Goal: Task Accomplishment & Management: Manage account settings

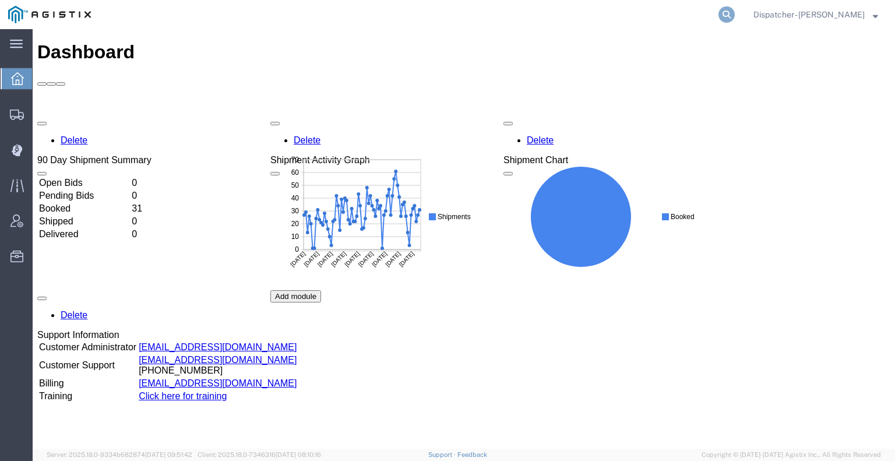
click at [720, 15] on icon at bounding box center [726, 14] width 16 height 16
type input "56575284"
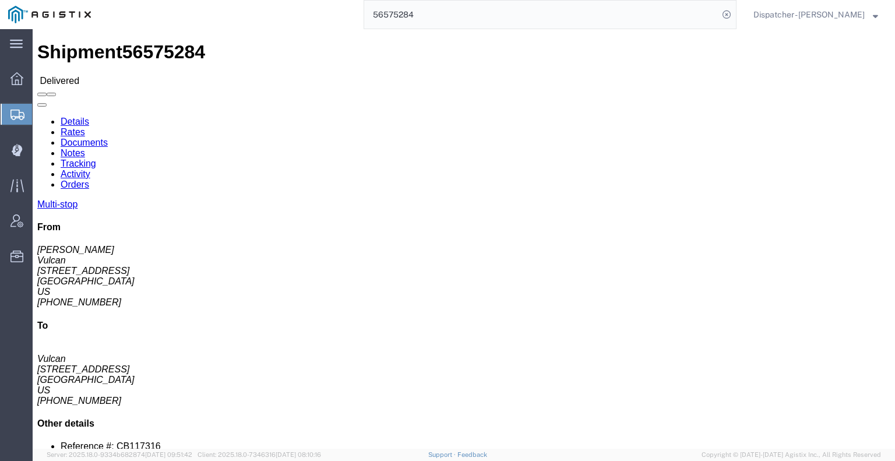
click link "Documents"
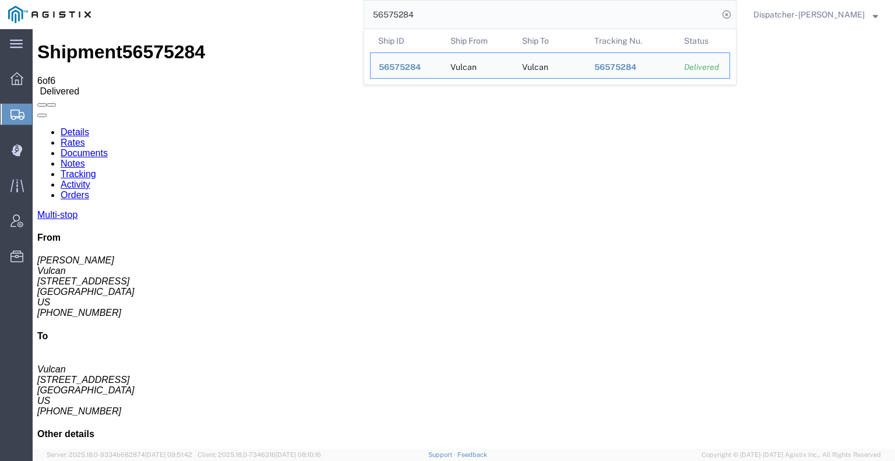
drag, startPoint x: 445, startPoint y: 20, endPoint x: 294, endPoint y: 11, distance: 151.1
click at [308, 11] on div "56575284 Ship ID Ship From Ship To Tracking Nu. Status Ship ID 56575284 Ship Fr…" at bounding box center [417, 14] width 637 height 29
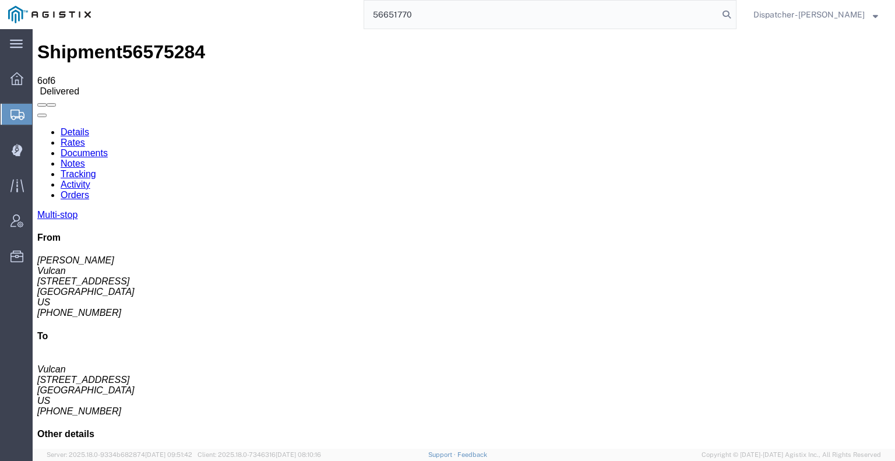
type input "56651770"
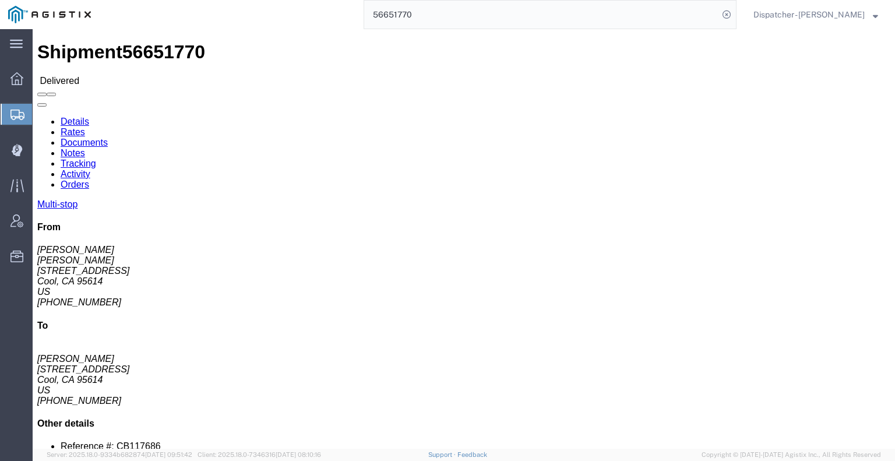
click link "Notes"
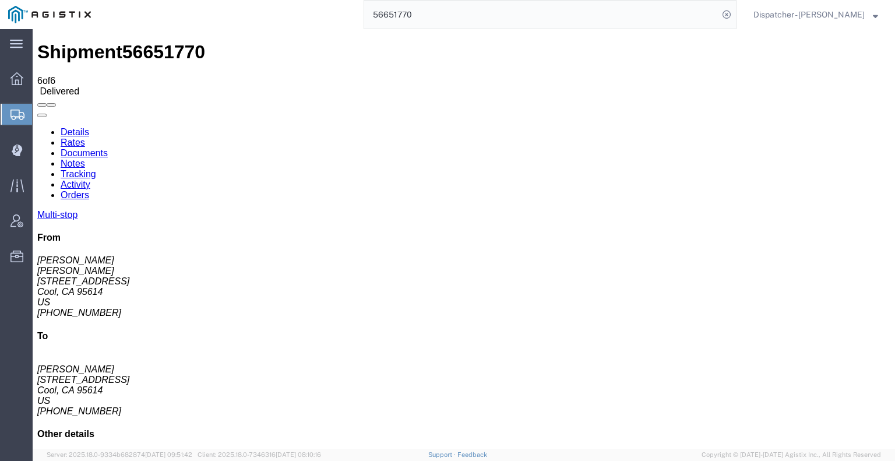
click at [108, 148] on link "Documents" at bounding box center [84, 153] width 47 height 10
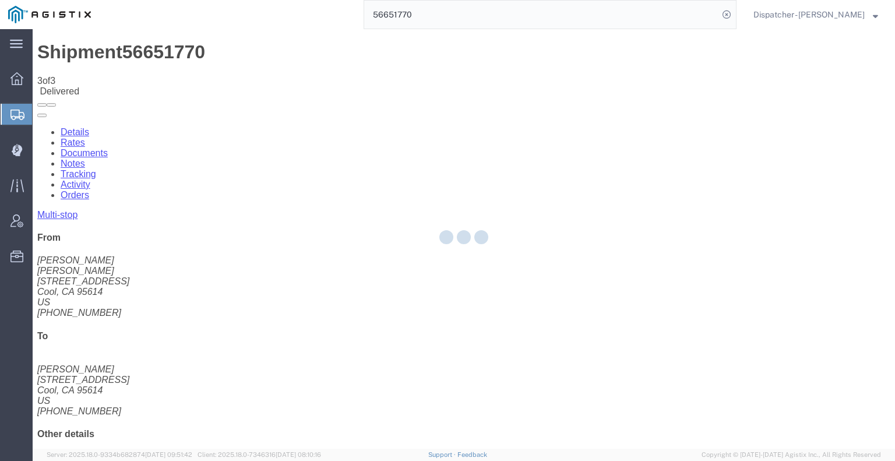
click at [121, 203] on div at bounding box center [464, 238] width 862 height 419
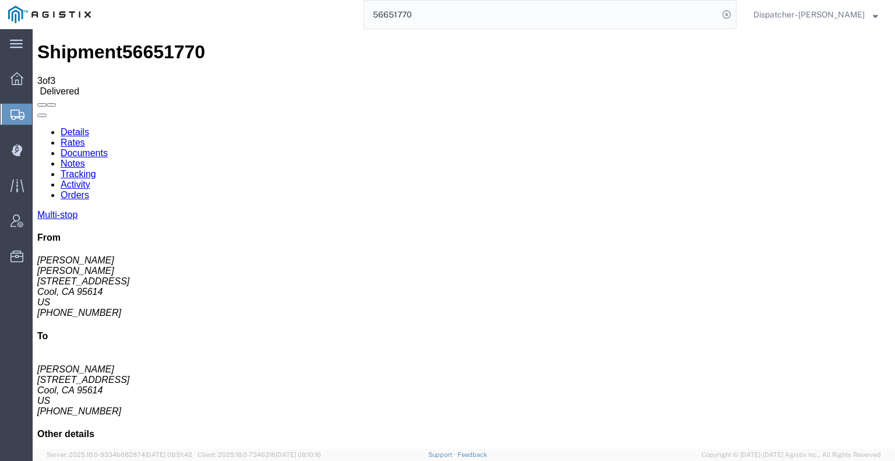
drag, startPoint x: 128, startPoint y: 184, endPoint x: 126, endPoint y: 178, distance: 6.8
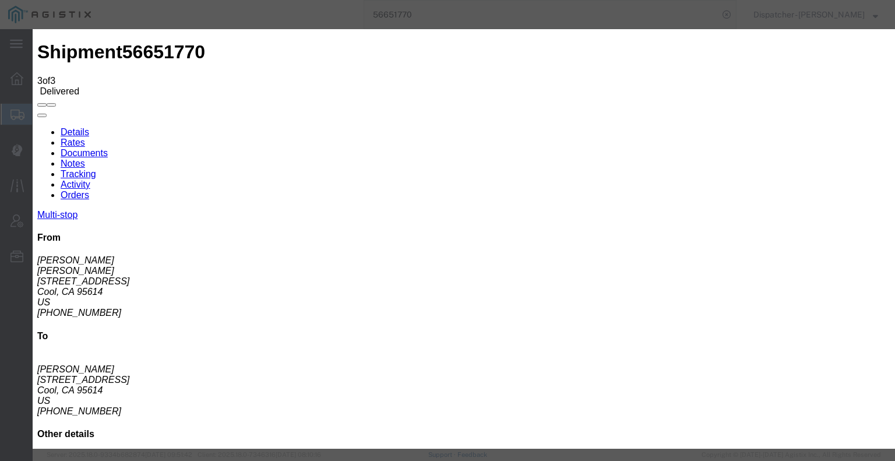
type input "C:\fakepath\56651770trktag.pdf"
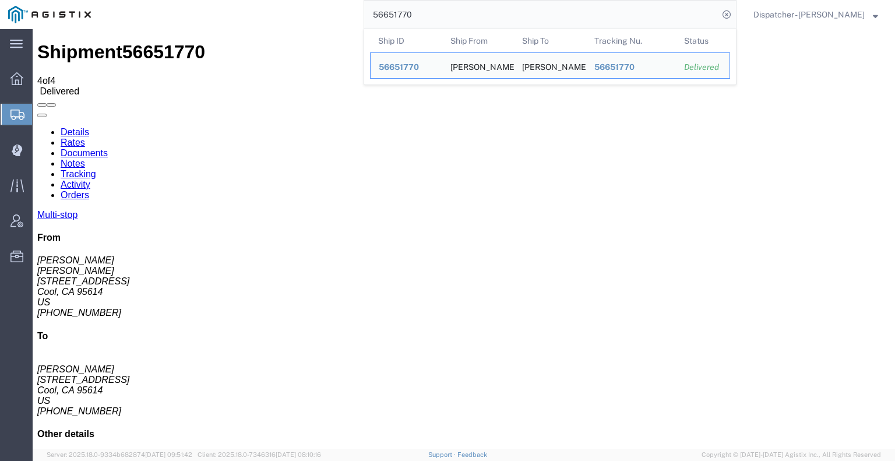
drag, startPoint x: 438, startPoint y: 15, endPoint x: 263, endPoint y: 21, distance: 175.5
click at [270, 23] on div "56651770 Ship ID Ship From Ship To Tracking Nu. Status Ship ID 56651770 Ship Fr…" at bounding box center [417, 14] width 637 height 29
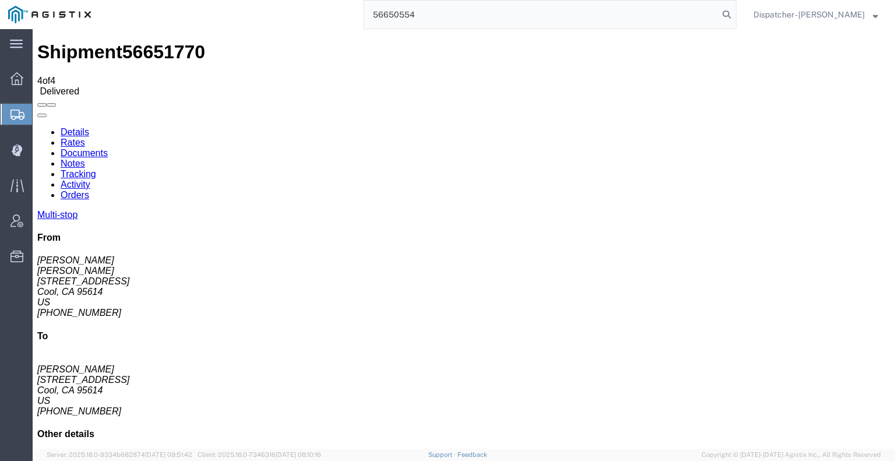
type input "56650554"
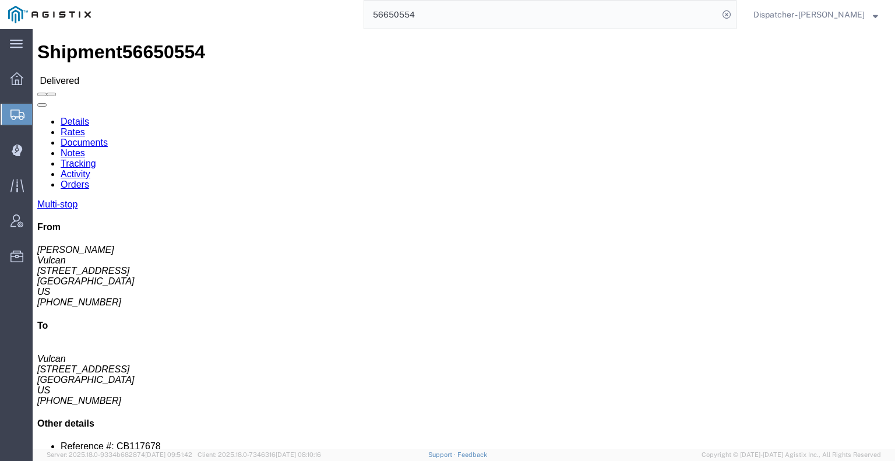
click link "Notes"
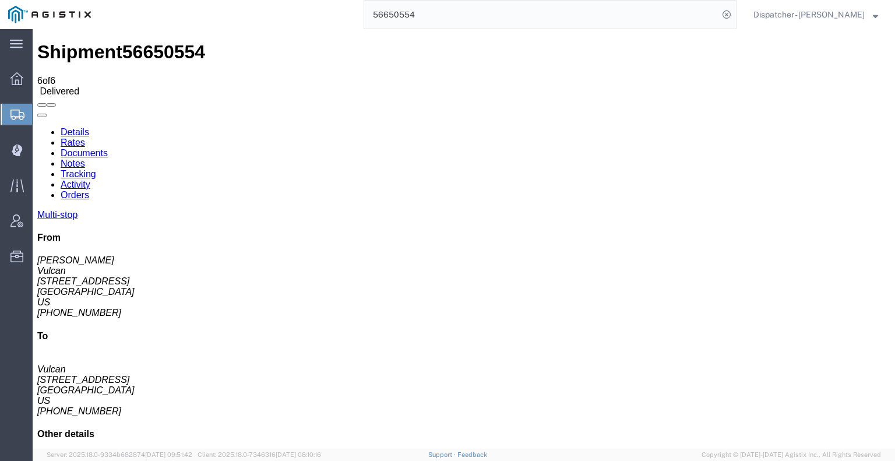
click at [108, 148] on link "Documents" at bounding box center [84, 153] width 47 height 10
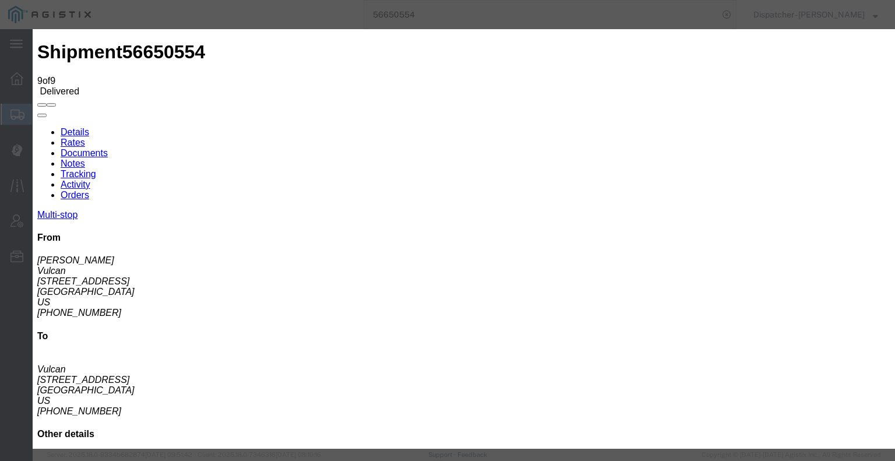
type button "Attach Documents"
type input "C:\fakepath\56650554quarrytag.pdf"
select select
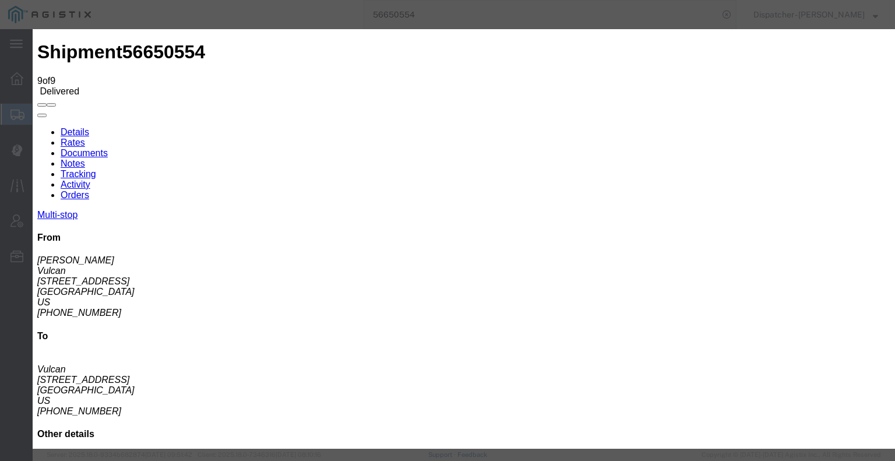
select select
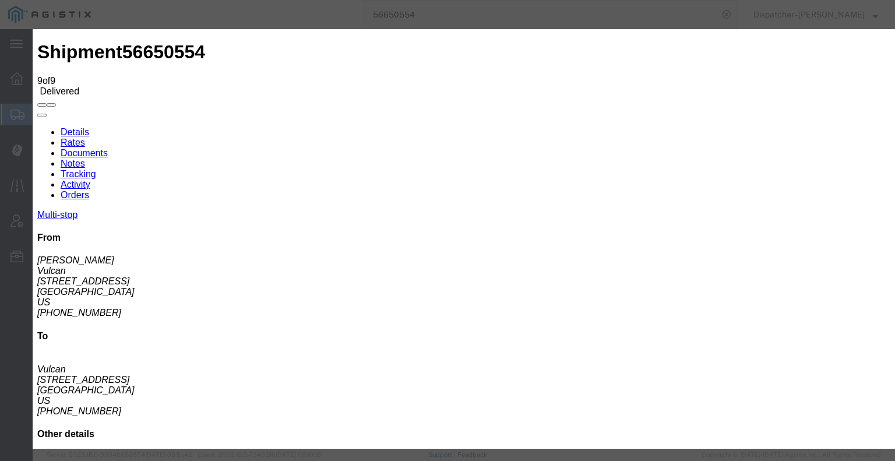
type input "C:\fakepath\56650554quarrytag.pdf"
select select
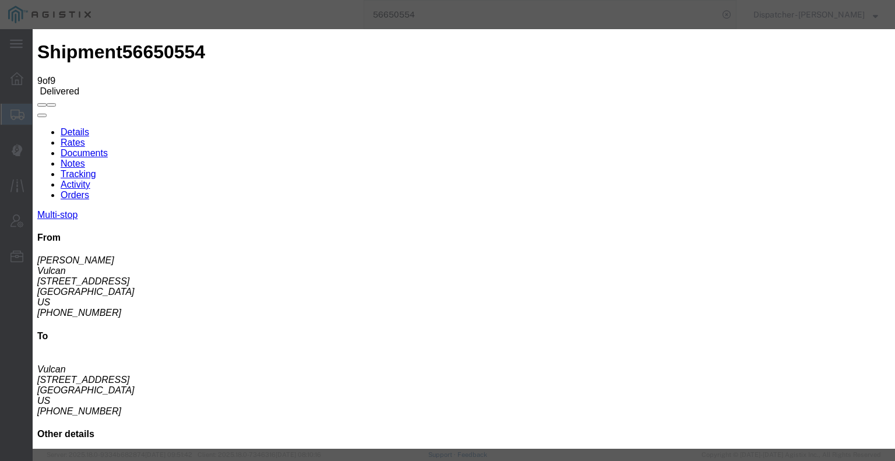
select select
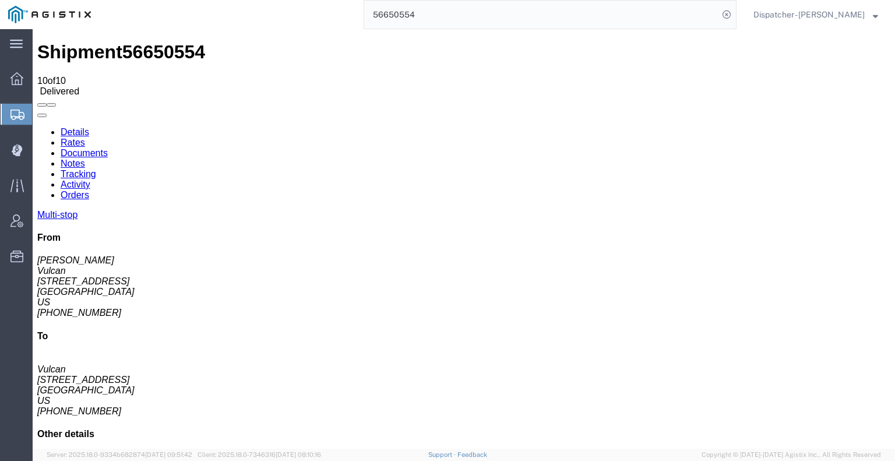
drag, startPoint x: 428, startPoint y: 16, endPoint x: 348, endPoint y: 23, distance: 79.6
click at [375, 20] on input "56650554" at bounding box center [541, 15] width 354 height 28
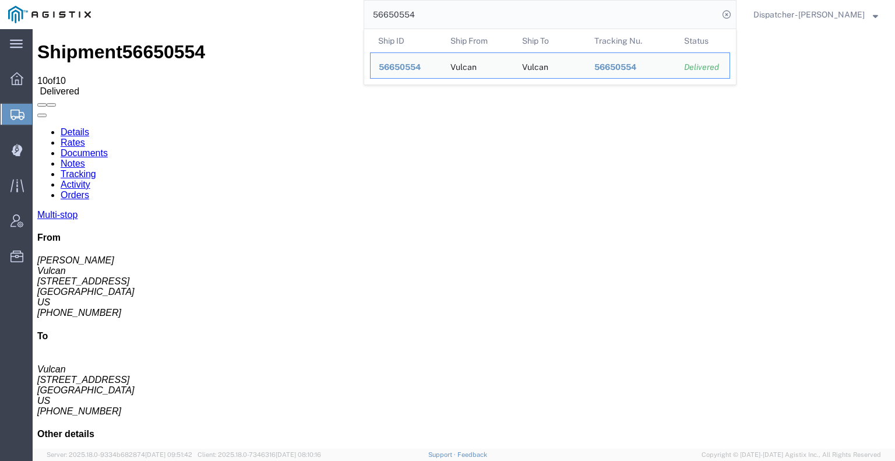
type input "5"
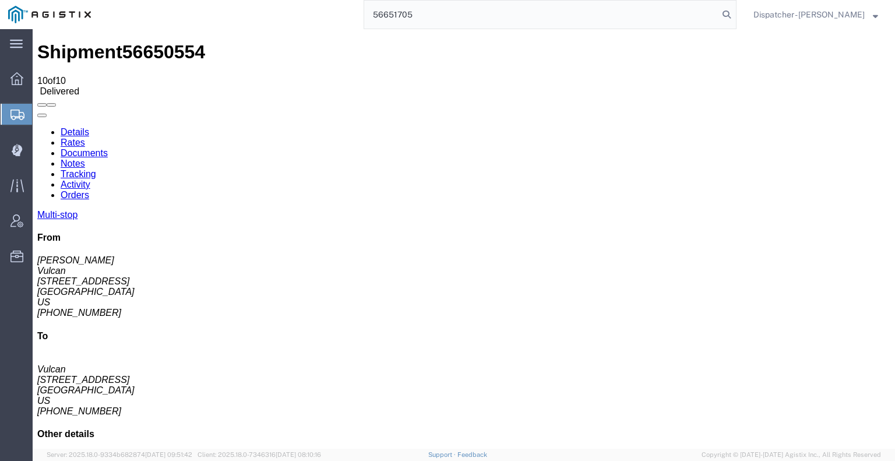
type input "56651705"
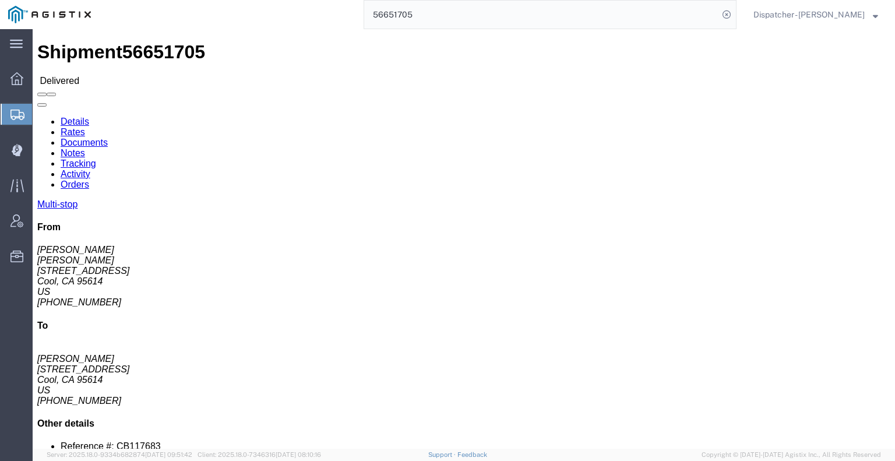
click link "Notes"
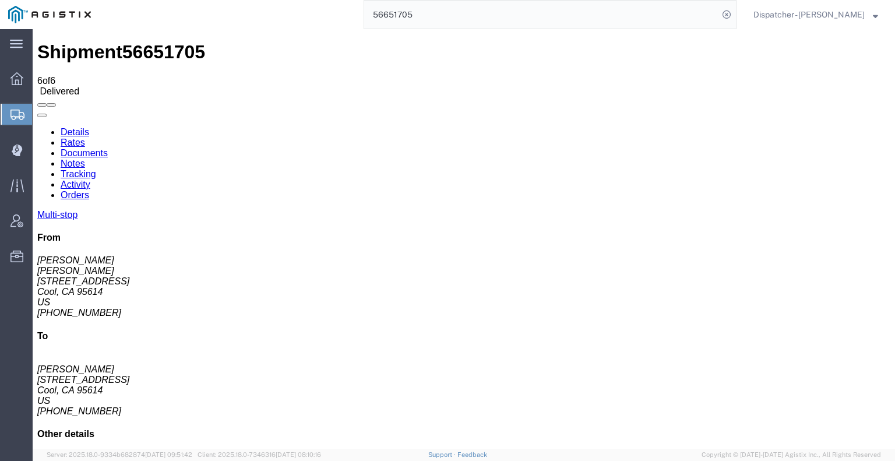
click at [108, 148] on link "Documents" at bounding box center [84, 153] width 47 height 10
drag, startPoint x: 43, startPoint y: 309, endPoint x: 61, endPoint y: 308, distance: 18.1
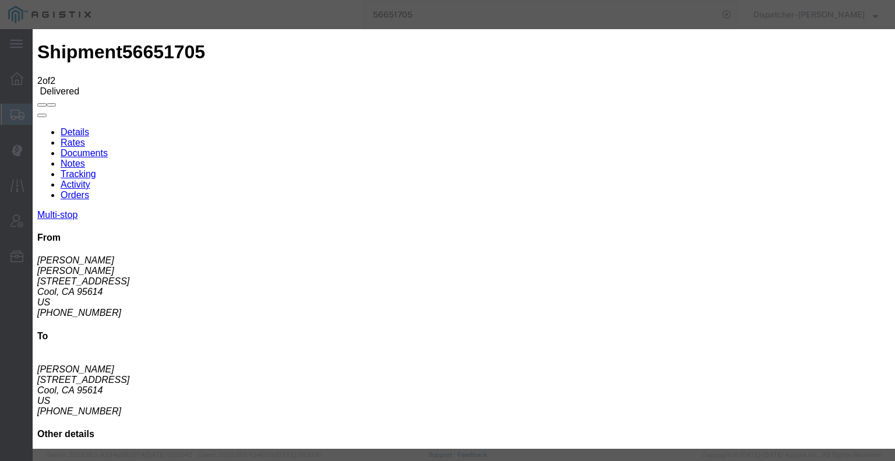
type input "C:\fakepath\56651705trktag.pdf"
select select
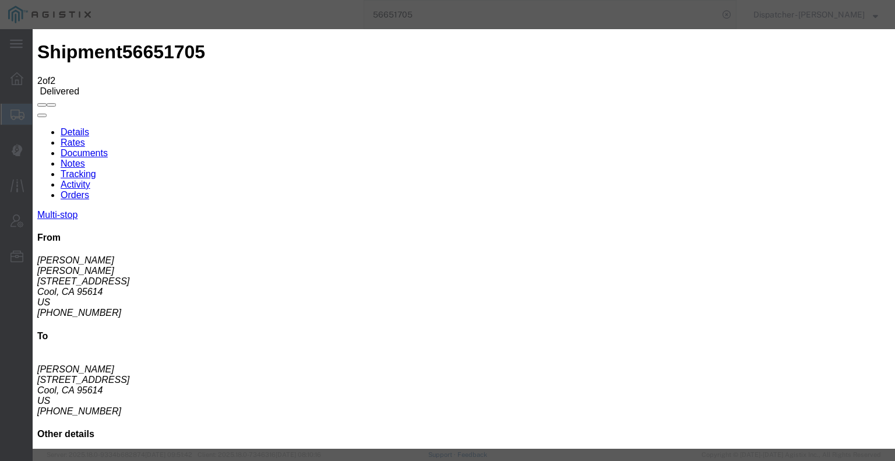
select select
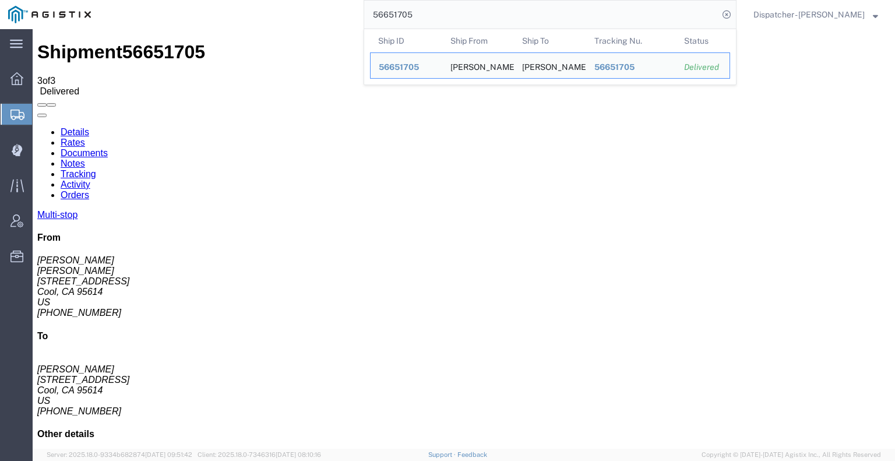
drag, startPoint x: 446, startPoint y: 13, endPoint x: 312, endPoint y: 9, distance: 133.5
click at [380, 10] on input "56651705" at bounding box center [541, 15] width 354 height 28
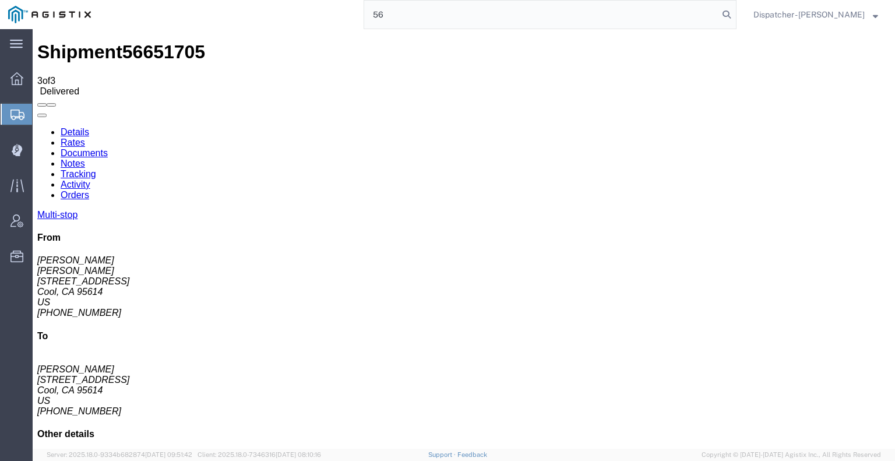
type input "5"
type input "56651740"
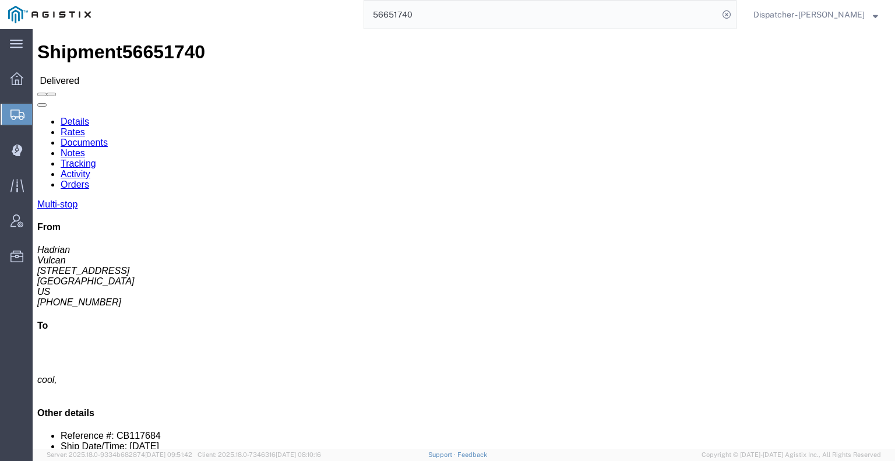
click link "Notes"
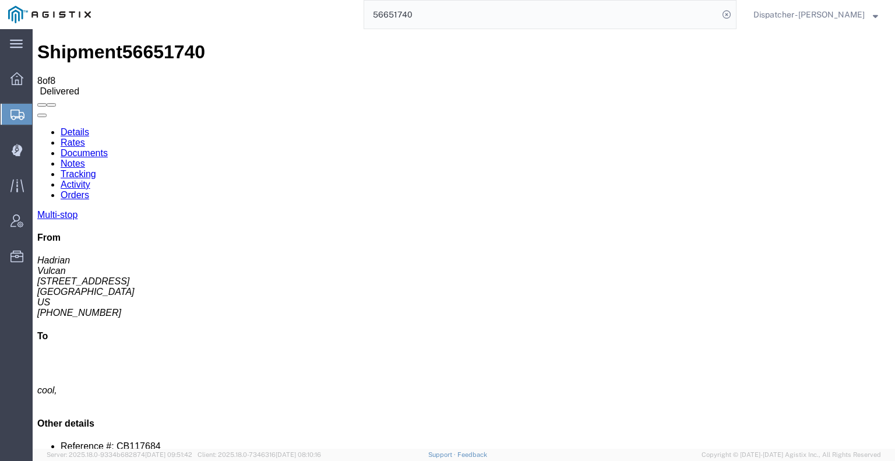
click at [108, 148] on link "Documents" at bounding box center [84, 153] width 47 height 10
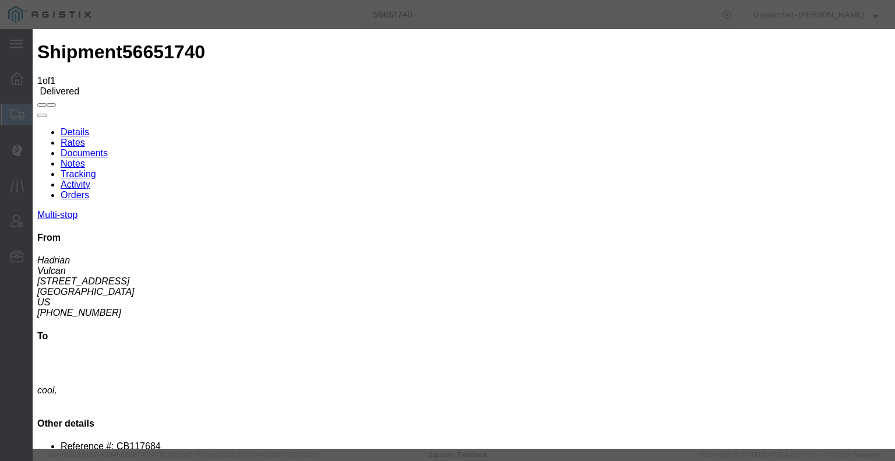
type input "C:\fakepath\56651740trktag.pdf"
select select
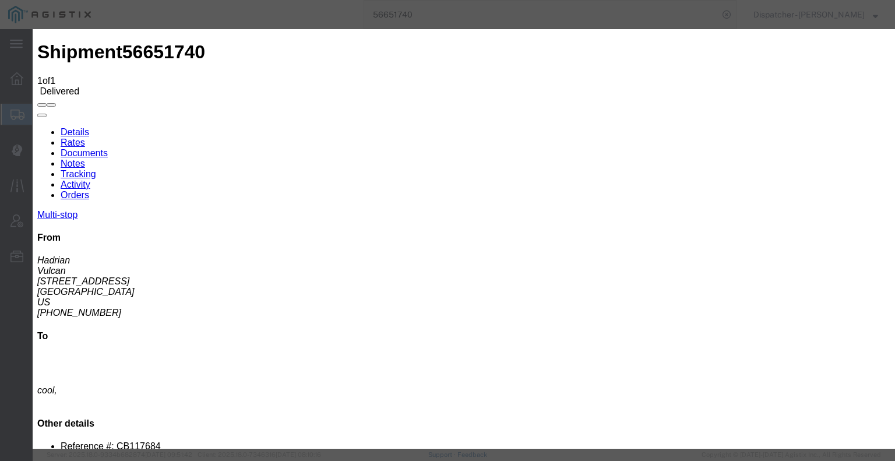
select select
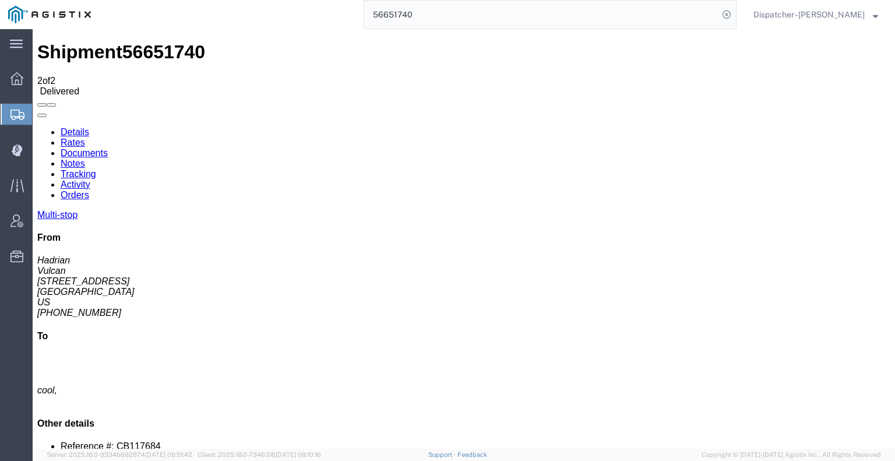
drag, startPoint x: 372, startPoint y: 12, endPoint x: 296, endPoint y: 0, distance: 76.6
click at [306, 4] on div "56651740" at bounding box center [417, 14] width 637 height 29
type input "56650540"
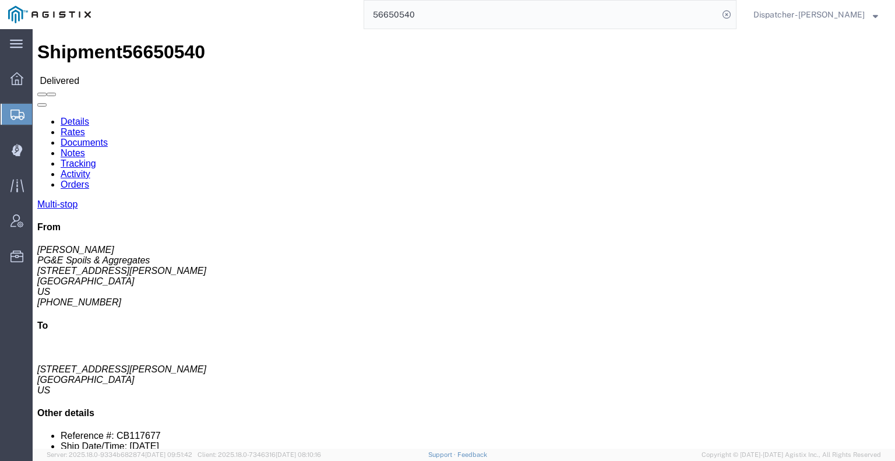
click link "Notes"
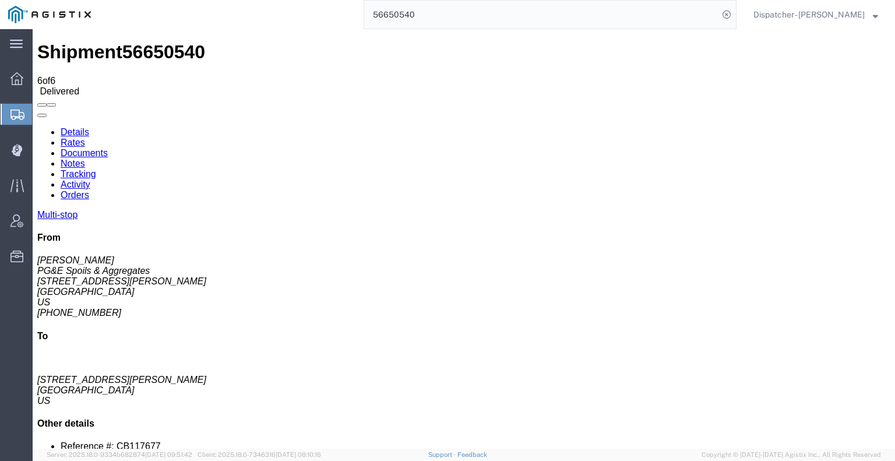
click at [96, 169] on link "Tracking" at bounding box center [79, 174] width 36 height 10
click at [37, 127] on icon at bounding box center [37, 127] width 0 height 0
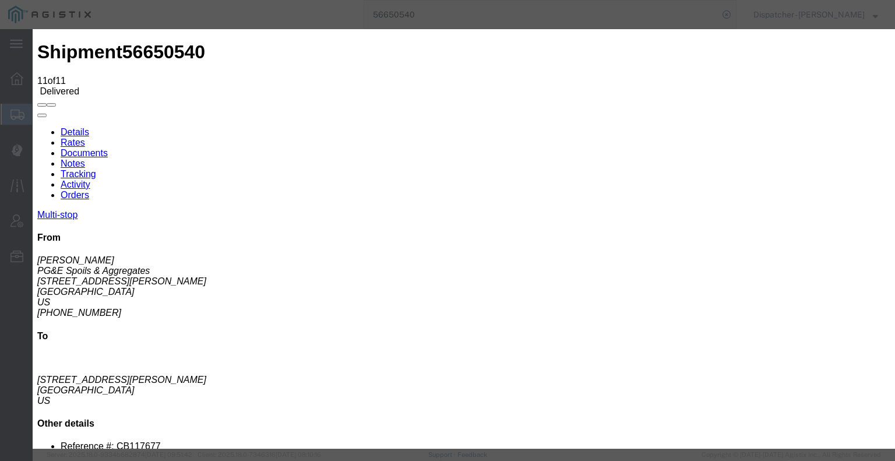
type input "[DATE]"
type input "8:00 AM"
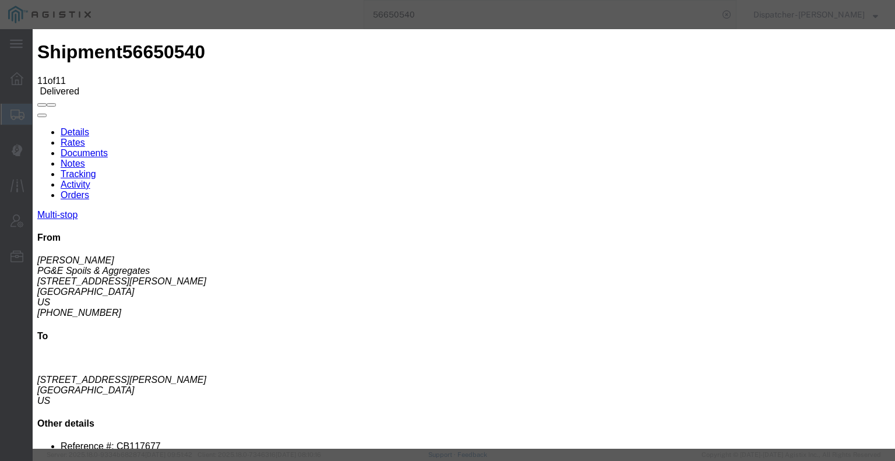
type input "[DATE]"
type input "3:30 PM"
select select "BREAKSTART"
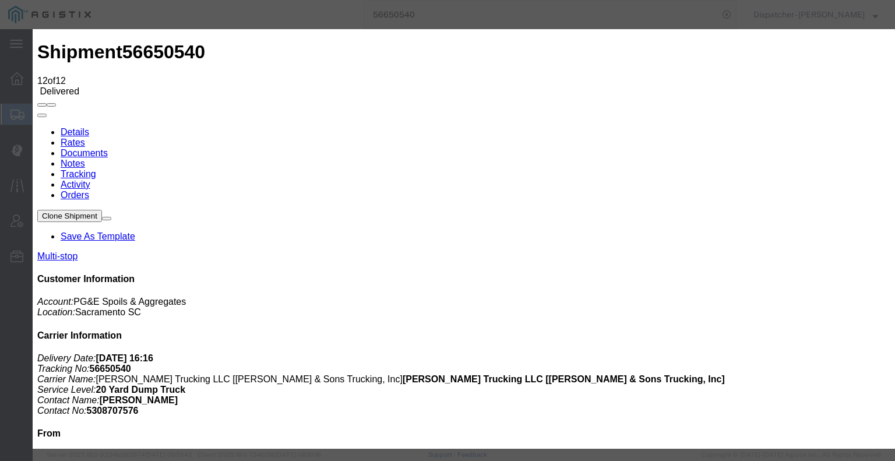
type input "6:00 PM"
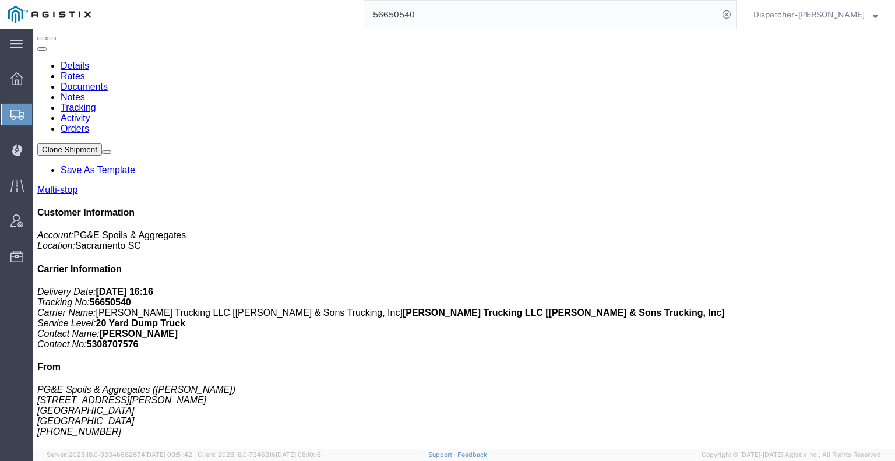
scroll to position [75, 0]
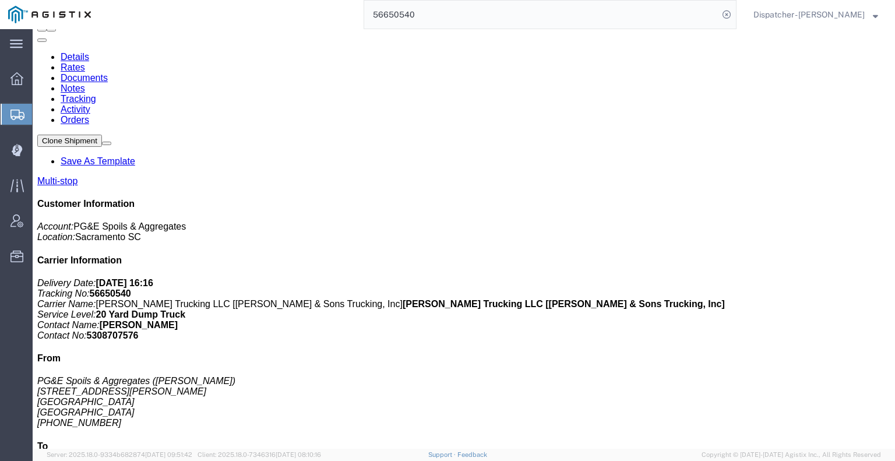
click at [85, 83] on link "Notes" at bounding box center [73, 88] width 24 height 10
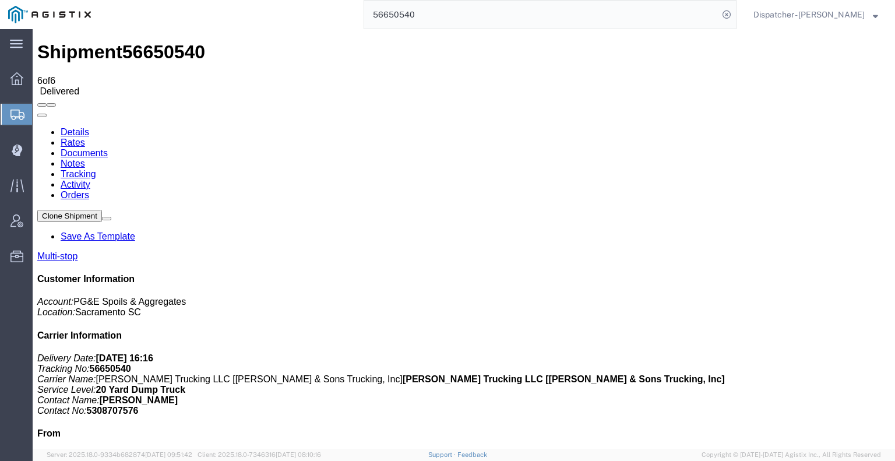
click at [108, 148] on link "Documents" at bounding box center [84, 153] width 47 height 10
click at [725, 15] on icon at bounding box center [726, 14] width 16 height 16
type input "56650618"
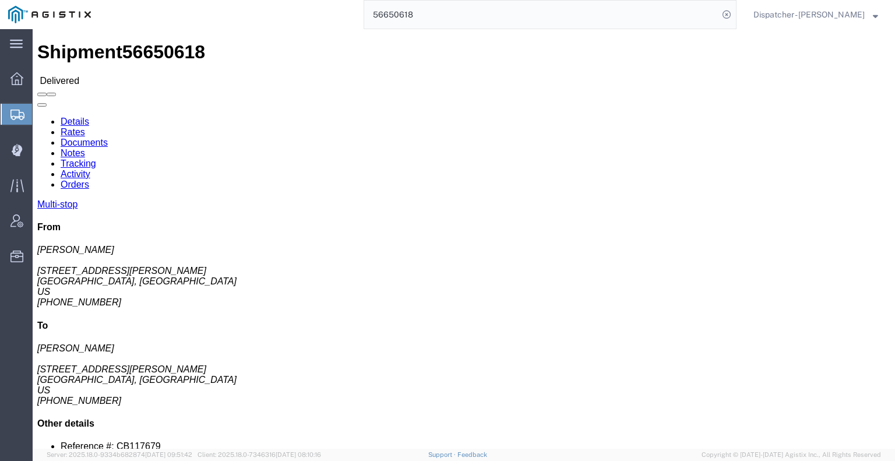
click link "Notes"
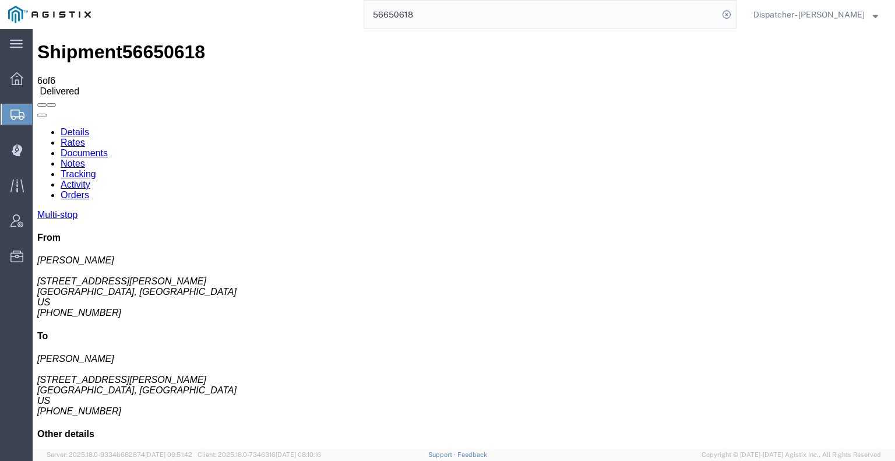
click at [108, 148] on link "Documents" at bounding box center [84, 153] width 47 height 10
drag, startPoint x: 442, startPoint y: 50, endPoint x: 240, endPoint y: 34, distance: 202.8
type input "56651707"
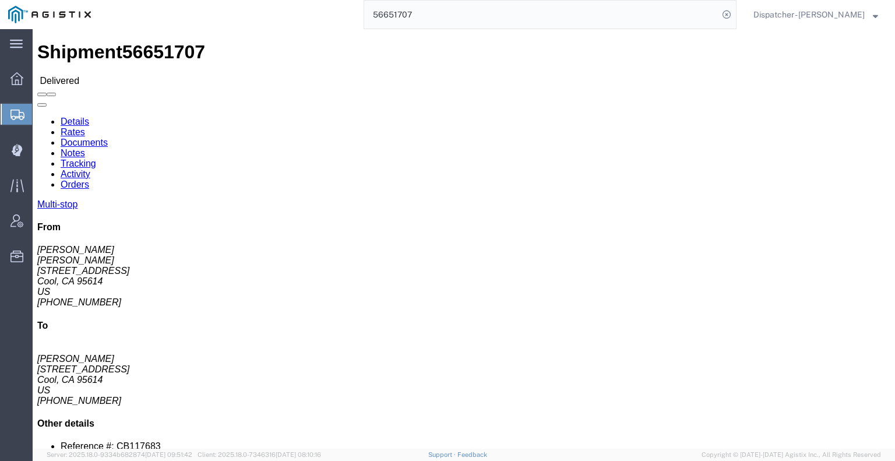
click link "Notes"
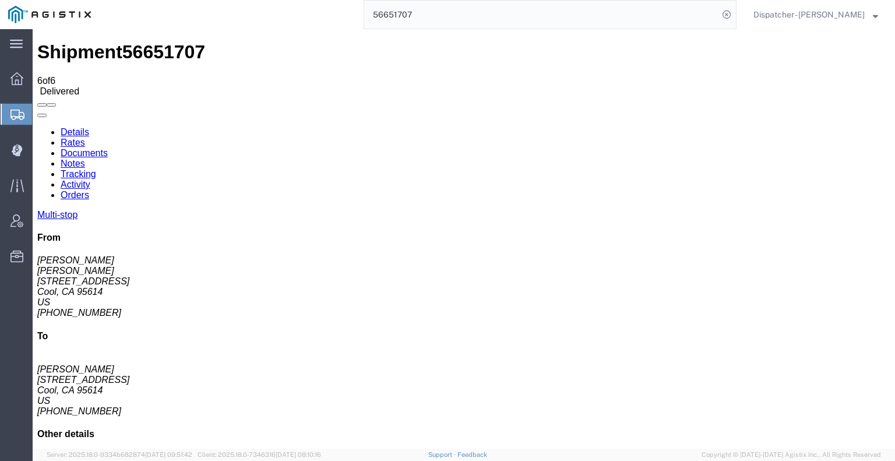
click at [90, 179] on link "Activity" at bounding box center [76, 184] width 30 height 10
click at [96, 169] on link "Tracking" at bounding box center [79, 174] width 36 height 10
click at [37, 127] on icon at bounding box center [37, 127] width 0 height 0
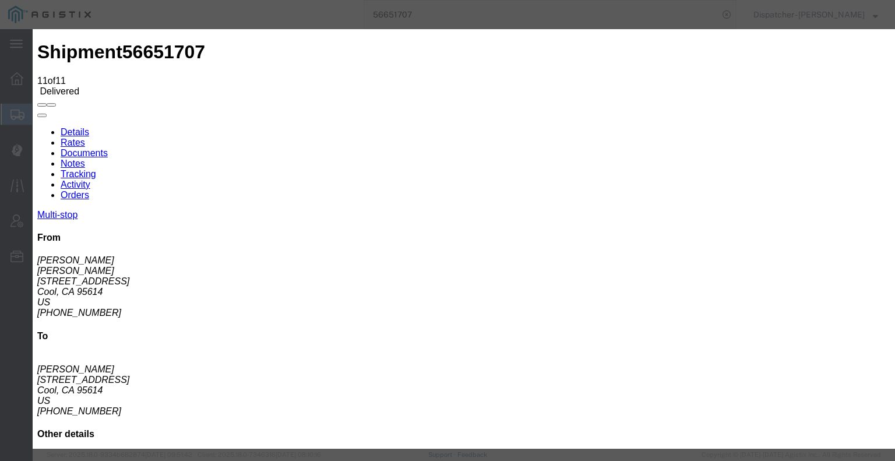
type input "3:32 PM"
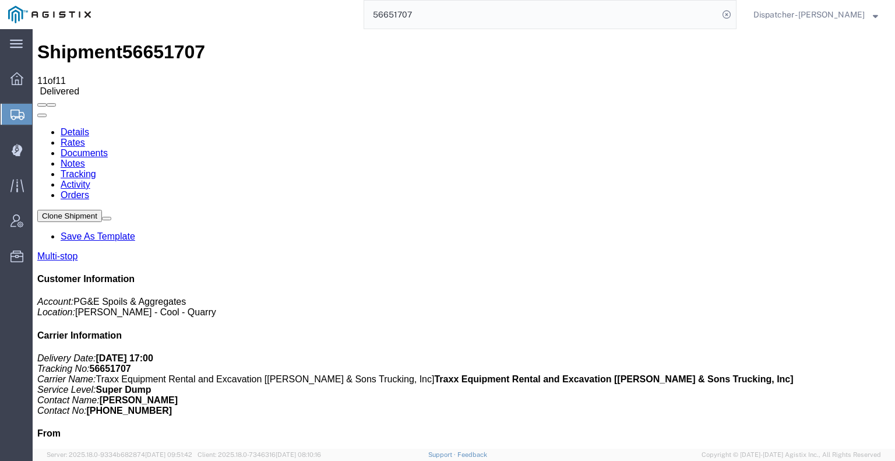
click at [85, 158] on link "Notes" at bounding box center [73, 163] width 24 height 10
click at [96, 169] on link "Tracking" at bounding box center [79, 174] width 36 height 10
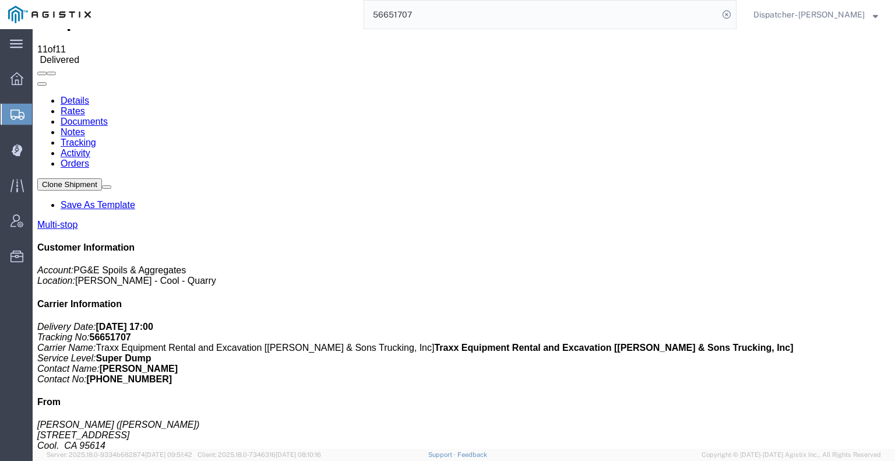
scroll to position [46, 0]
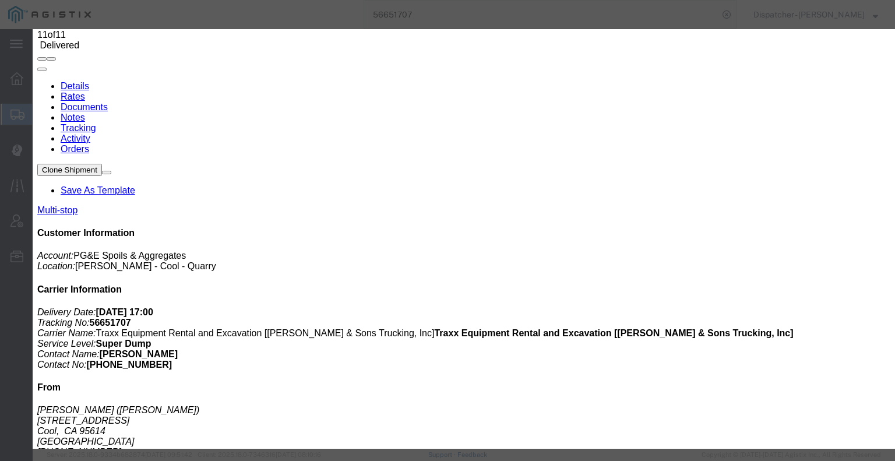
type input "6:30 AM"
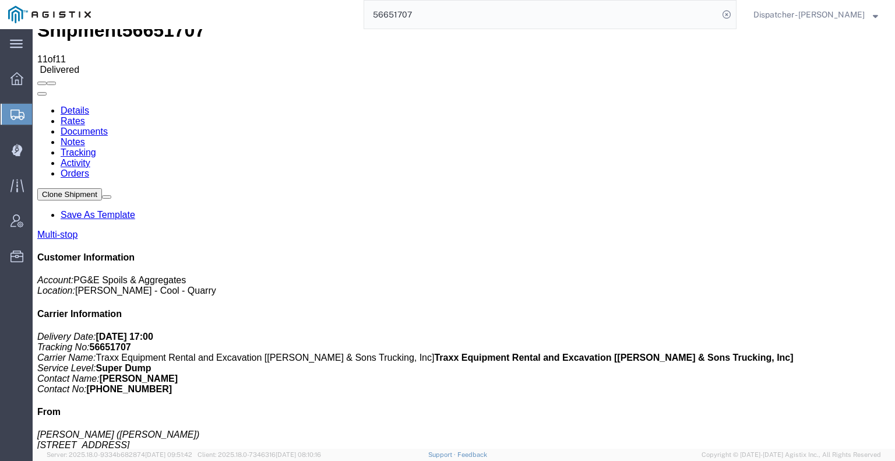
scroll to position [0, 0]
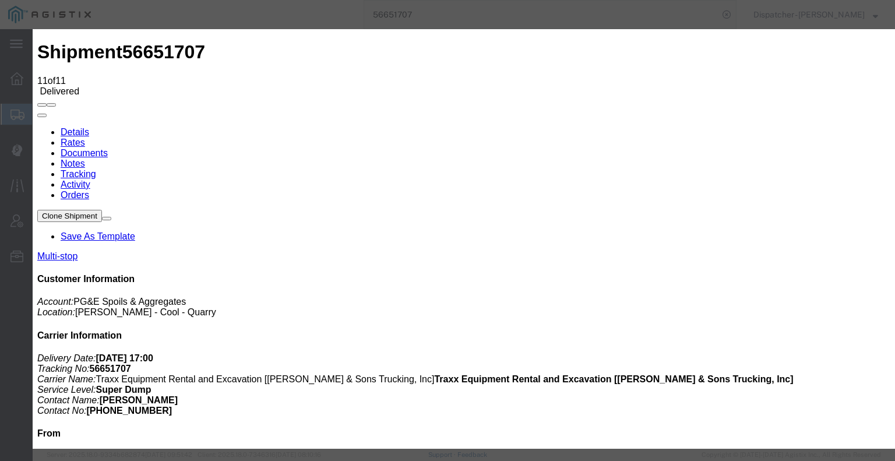
type input "3:33 PM"
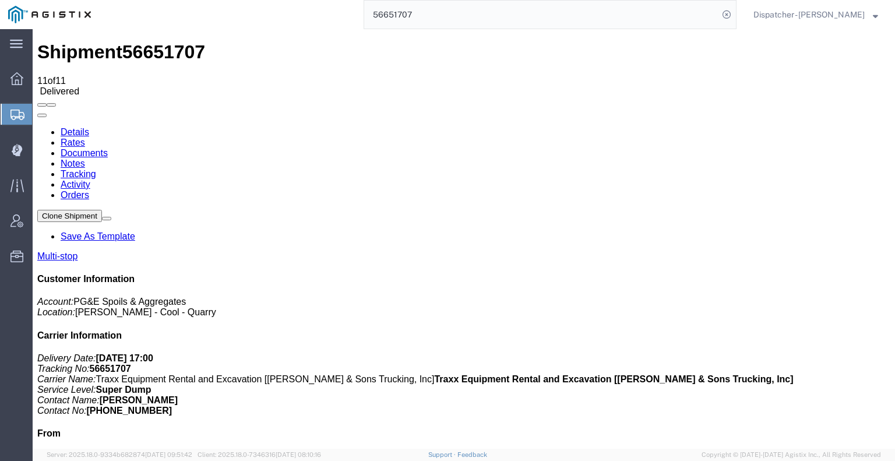
click at [85, 158] on link "Notes" at bounding box center [73, 163] width 24 height 10
click at [108, 148] on link "Documents" at bounding box center [84, 153] width 47 height 10
drag, startPoint x: 770, startPoint y: 295, endPoint x: 760, endPoint y: 260, distance: 36.3
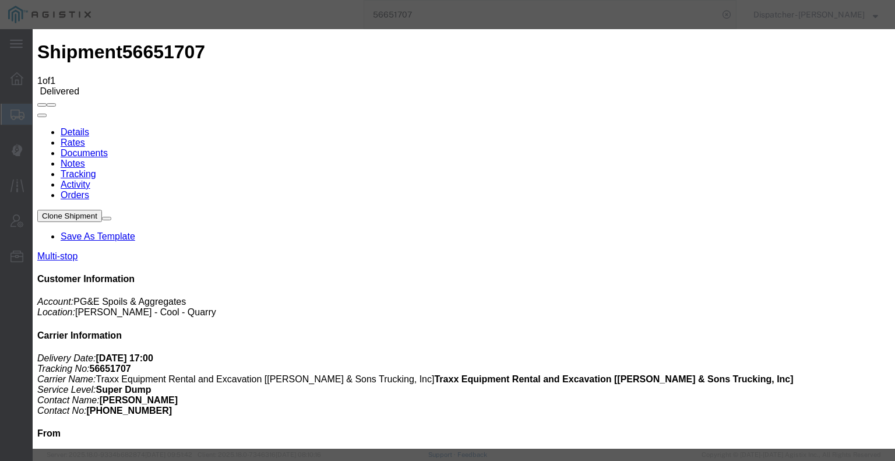
type input "C:\fakepath\56651707trktag.pdf"
select select
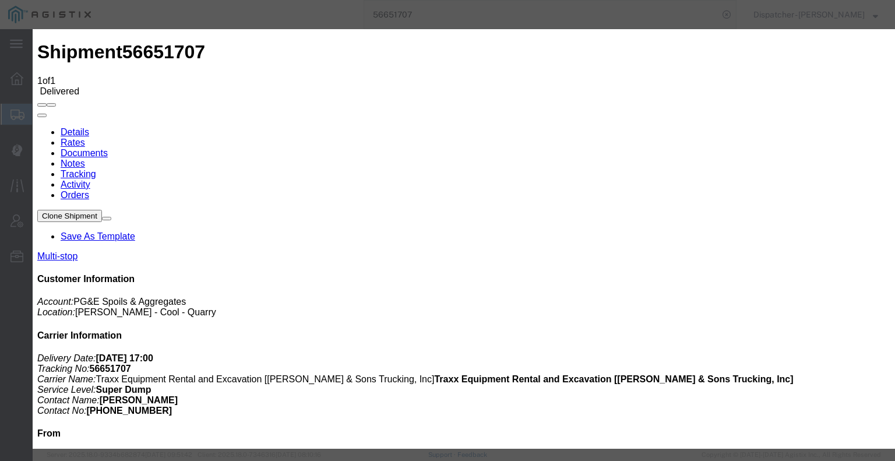
select select
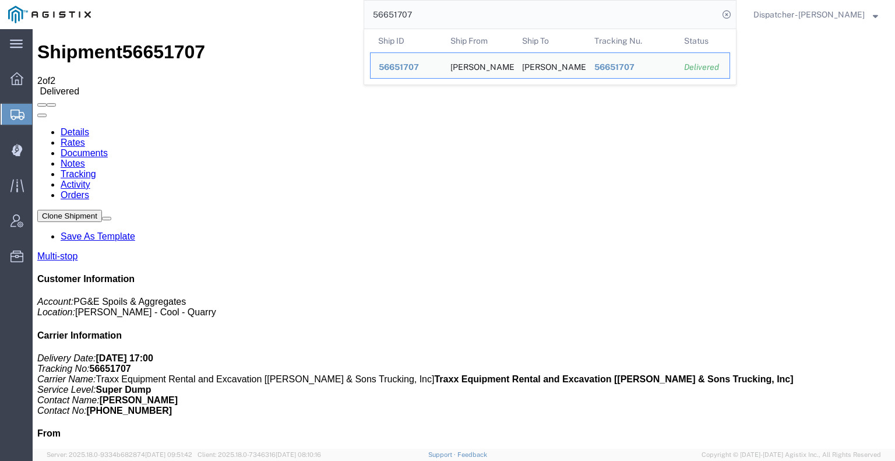
drag, startPoint x: 426, startPoint y: 18, endPoint x: 298, endPoint y: 25, distance: 128.4
click at [343, 17] on div "56651707 Ship ID Ship From Ship To Tracking Nu. Status Ship ID 56651707 Ship Fr…" at bounding box center [417, 14] width 637 height 29
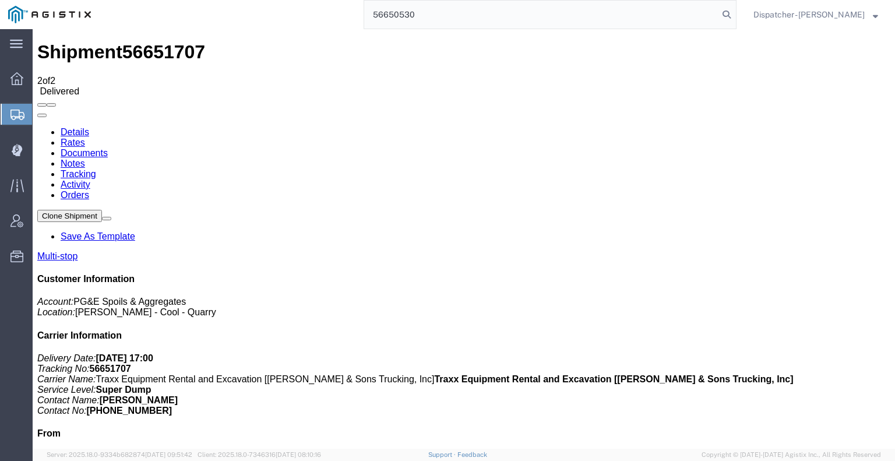
type input "56650530"
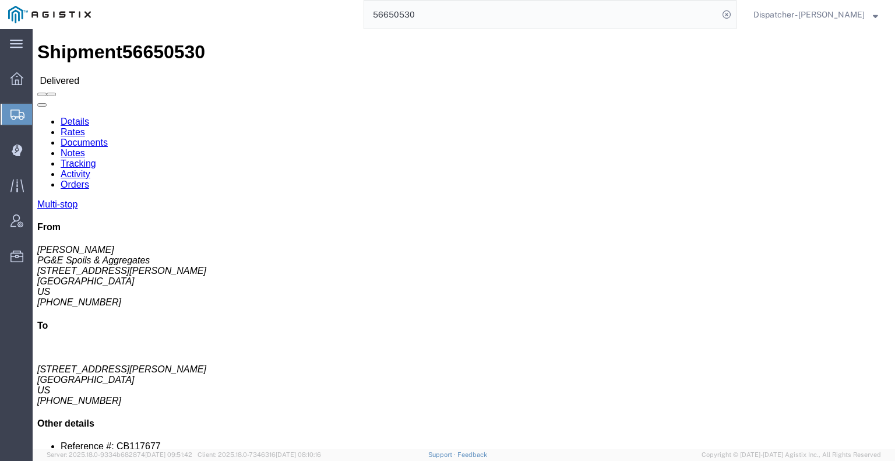
click link "Notes"
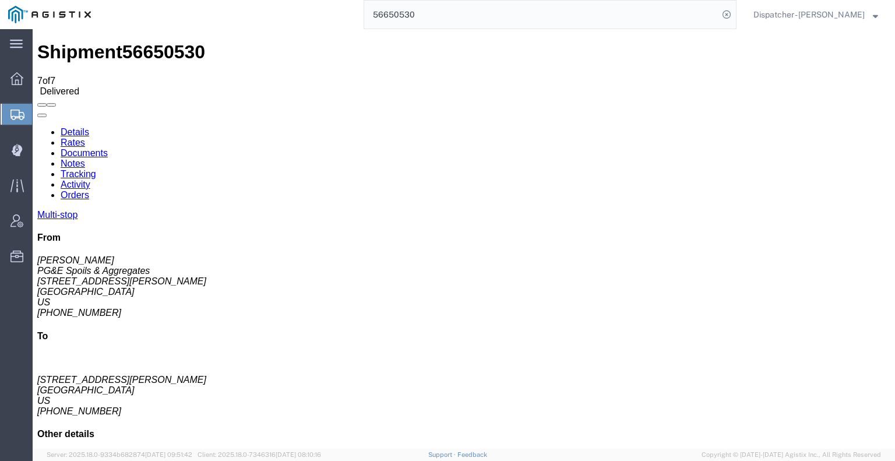
click at [108, 148] on link "Documents" at bounding box center [84, 153] width 47 height 10
click at [96, 169] on link "Tracking" at bounding box center [79, 174] width 36 height 10
click at [37, 127] on icon at bounding box center [37, 127] width 0 height 0
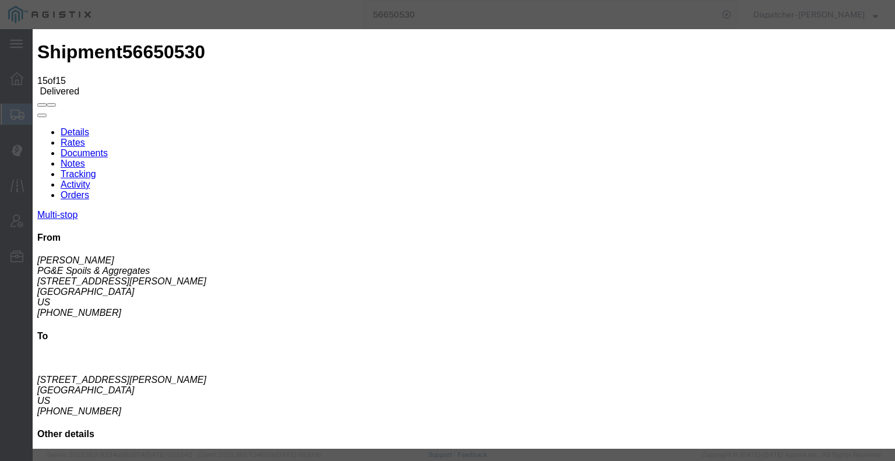
type input "[DATE]"
type input "9:00 AM"
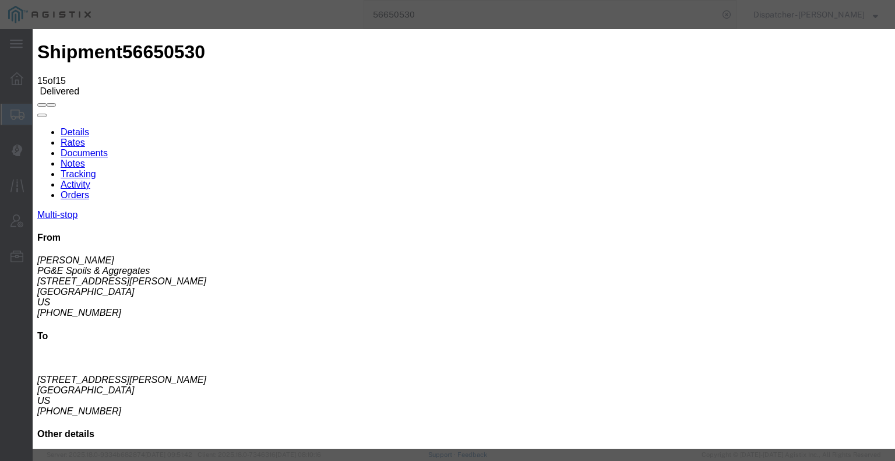
type input "[DATE]"
type input "4:00 PM"
select select "BREAKSTART"
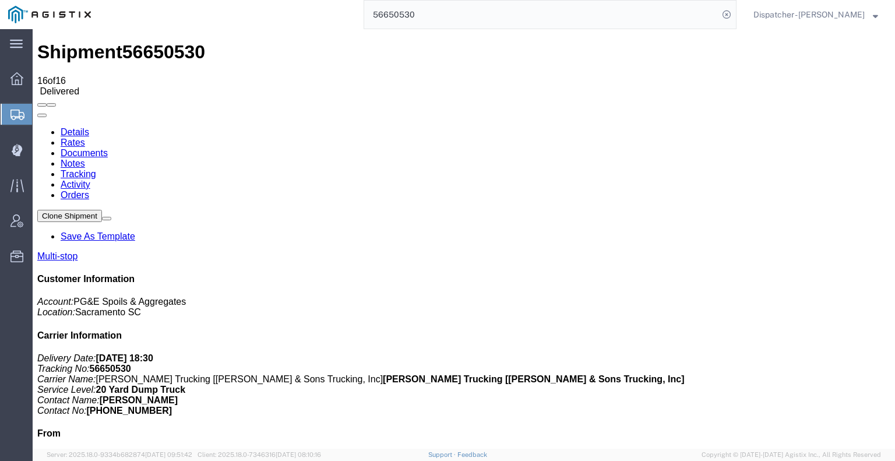
drag, startPoint x: 238, startPoint y: 104, endPoint x: 204, endPoint y: 75, distance: 44.6
click at [85, 158] on link "Notes" at bounding box center [73, 163] width 24 height 10
click at [108, 148] on link "Documents" at bounding box center [84, 153] width 47 height 10
drag, startPoint x: 763, startPoint y: 334, endPoint x: 781, endPoint y: 204, distance: 130.5
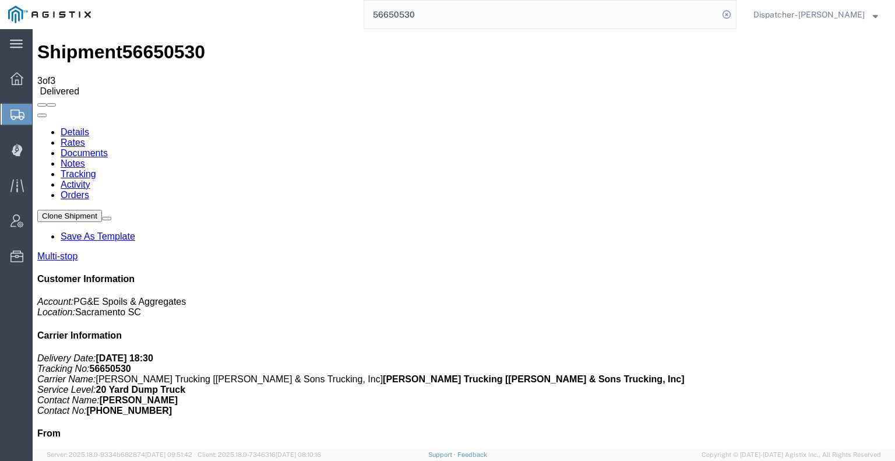
drag, startPoint x: 736, startPoint y: 111, endPoint x: 719, endPoint y: 111, distance: 16.9
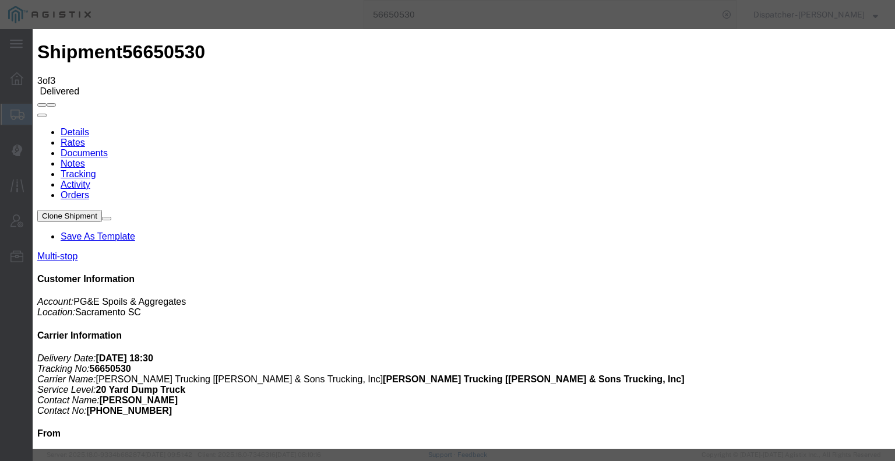
type input "C:\fakepath\56650530trktag.pdf"
select select
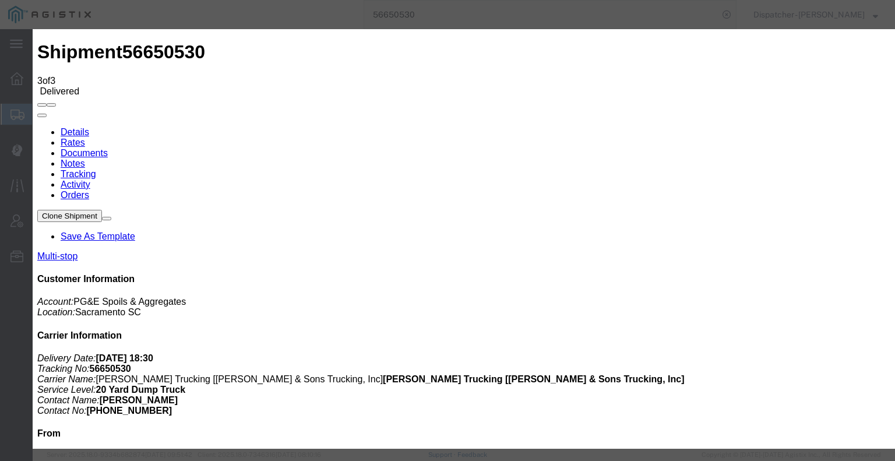
select select
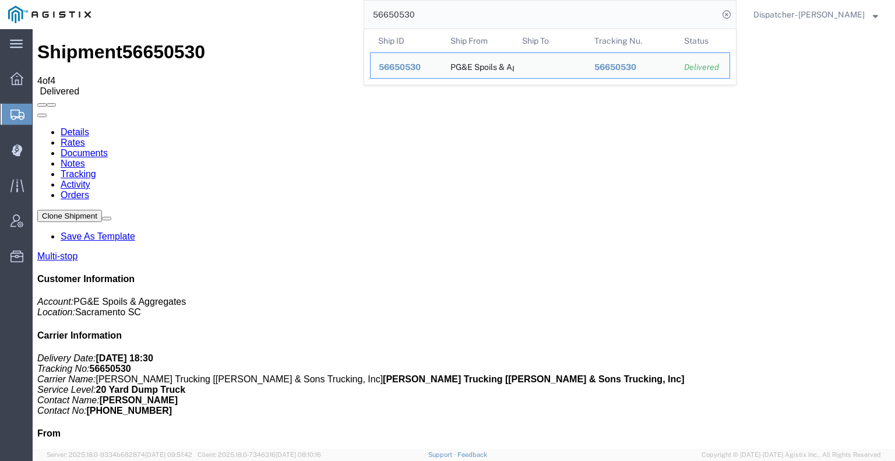
drag, startPoint x: 412, startPoint y: 19, endPoint x: 285, endPoint y: 15, distance: 127.6
click at [316, 13] on div "56650530 Ship ID Ship From Ship To Tracking Nu. Status Ship ID 56650530 Ship Fr…" at bounding box center [417, 14] width 637 height 29
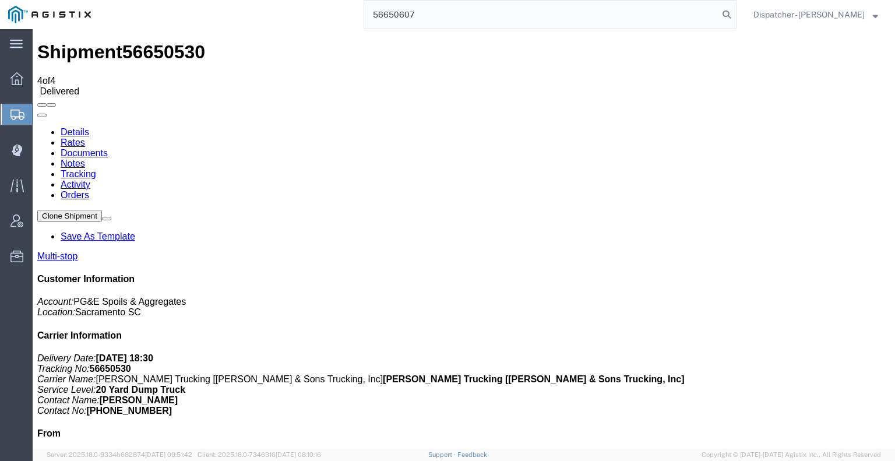
type input "56650607"
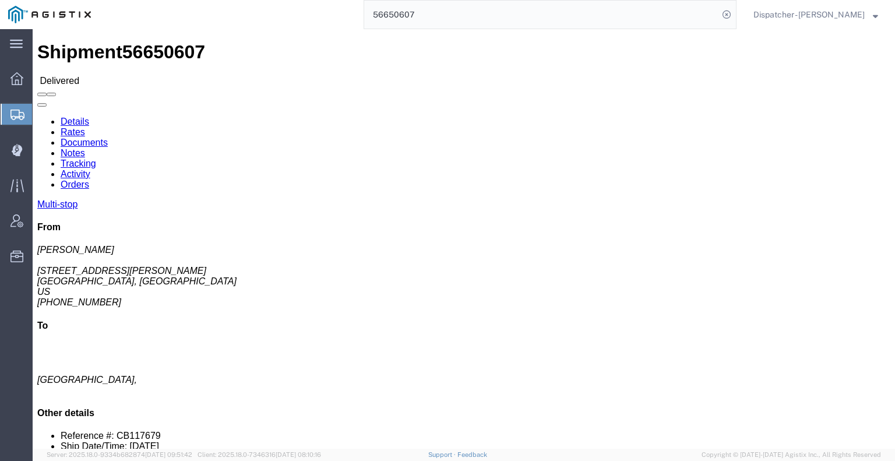
click link "Notes"
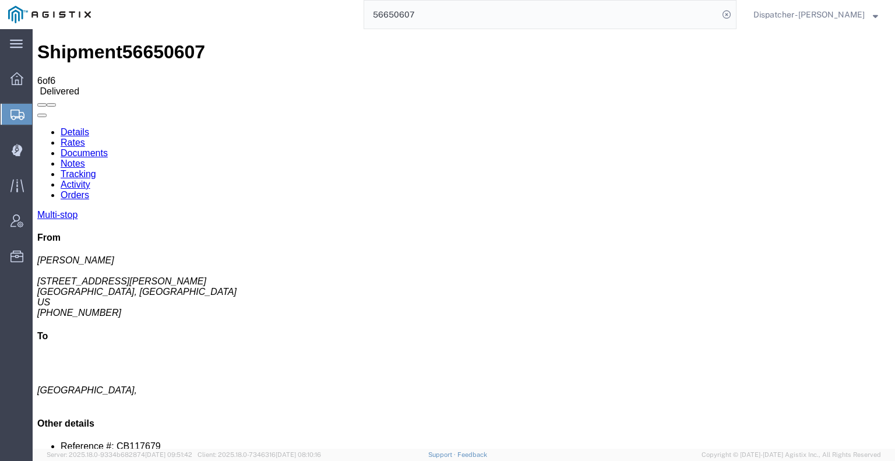
click at [108, 148] on link "Documents" at bounding box center [84, 153] width 47 height 10
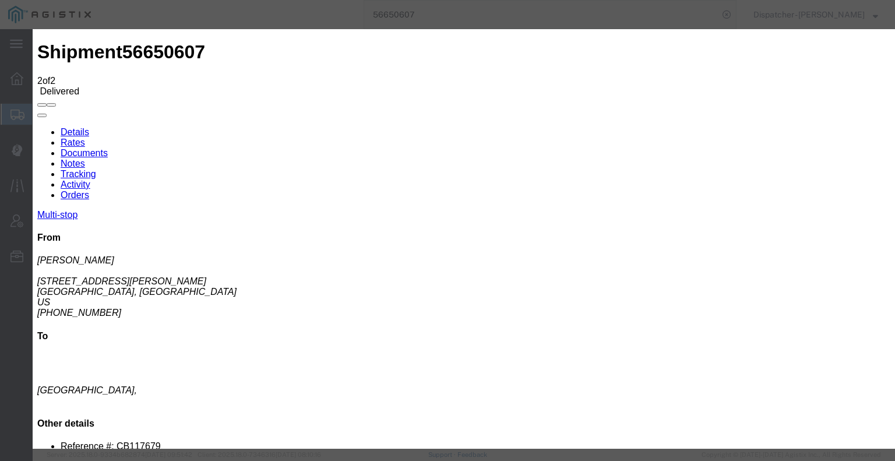
type input "C:\fakepath\56650607trktag.pdf"
select select
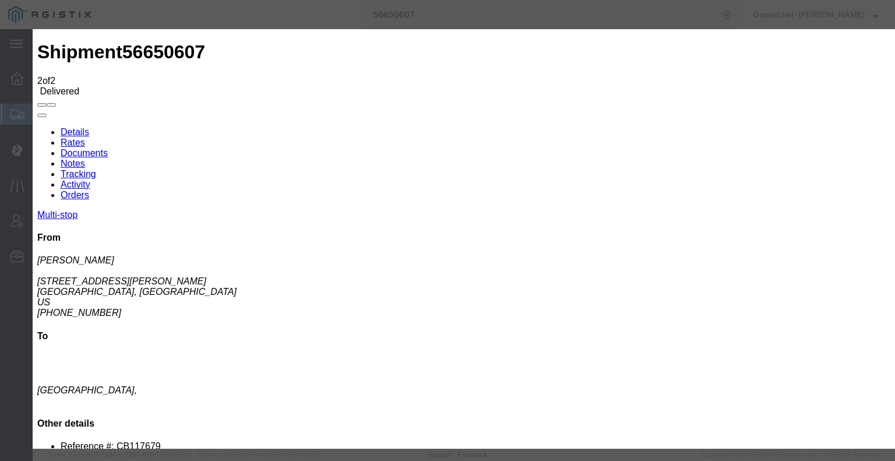
select select
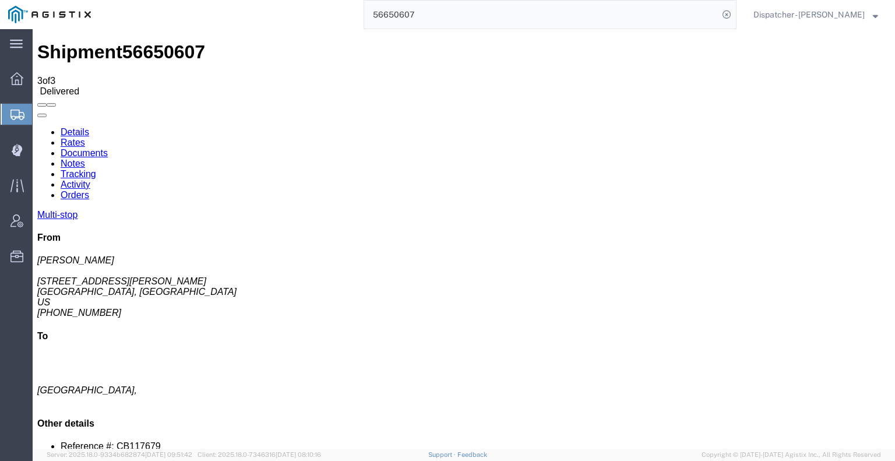
drag, startPoint x: 426, startPoint y: 16, endPoint x: 337, endPoint y: 1, distance: 90.4
click at [337, 1] on div "56650607" at bounding box center [417, 14] width 637 height 29
type input "56573302"
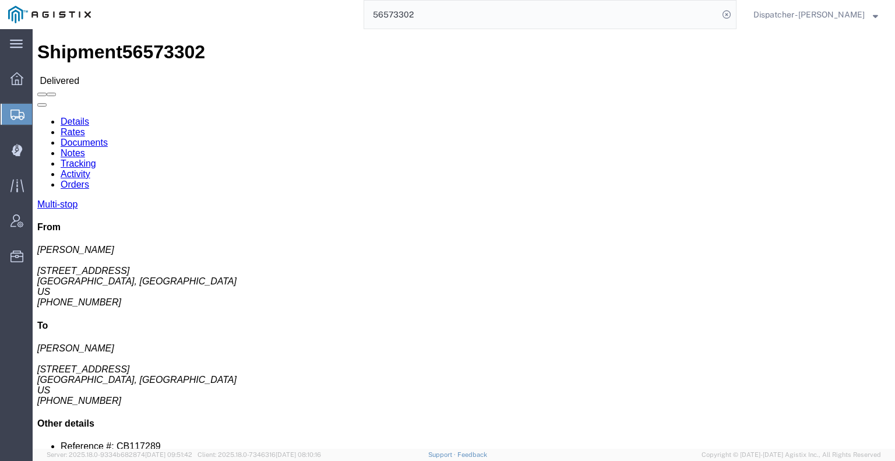
click link "Notes"
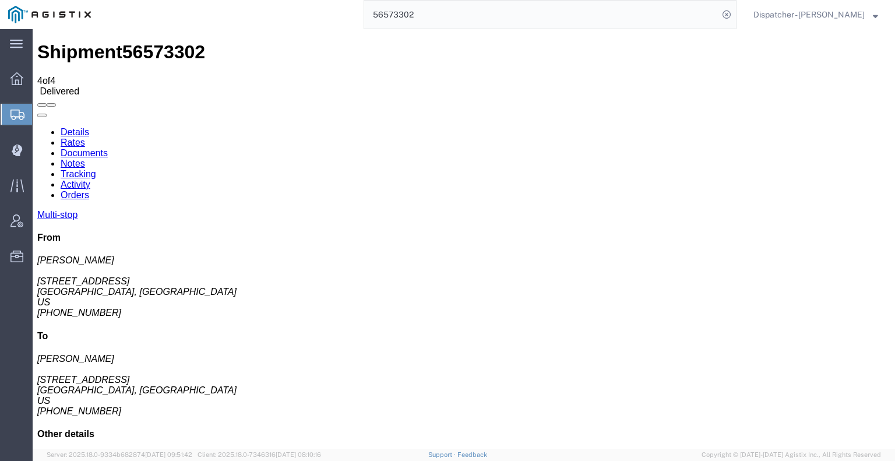
click at [108, 148] on link "Documents" at bounding box center [84, 153] width 47 height 10
click at [96, 169] on link "Tracking" at bounding box center [79, 174] width 36 height 10
click at [37, 127] on icon at bounding box center [37, 127] width 0 height 0
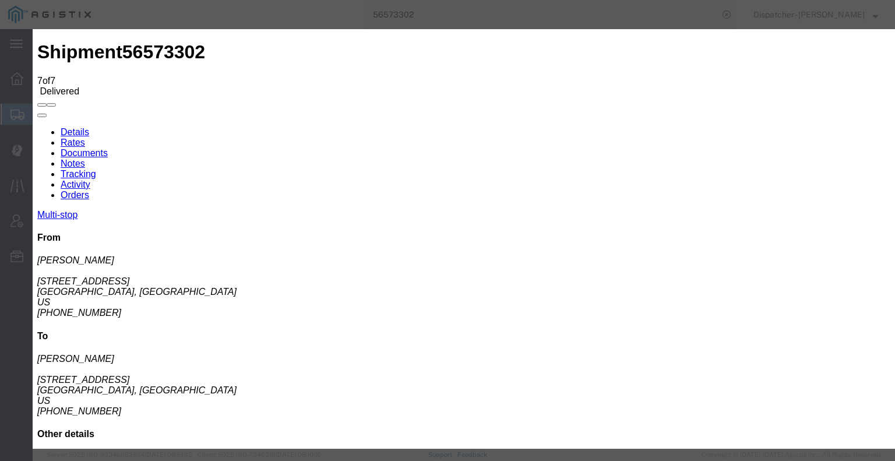
type input "[DATE]"
type input "9:00 AM"
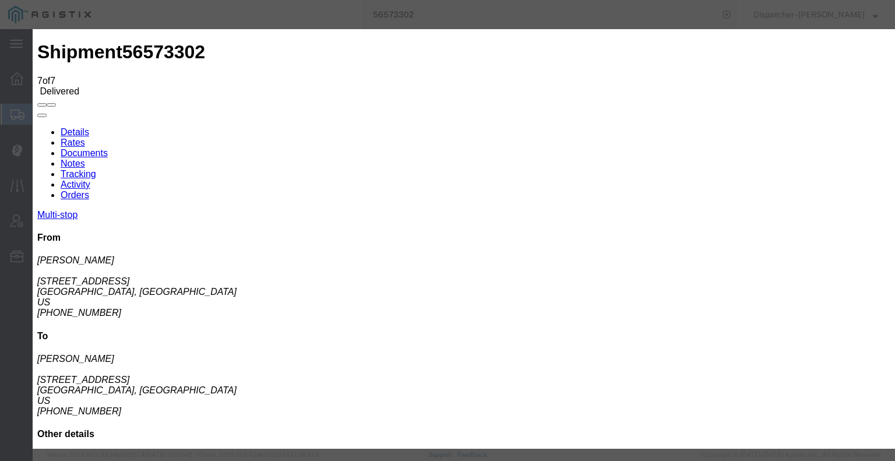
type input "[DATE]"
type input "4:30 PM"
select select "BREAKSTOP"
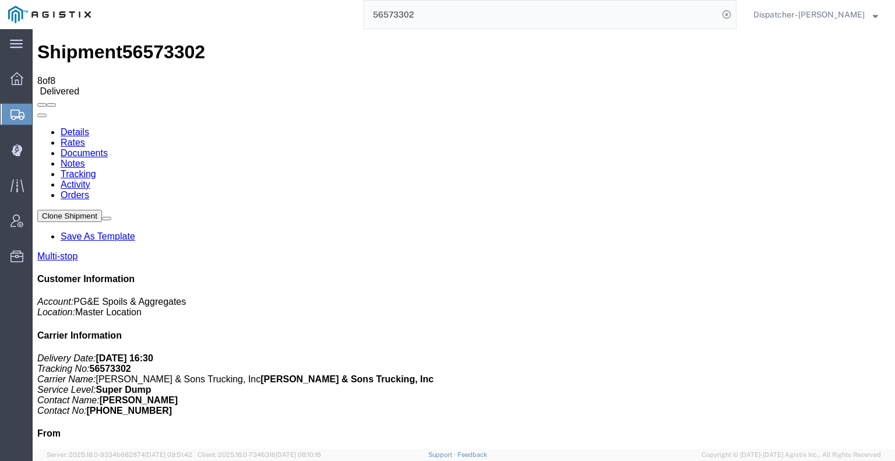
click at [85, 158] on link "Notes" at bounding box center [73, 163] width 24 height 10
click at [108, 148] on link "Documents" at bounding box center [84, 153] width 47 height 10
drag, startPoint x: 172, startPoint y: 160, endPoint x: 319, endPoint y: 31, distance: 195.7
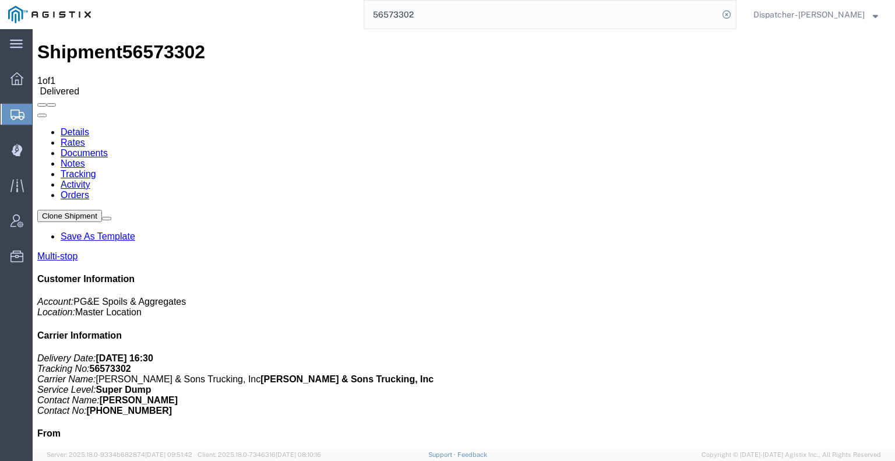
drag, startPoint x: 771, startPoint y: 287, endPoint x: 771, endPoint y: 276, distance: 10.5
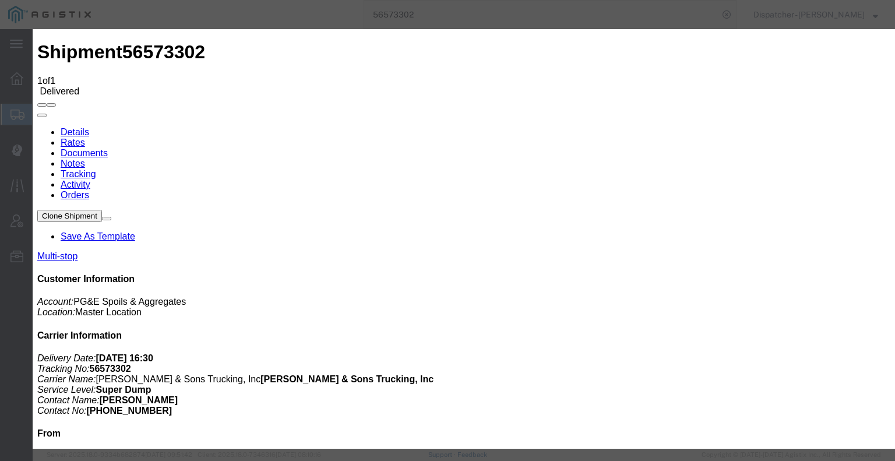
type input "C:\fakepath\56573302trktag.pdf"
select select
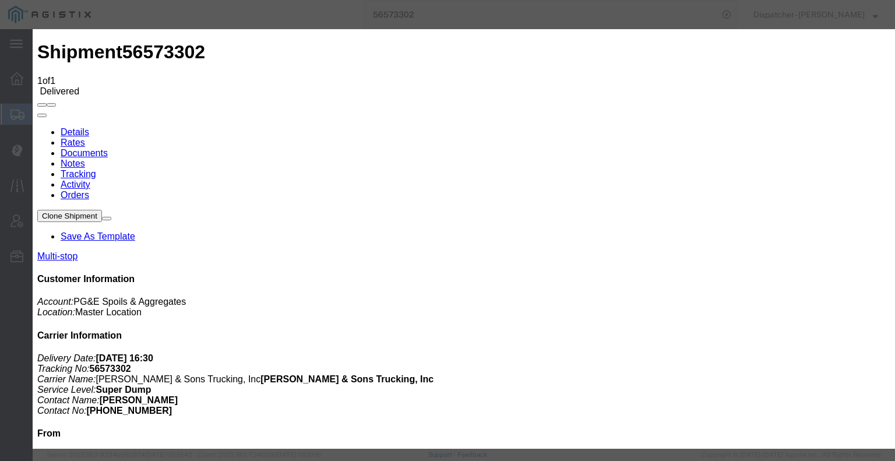
select select
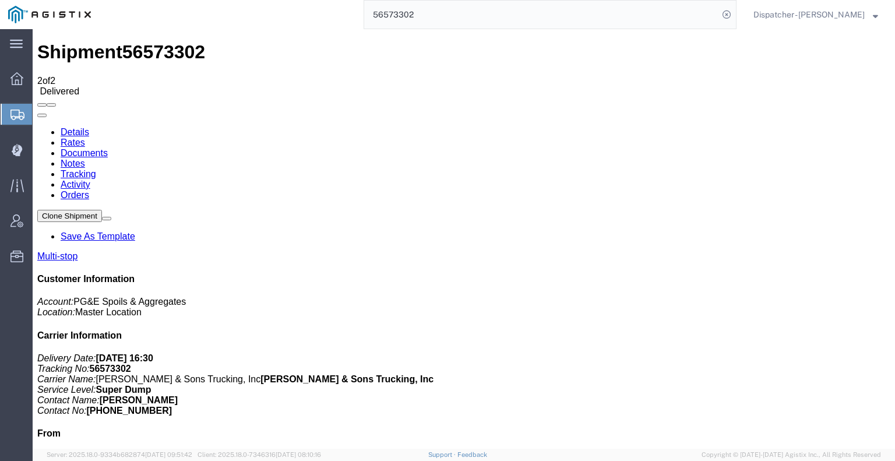
drag, startPoint x: 435, startPoint y: 21, endPoint x: 319, endPoint y: 16, distance: 115.5
click at [336, 15] on div "56573302" at bounding box center [417, 14] width 637 height 29
type input "56651758"
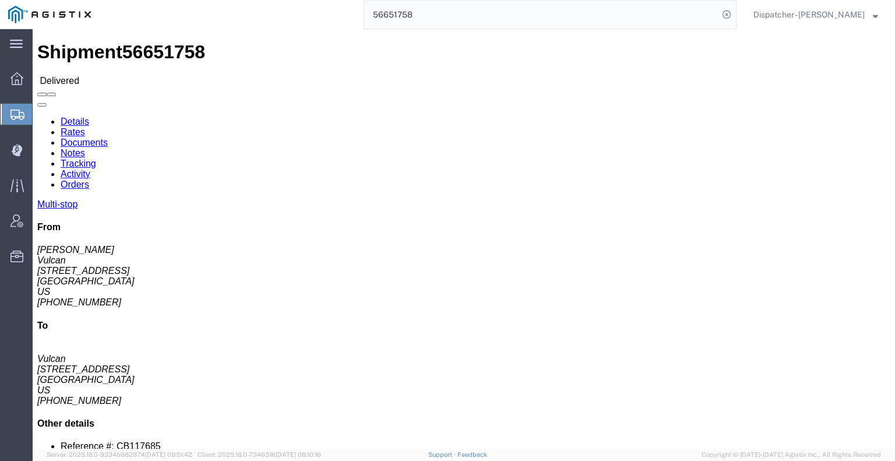
click link "Notes"
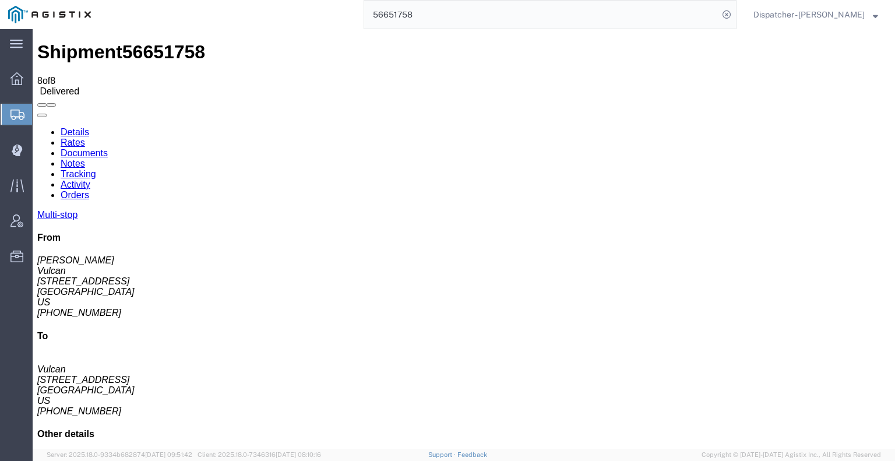
click at [108, 148] on link "Documents" at bounding box center [84, 153] width 47 height 10
drag, startPoint x: 89, startPoint y: 264, endPoint x: 97, endPoint y: 262, distance: 8.5
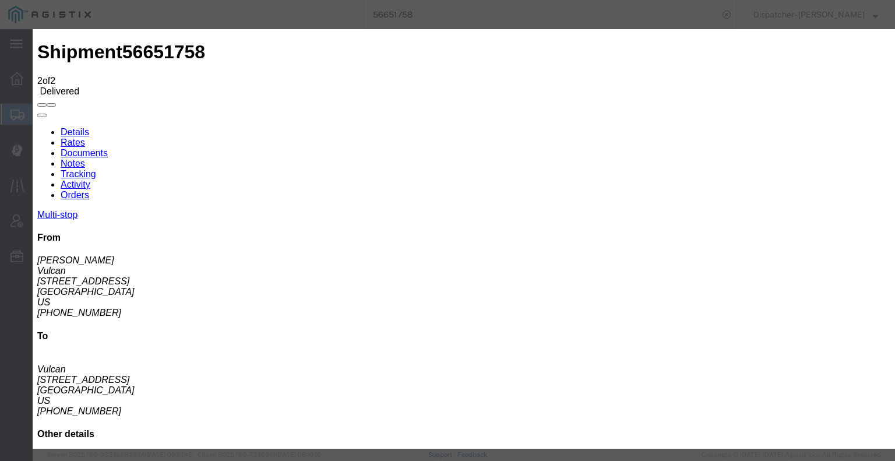
type input "C:\fakepath\56651758trktag.pdf"
select select
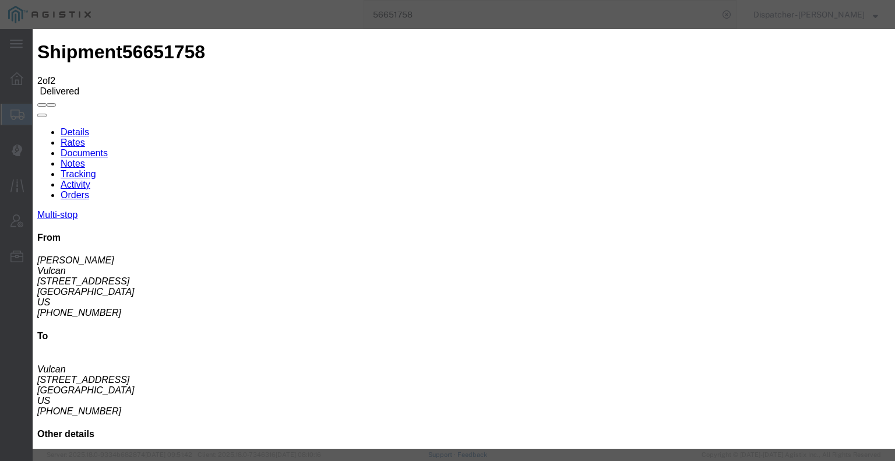
select select
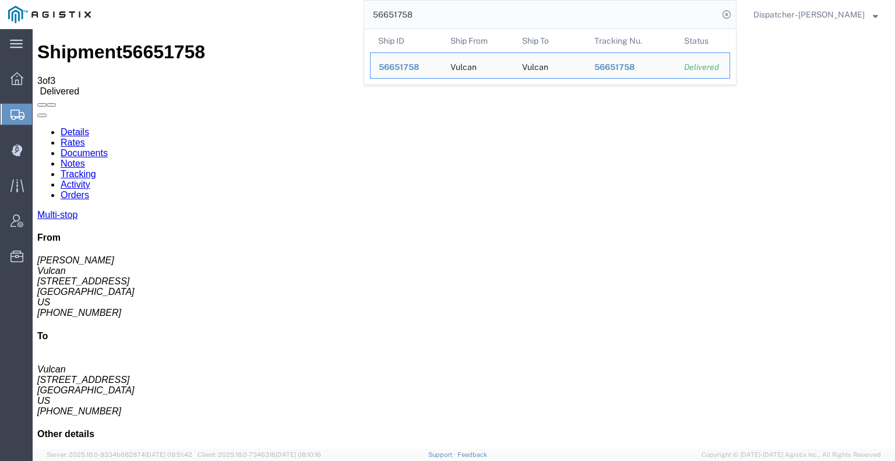
drag, startPoint x: 425, startPoint y: 16, endPoint x: 306, endPoint y: 1, distance: 119.2
click at [312, 4] on div "56651758 Ship ID Ship From Ship To Tracking Nu. Status Ship ID 56651758 Ship Fr…" at bounding box center [417, 14] width 637 height 29
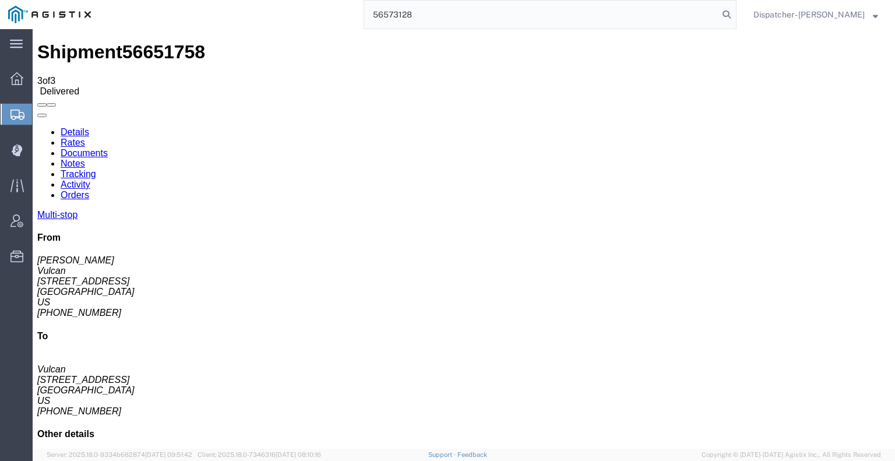
type input "56573128"
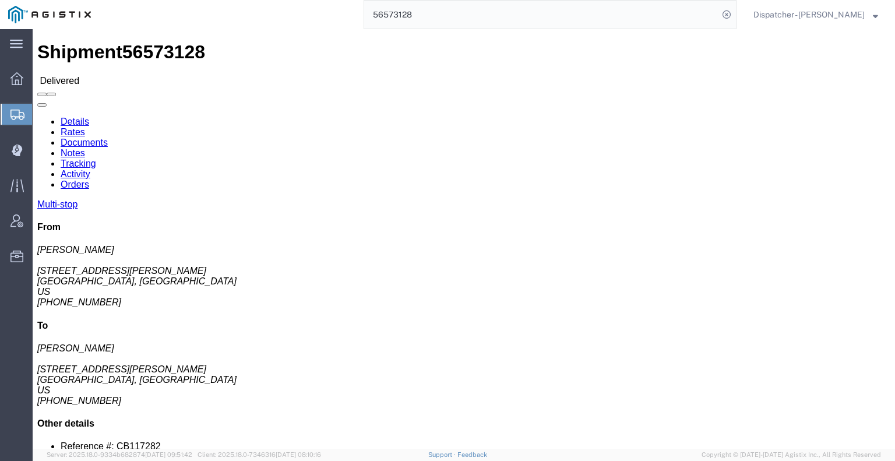
click link "Notes"
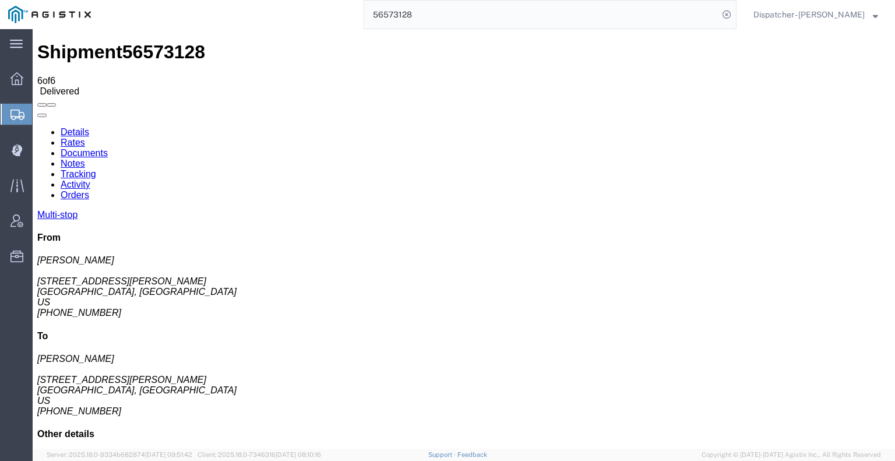
click at [108, 148] on link "Documents" at bounding box center [84, 153] width 47 height 10
drag, startPoint x: 438, startPoint y: 13, endPoint x: 264, endPoint y: 11, distance: 174.2
click at [266, 11] on div "56573128" at bounding box center [417, 14] width 637 height 29
type input "56651688"
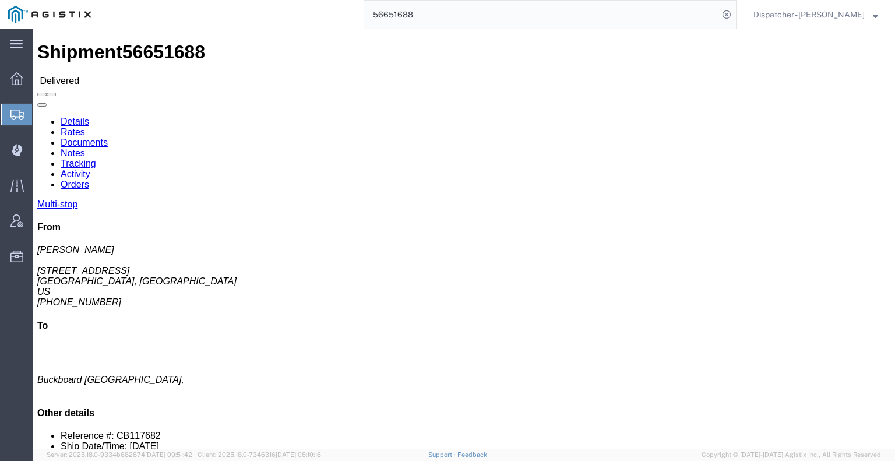
click link "Notes"
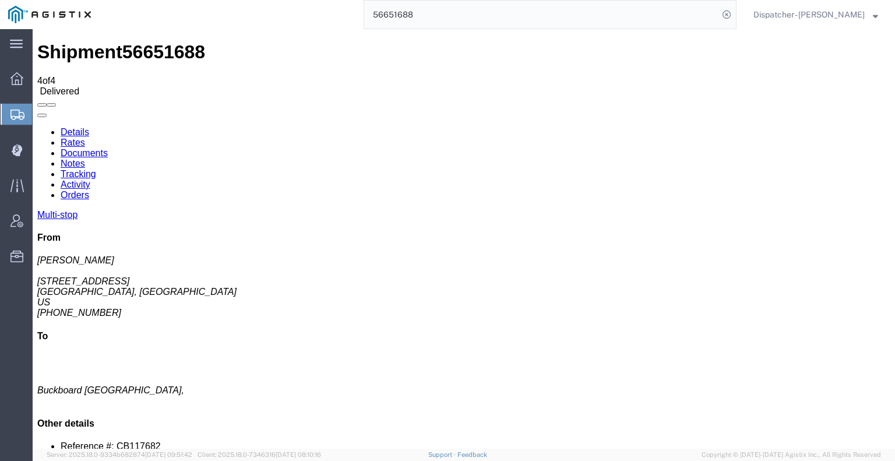
click at [108, 148] on link "Documents" at bounding box center [84, 153] width 47 height 10
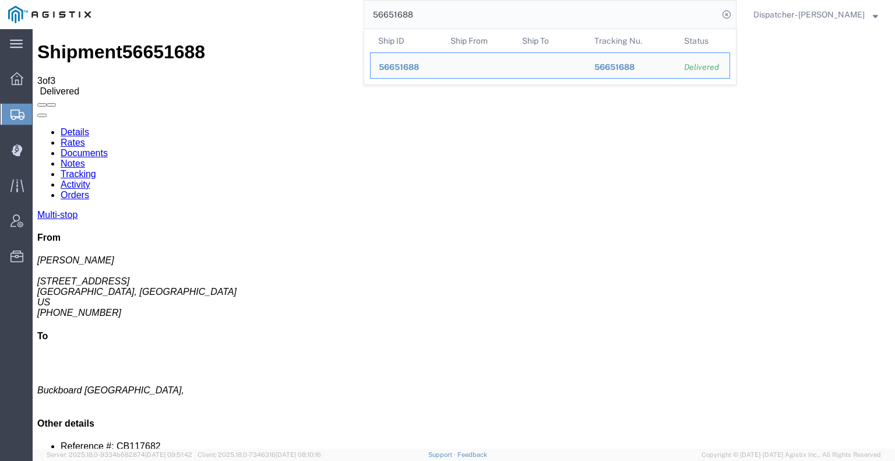
drag, startPoint x: 447, startPoint y: 11, endPoint x: 293, endPoint y: 15, distance: 154.4
click at [333, 16] on div "56651688 Ship ID Ship From Ship To Tracking Nu. Status Ship ID 56651688 Ship Fr…" at bounding box center [417, 14] width 637 height 29
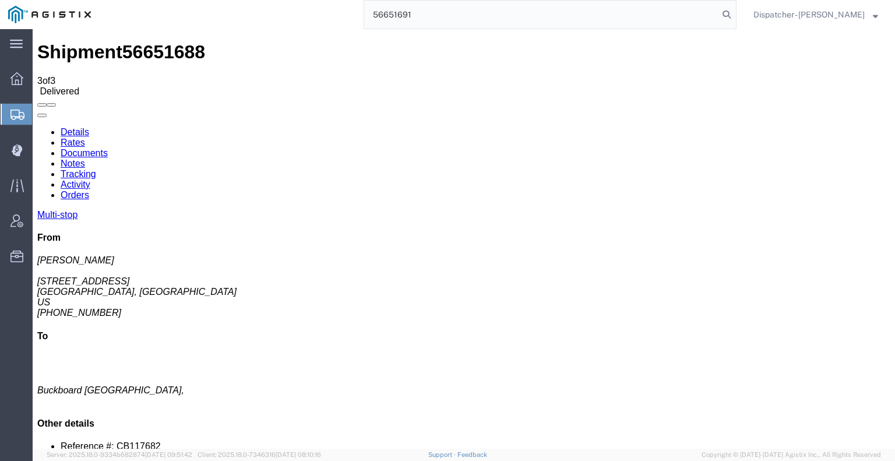
type input "56651691"
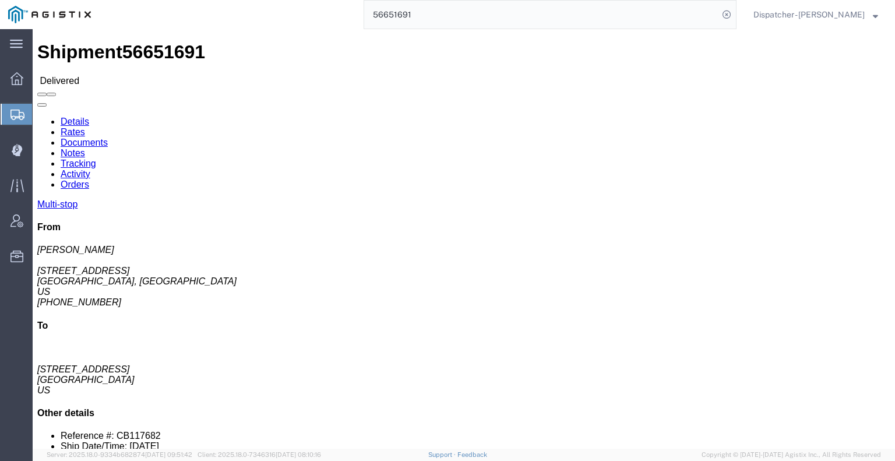
click link "Notes"
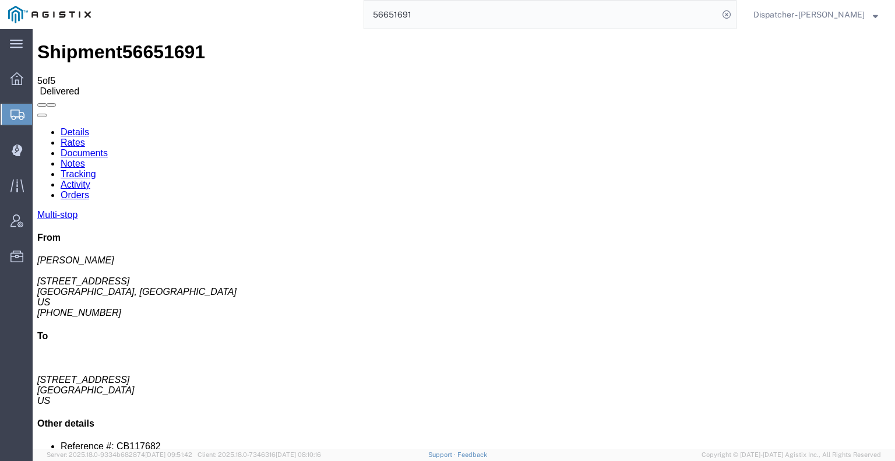
click at [108, 148] on link "Documents" at bounding box center [84, 153] width 47 height 10
click at [331, 19] on div "56651691" at bounding box center [417, 14] width 637 height 29
type input "56650531"
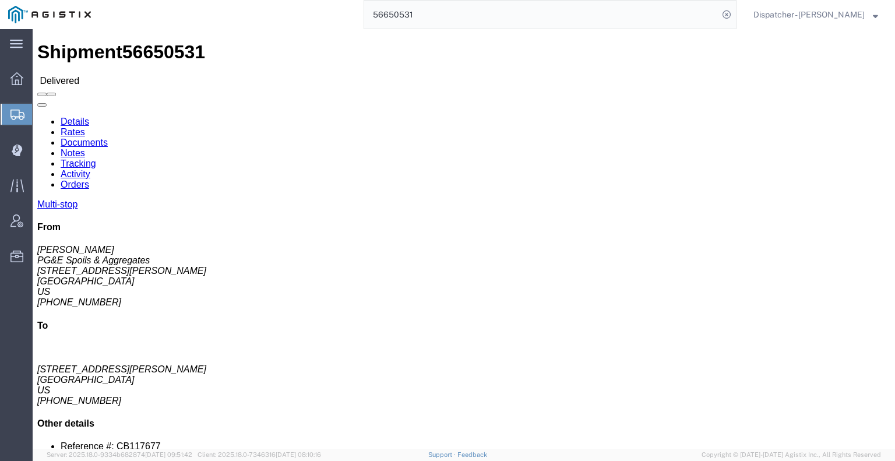
click link "Notes"
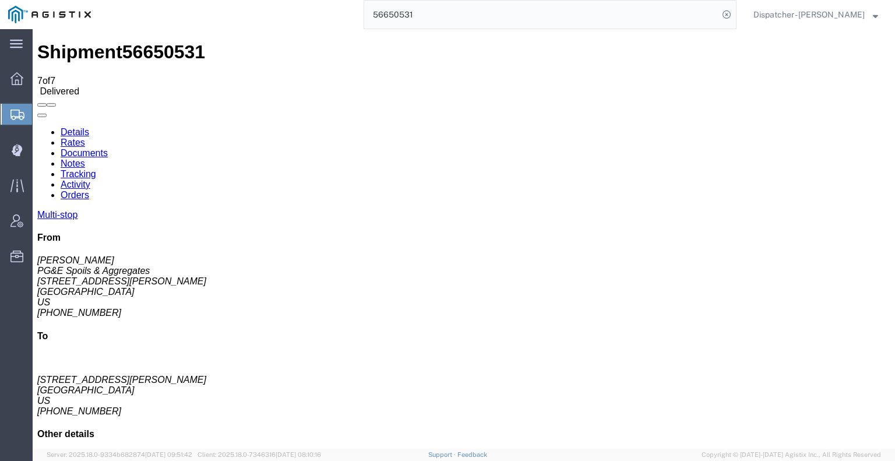
click at [108, 148] on link "Documents" at bounding box center [84, 153] width 47 height 10
click at [96, 169] on link "Tracking" at bounding box center [79, 174] width 36 height 10
click at [37, 127] on icon at bounding box center [37, 127] width 0 height 0
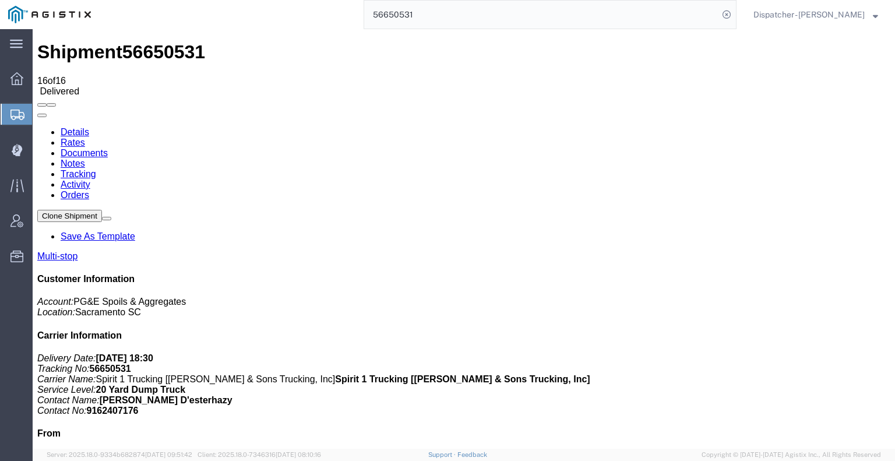
click at [85, 158] on link "Notes" at bounding box center [73, 163] width 24 height 10
click at [108, 148] on link "Documents" at bounding box center [84, 153] width 47 height 10
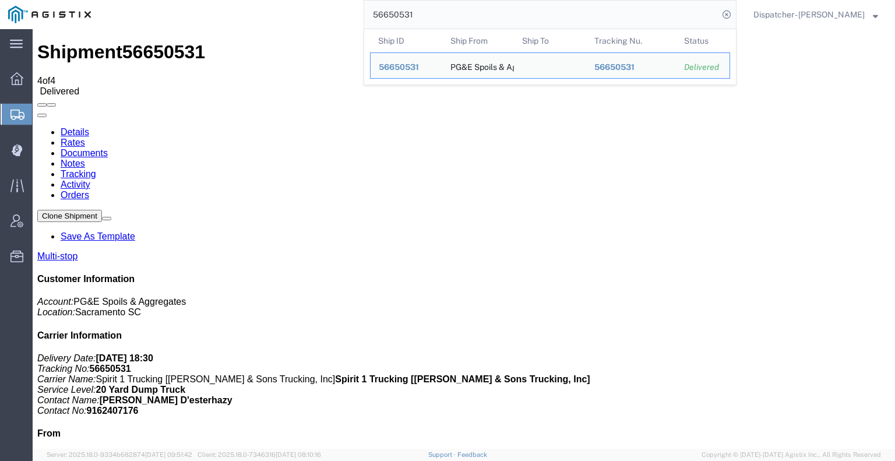
drag, startPoint x: 383, startPoint y: 22, endPoint x: 345, endPoint y: 26, distance: 37.5
click at [350, 25] on div "56650531 Ship ID Ship From Ship To Tracking Nu. Status Ship ID 56650531 Ship Fr…" at bounding box center [417, 14] width 637 height 29
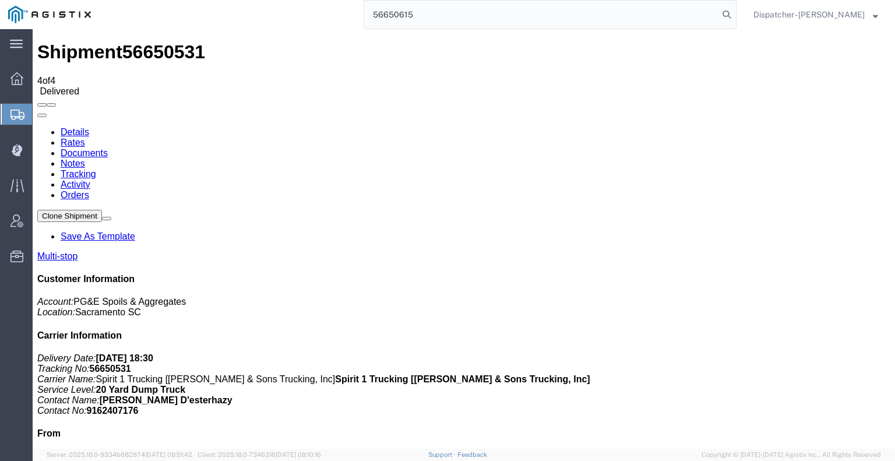
type input "56650615"
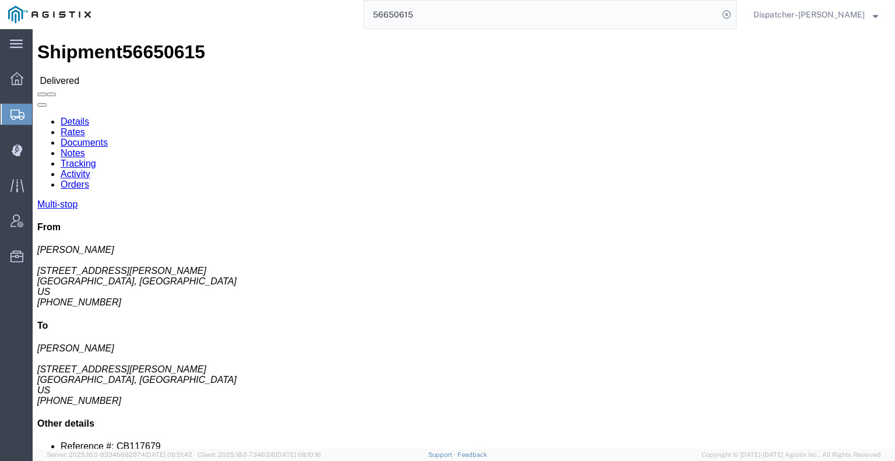
click link "Notes"
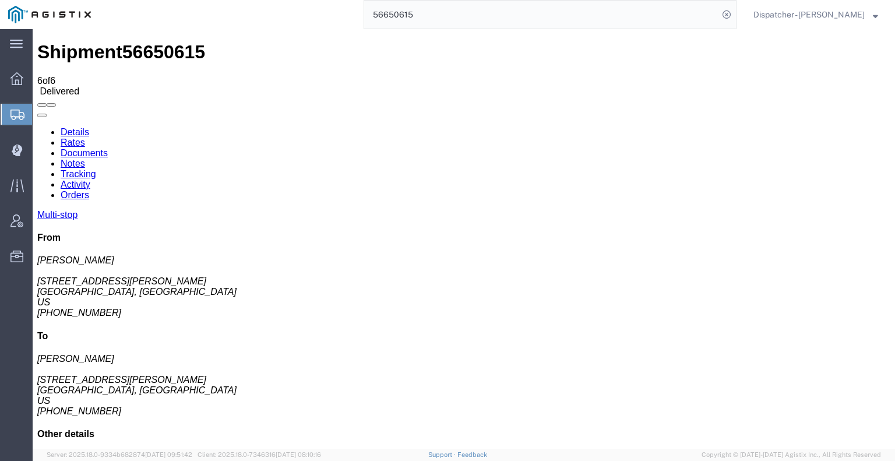
click at [108, 148] on link "Documents" at bounding box center [84, 153] width 47 height 10
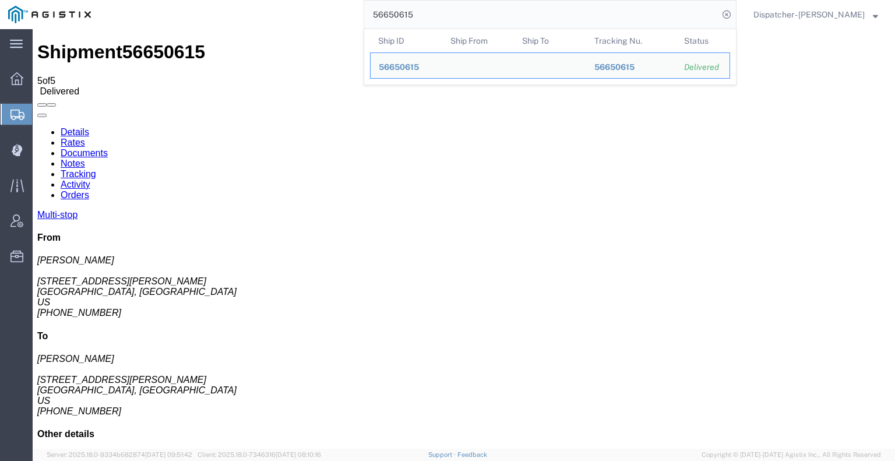
drag, startPoint x: 481, startPoint y: 42, endPoint x: 244, endPoint y: 52, distance: 237.3
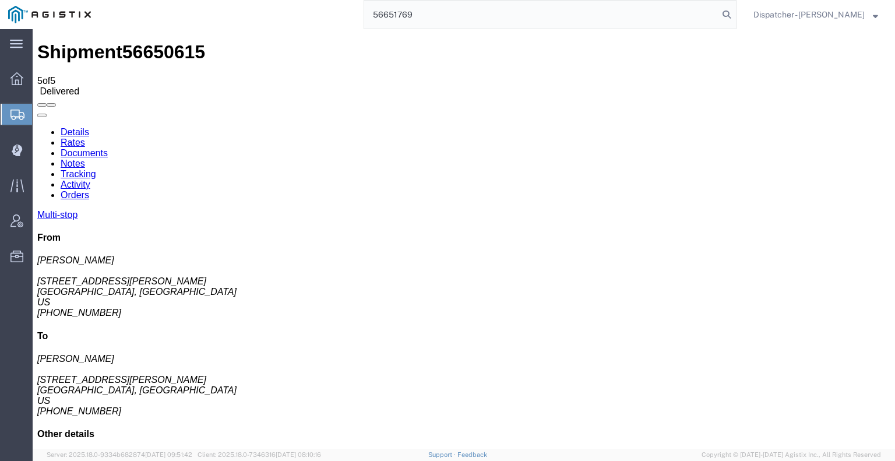
type input "56651769"
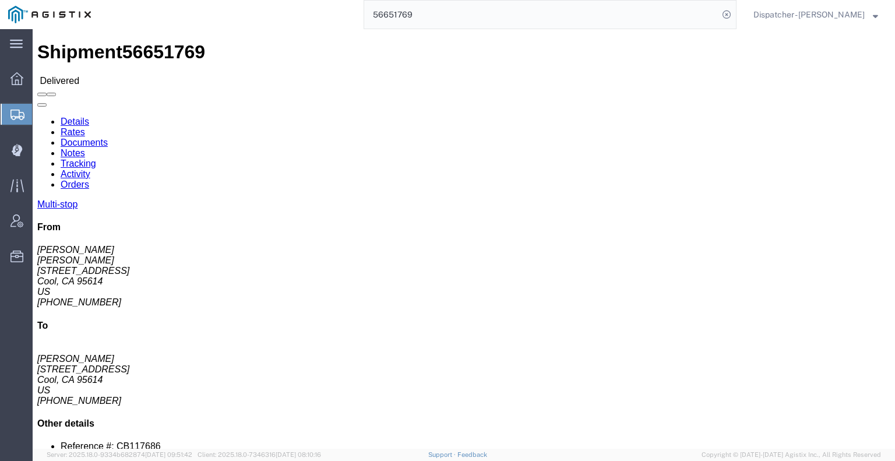
click link "Notes"
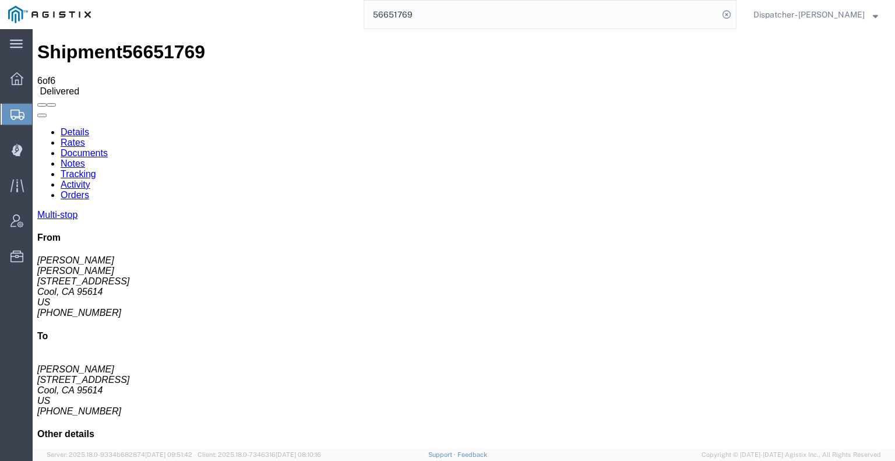
click at [108, 148] on link "Documents" at bounding box center [84, 153] width 47 height 10
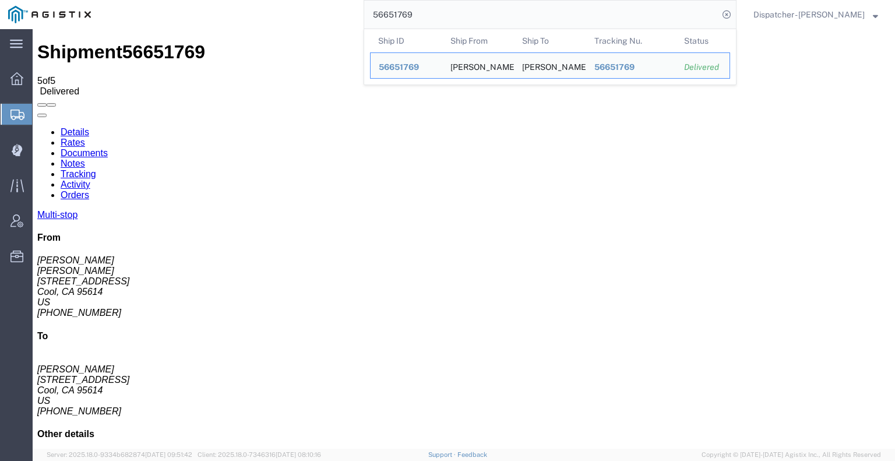
drag, startPoint x: 454, startPoint y: 40, endPoint x: 298, endPoint y: 33, distance: 156.3
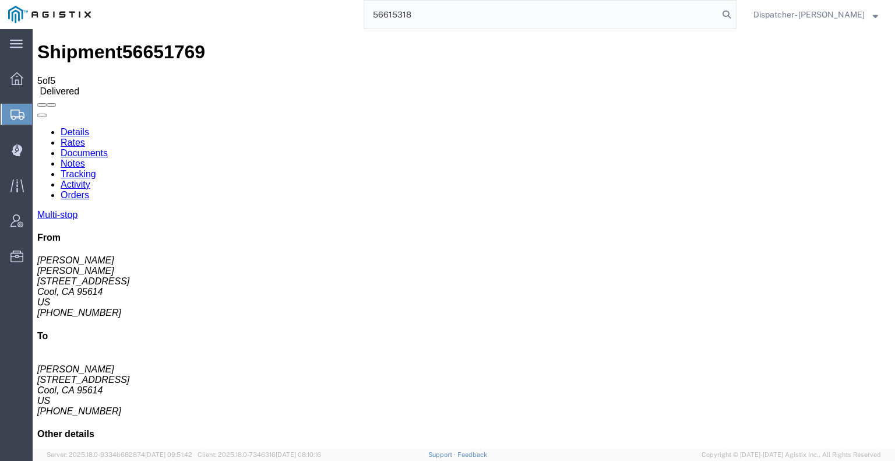
type input "56615318"
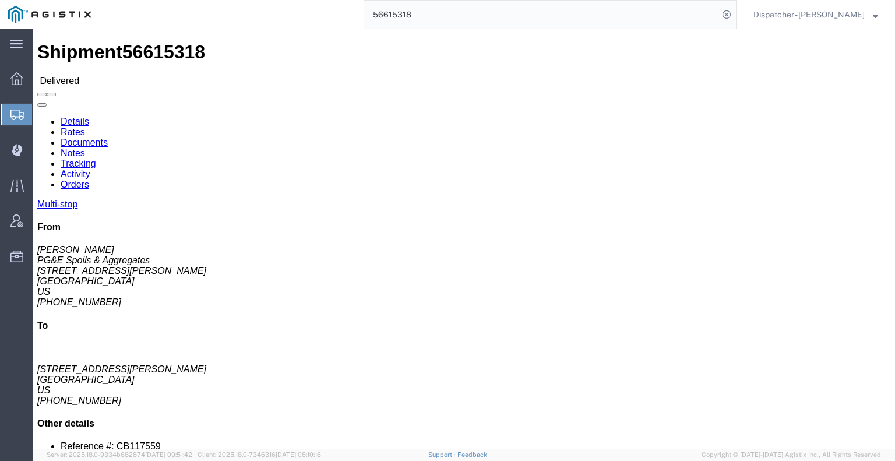
click link "Notes"
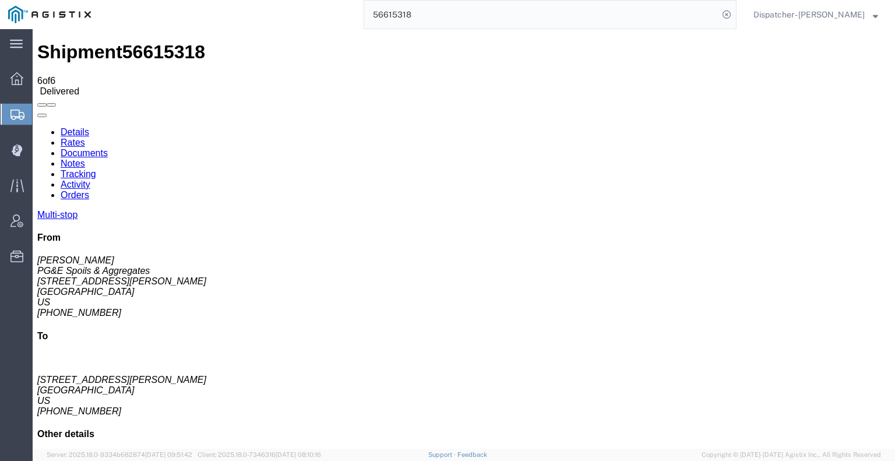
click at [108, 148] on link "Documents" at bounding box center [84, 153] width 47 height 10
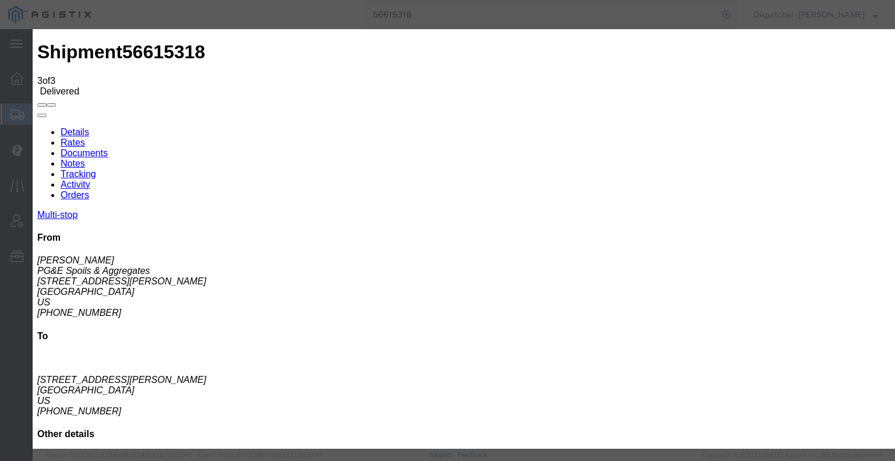
type input "C:\fakepath\56615318trktag.pdf"
select select
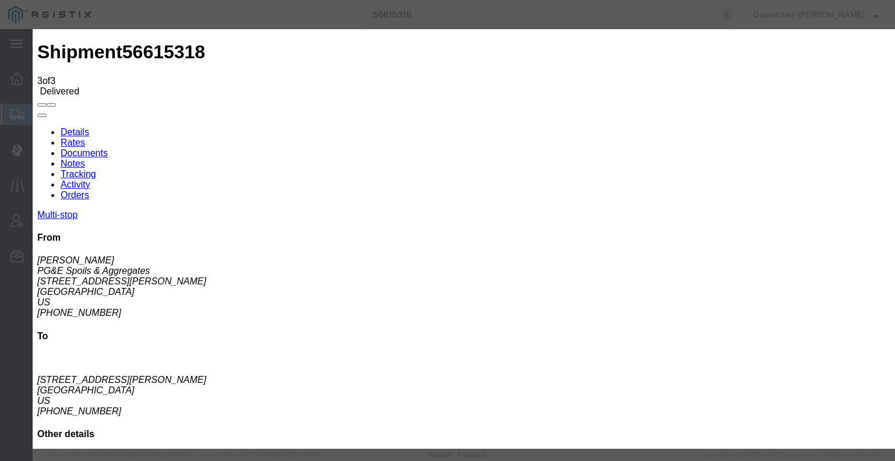
select select
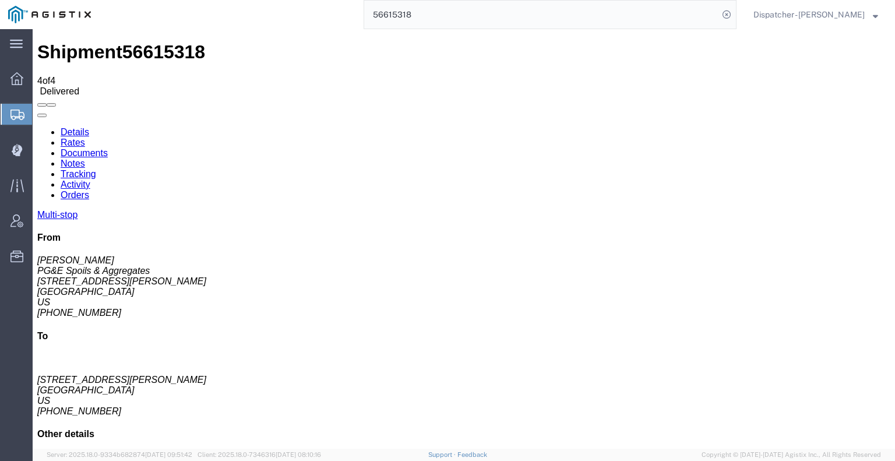
drag, startPoint x: 426, startPoint y: 14, endPoint x: 212, endPoint y: 16, distance: 214.4
click at [231, 16] on div "56615318" at bounding box center [417, 14] width 637 height 29
type input "56650534"
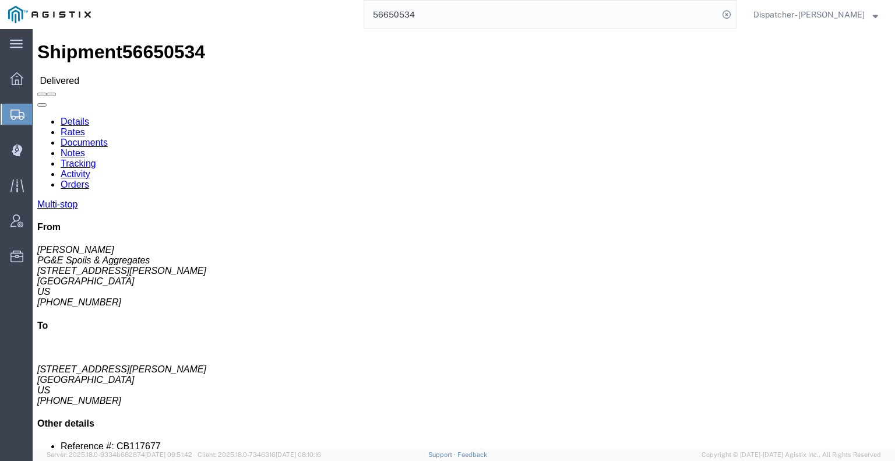
click link "Notes"
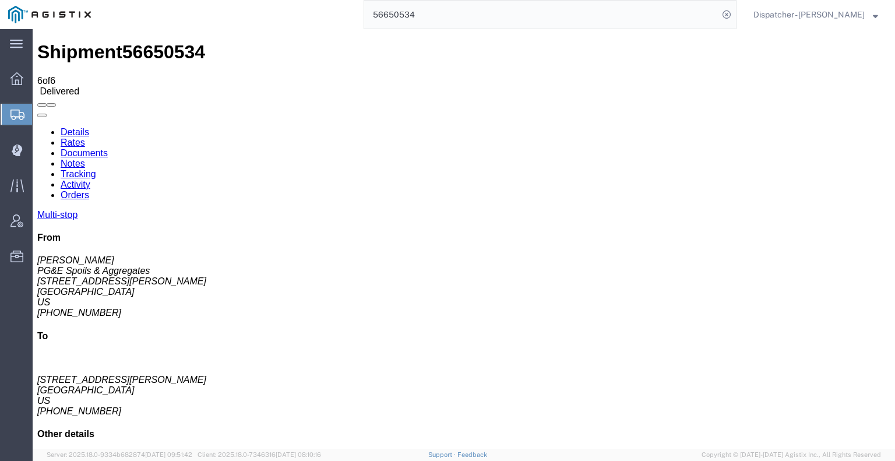
click at [85, 137] on link "Rates" at bounding box center [73, 142] width 24 height 10
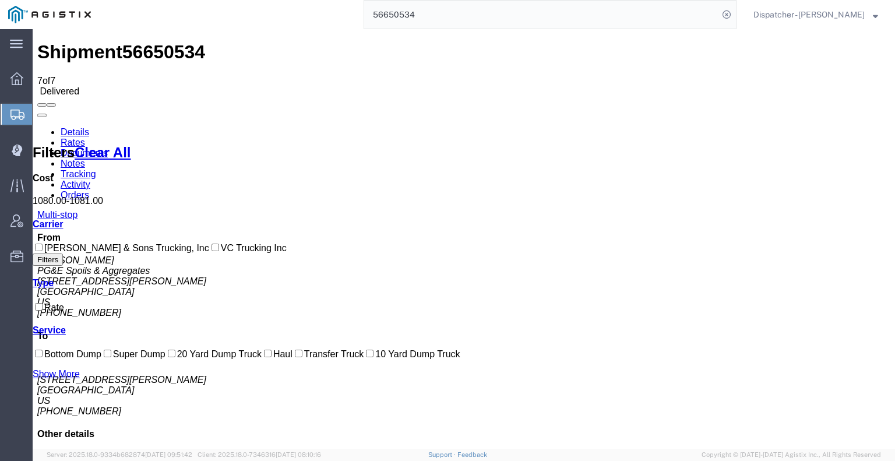
click at [96, 169] on link "Tracking" at bounding box center [79, 174] width 36 height 10
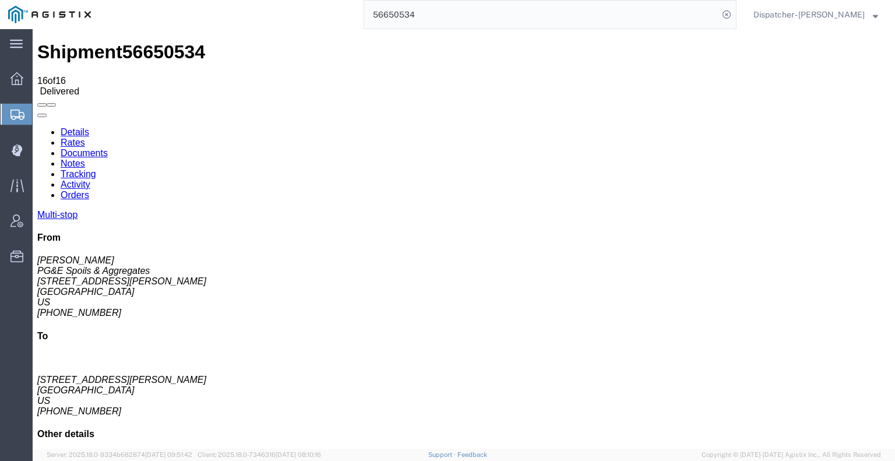
click at [37, 127] on icon at bounding box center [37, 127] width 0 height 0
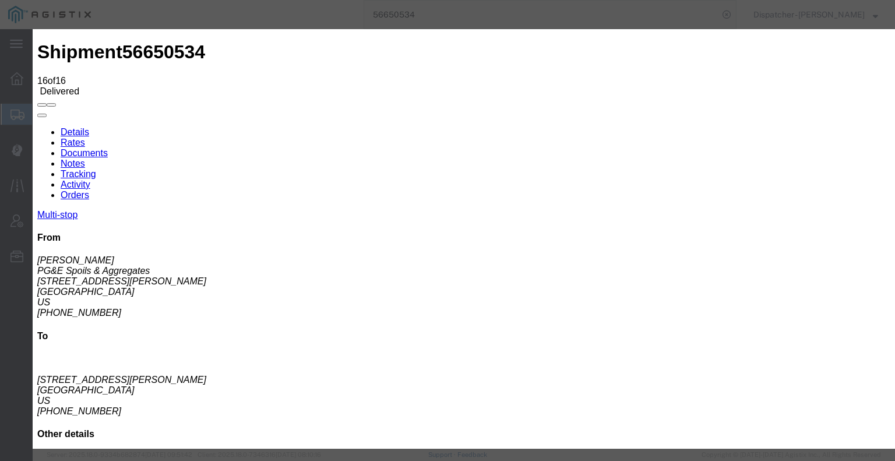
type input "7:00 PM"
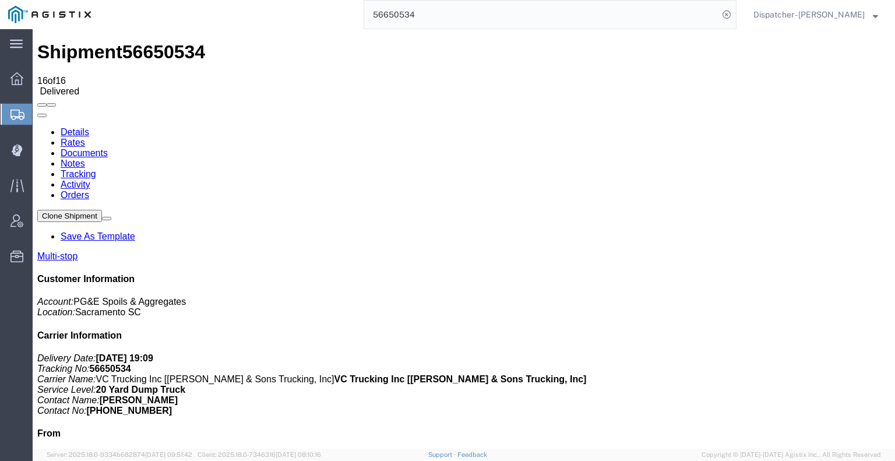
scroll to position [193, 0]
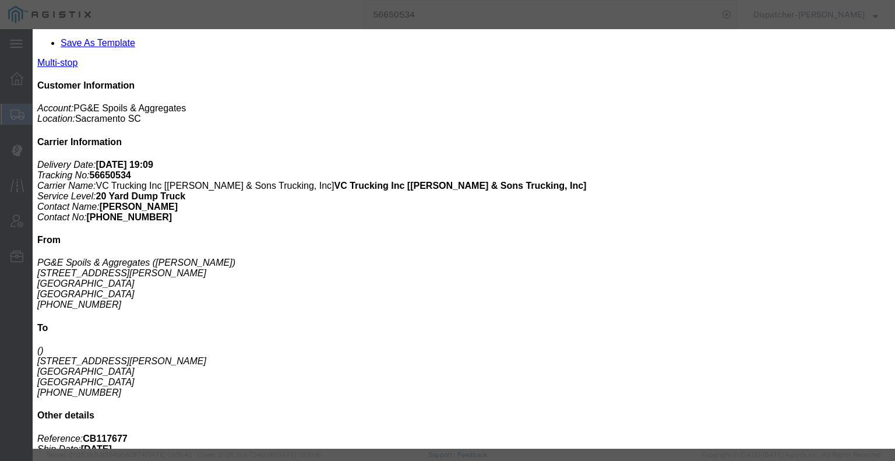
type input "6:00 AM"
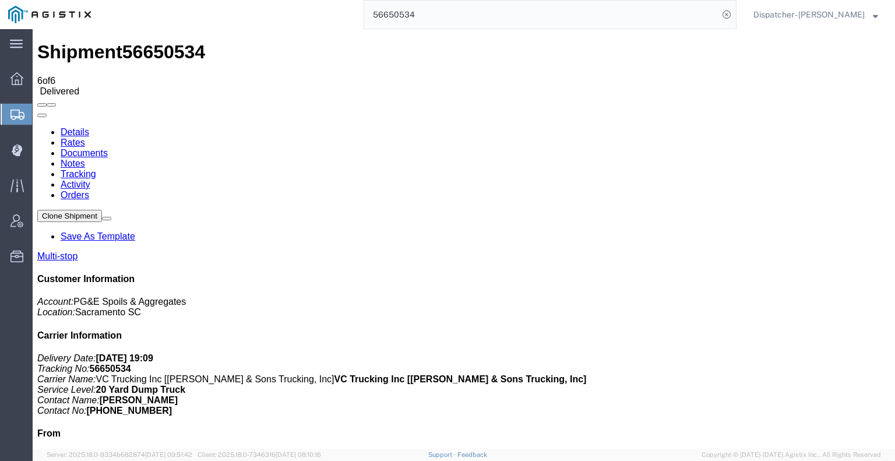
click at [108, 148] on link "Documents" at bounding box center [84, 153] width 47 height 10
drag, startPoint x: 830, startPoint y: 327, endPoint x: 812, endPoint y: 271, distance: 59.0
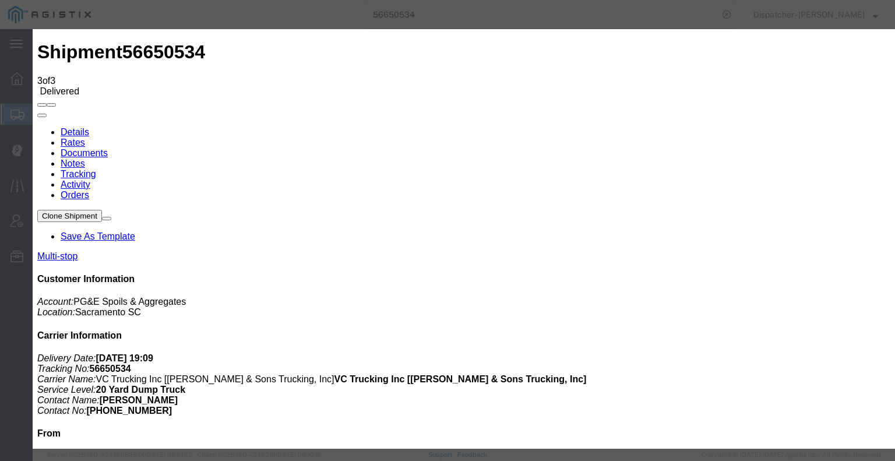
type input "C:\fakepath\56650534trktag.pdf"
select select
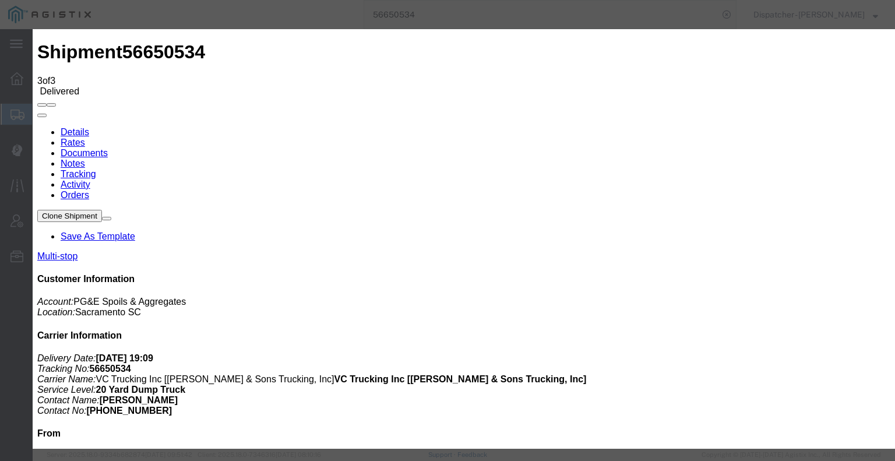
select select
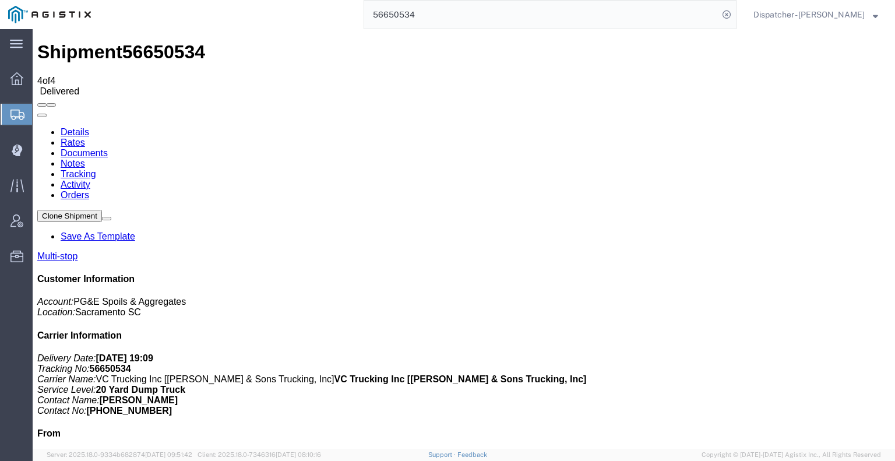
drag, startPoint x: 426, startPoint y: 20, endPoint x: 239, endPoint y: 14, distance: 187.1
click at [333, 23] on div "56650534" at bounding box center [417, 14] width 637 height 29
type input "56651710"
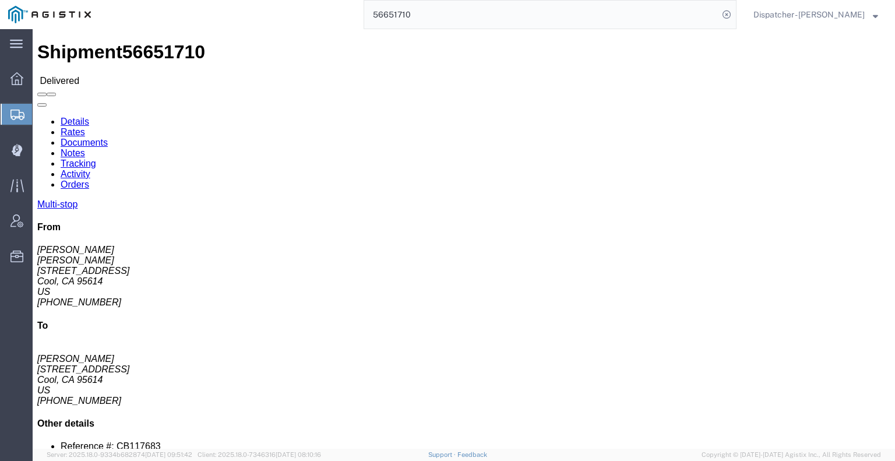
click link "Notes"
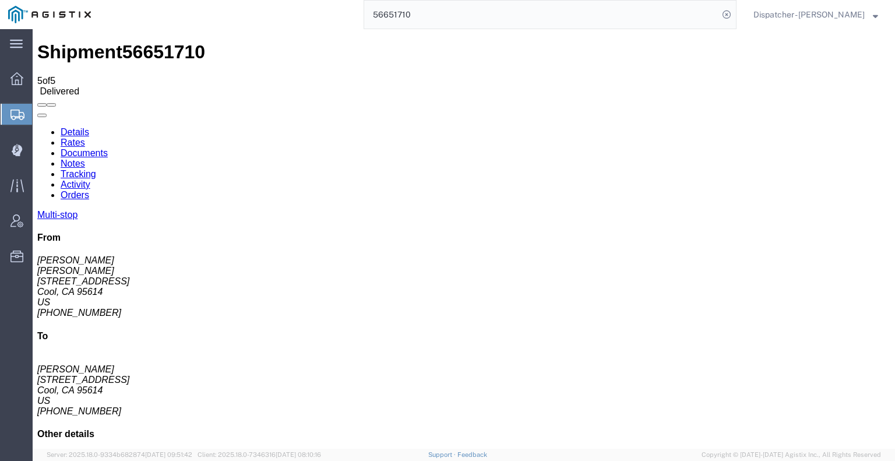
click at [96, 169] on link "Tracking" at bounding box center [79, 174] width 36 height 10
click at [37, 127] on icon at bounding box center [37, 127] width 0 height 0
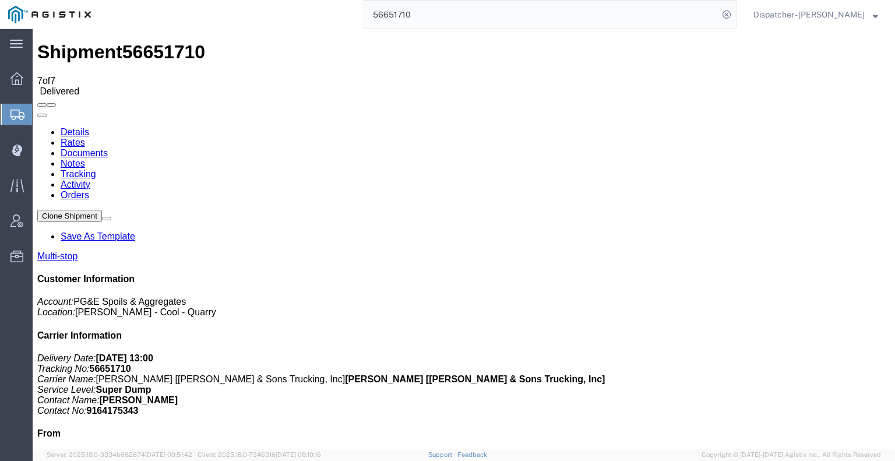
click at [85, 158] on link "Notes" at bounding box center [73, 163] width 24 height 10
click at [108, 148] on link "Documents" at bounding box center [84, 153] width 47 height 10
drag, startPoint x: 764, startPoint y: 252, endPoint x: 759, endPoint y: 223, distance: 29.7
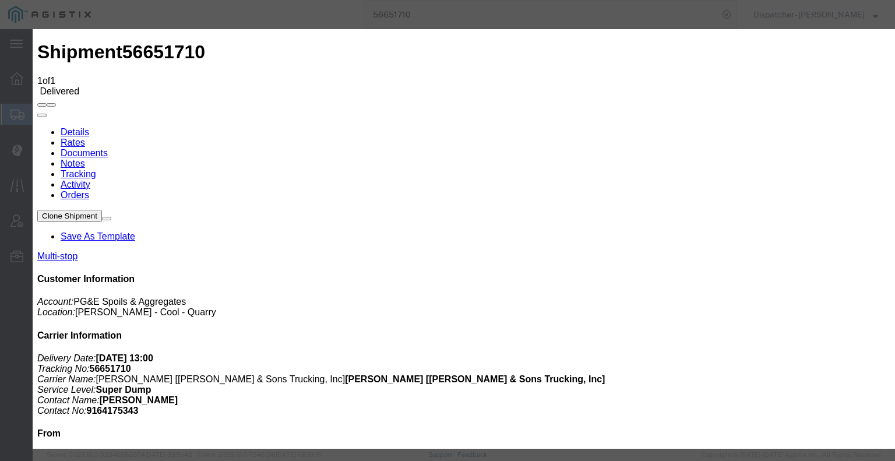
type input "C:\fakepath\56651710trktag.pdf"
select select
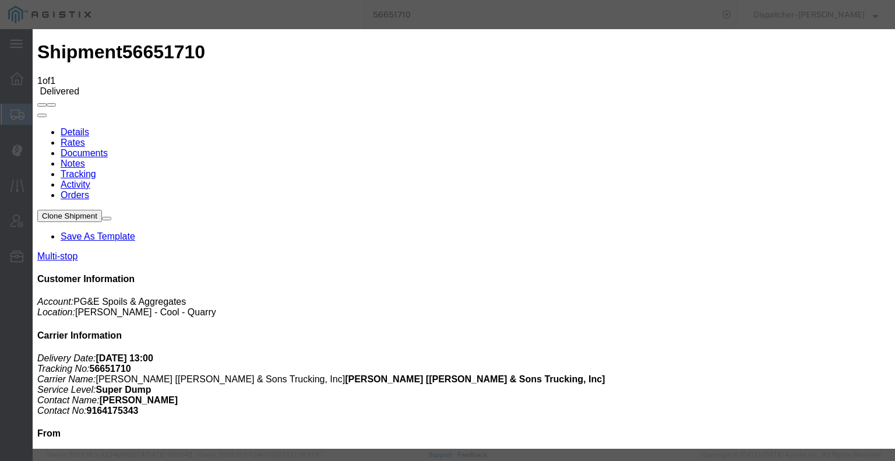
select select
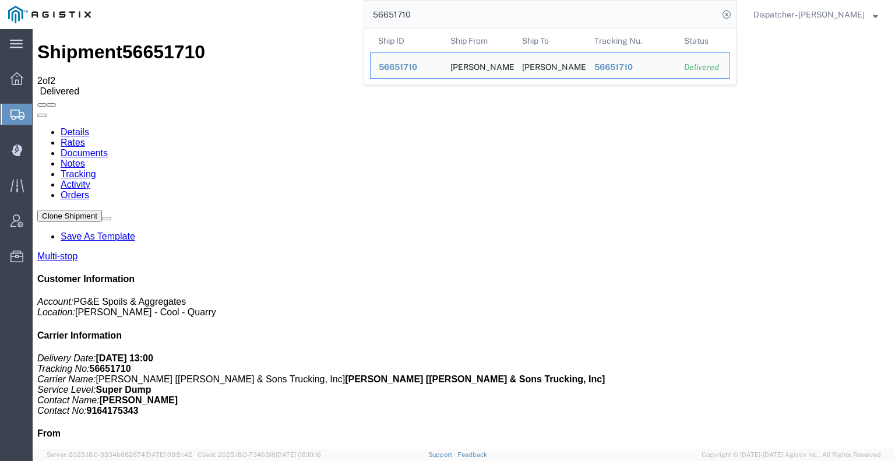
drag, startPoint x: 460, startPoint y: 19, endPoint x: 180, endPoint y: 3, distance: 280.1
click at [300, 12] on div "56651710 Ship ID Ship From Ship To Tracking Nu. Status Ship ID 56651710 Ship Fr…" at bounding box center [417, 14] width 637 height 29
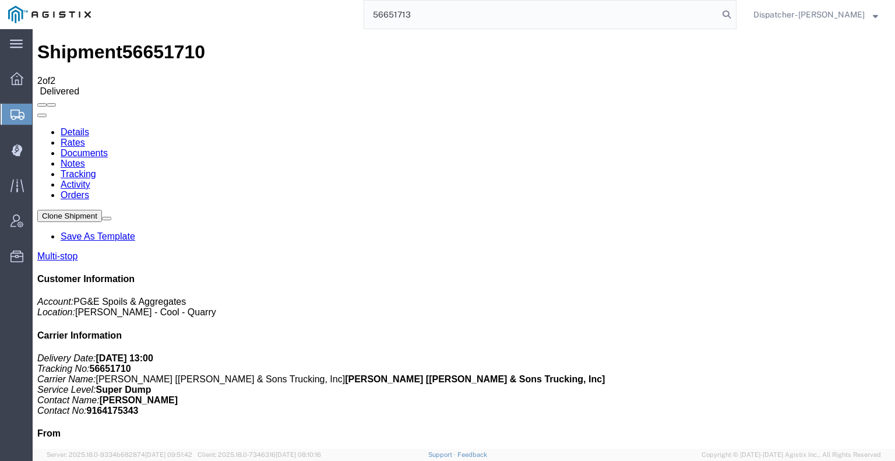
type input "56651713"
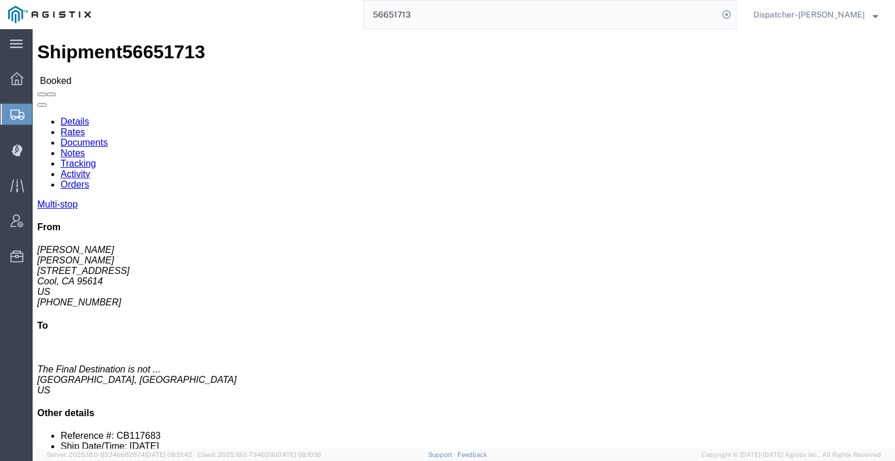
click link "Tracking"
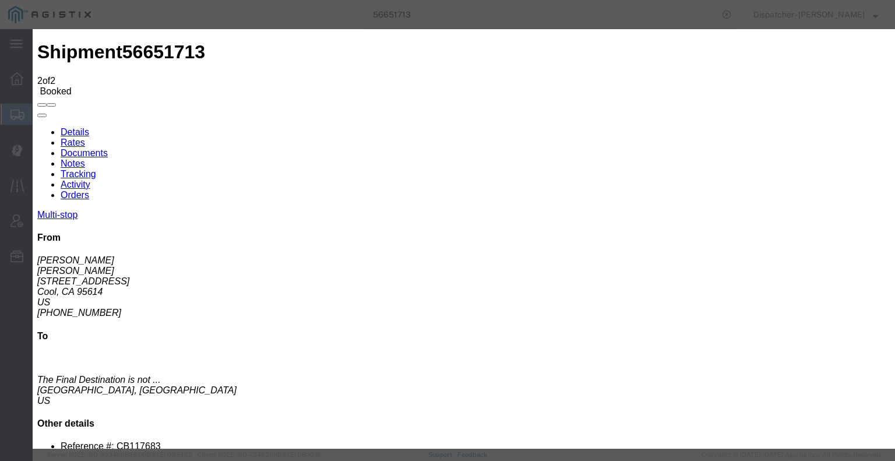
type input "[DATE]"
type input "9:00 AM"
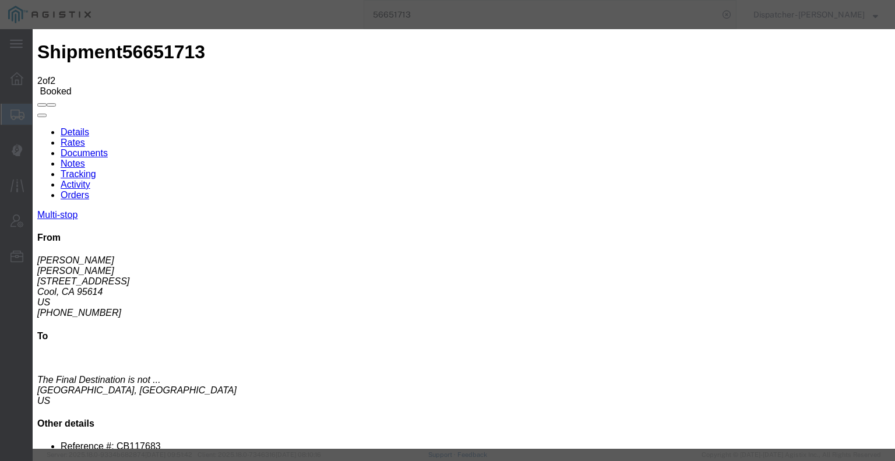
type input "[DATE]"
type input "2:25 PM"
select select "DPTDLVLOC"
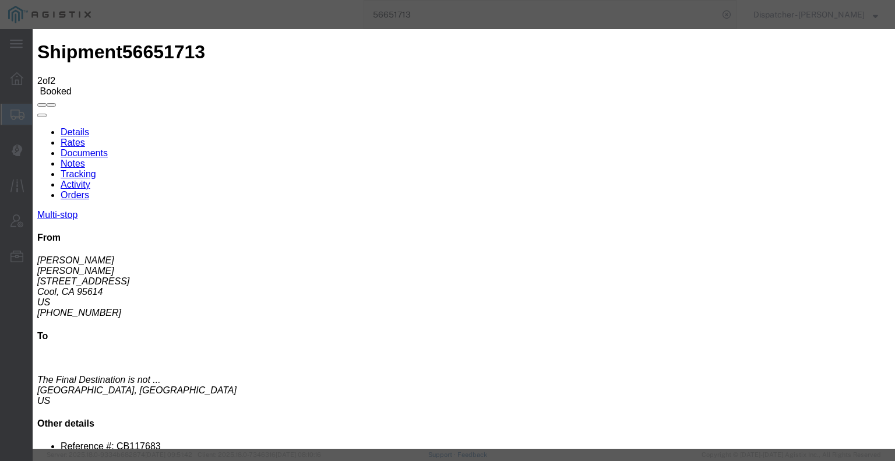
select select "{"pickupDeliveryInfoId": "122596209","pickupOrDelivery": "D","stopNum": "2","lo…"
select select "CA"
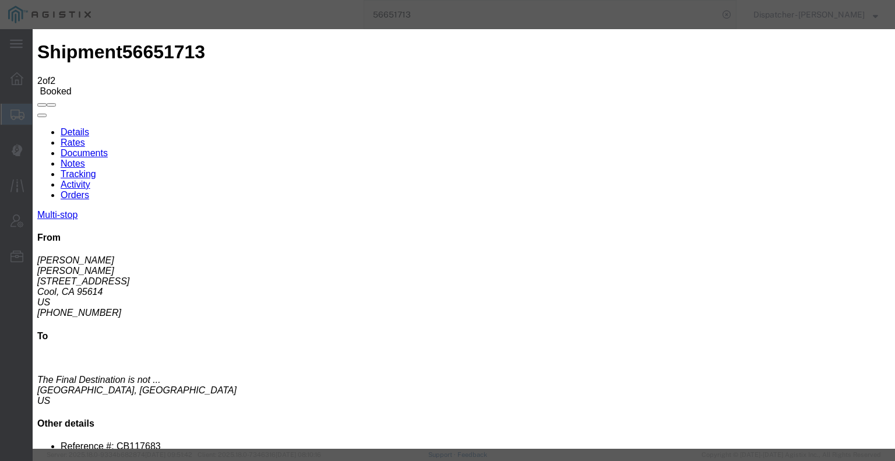
type input "Placerville"
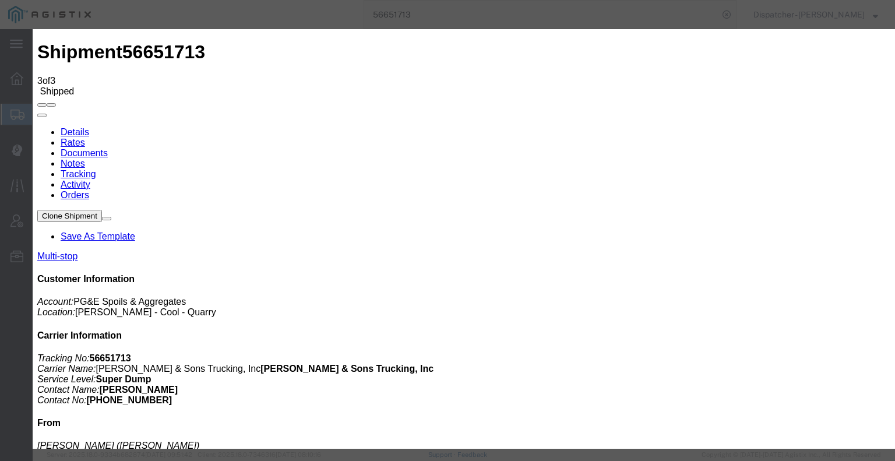
type input "[DATE]"
type input "9:00 AM"
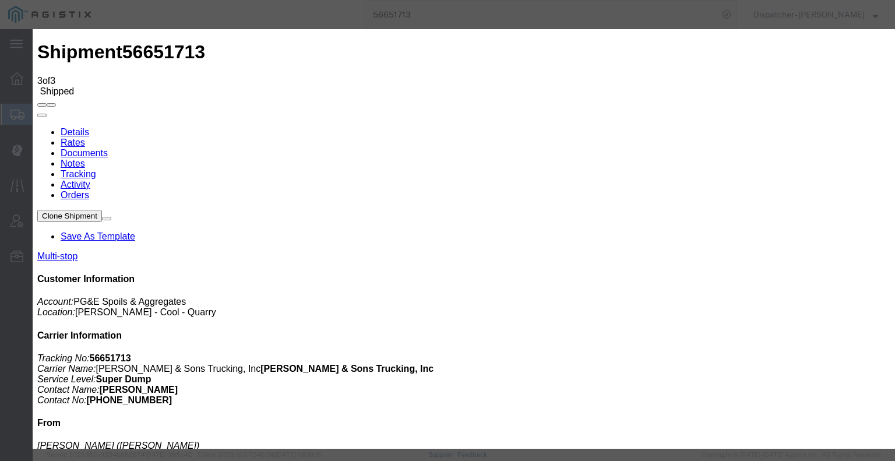
type input "[DATE]"
type input "5:00 PM"
select select "BREAKSTART"
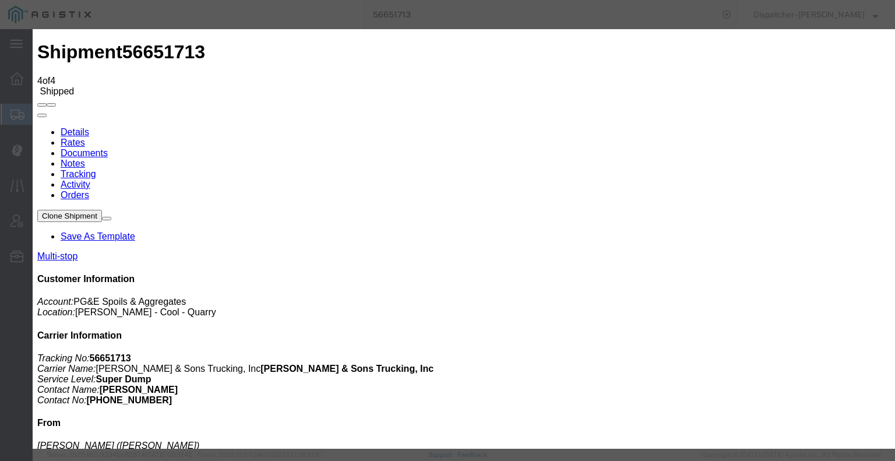
type input "[DATE]"
type input "9:00 AM"
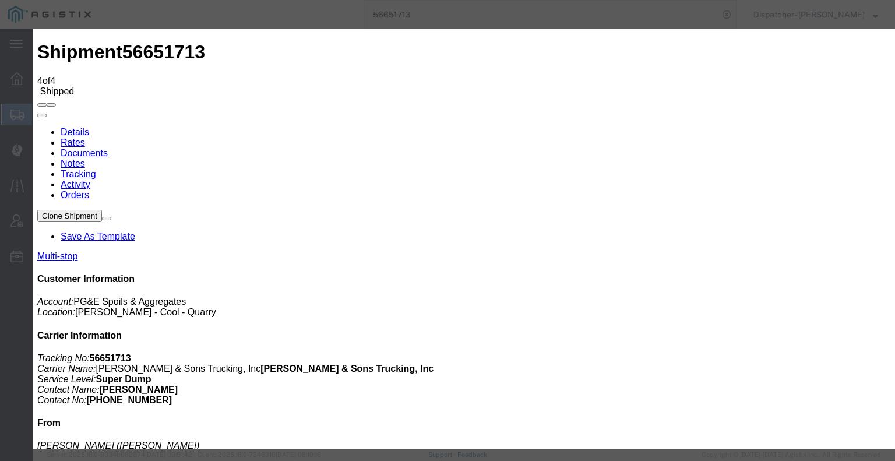
type input "[DATE]"
type input "5:30 PM"
select select "BREAKSTOP"
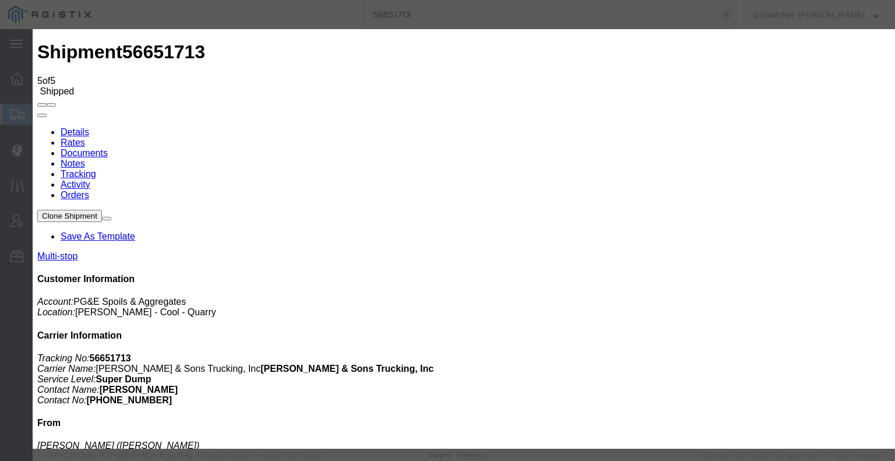
type input "[DATE]"
type input "9:00 AM"
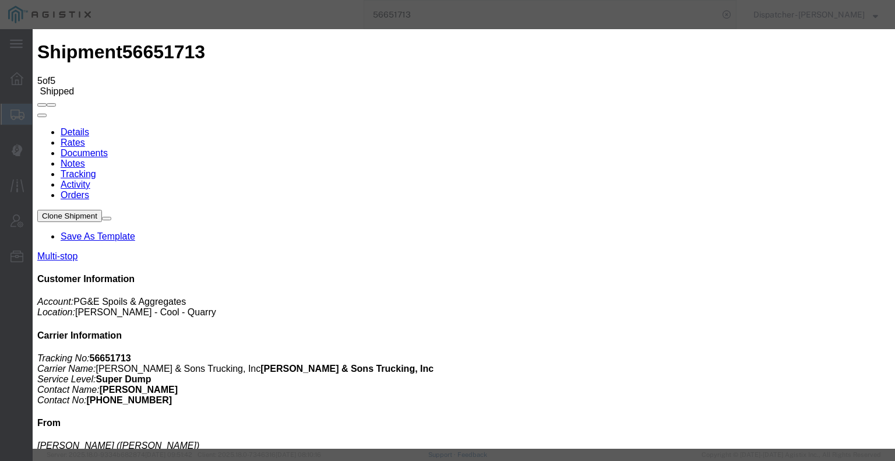
type input "[DATE]"
type input "5:30 PM"
select select "DELIVRED"
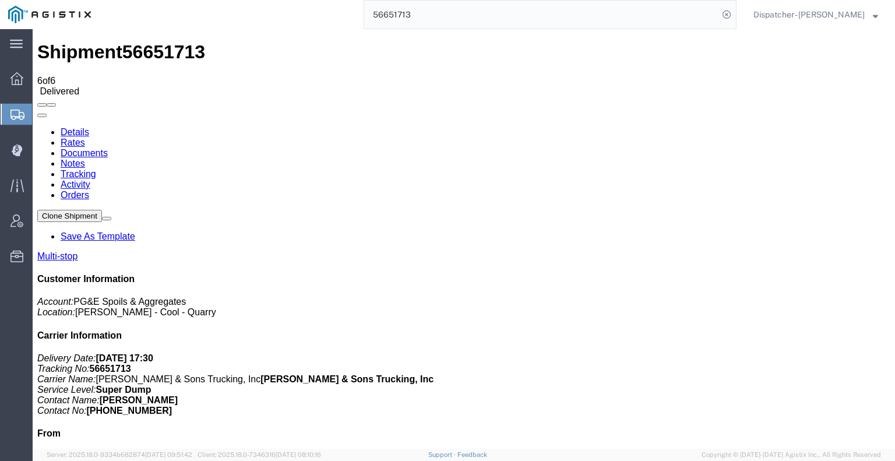
click at [85, 158] on link "Notes" at bounding box center [73, 163] width 24 height 10
click at [96, 169] on link "Tracking" at bounding box center [79, 174] width 36 height 10
click at [37, 127] on link at bounding box center [37, 127] width 0 height 0
click at [85, 158] on link "Notes" at bounding box center [73, 163] width 24 height 10
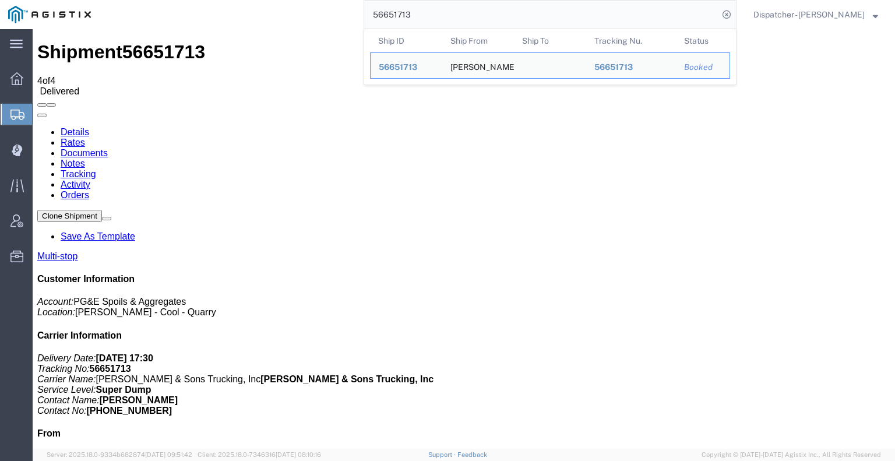
drag, startPoint x: 422, startPoint y: 11, endPoint x: 270, endPoint y: 9, distance: 151.5
click at [340, 13] on div "56651713 Ship ID Ship From Ship To Tracking Nu. Status Ship ID 56651713 Ship Fr…" at bounding box center [417, 14] width 637 height 29
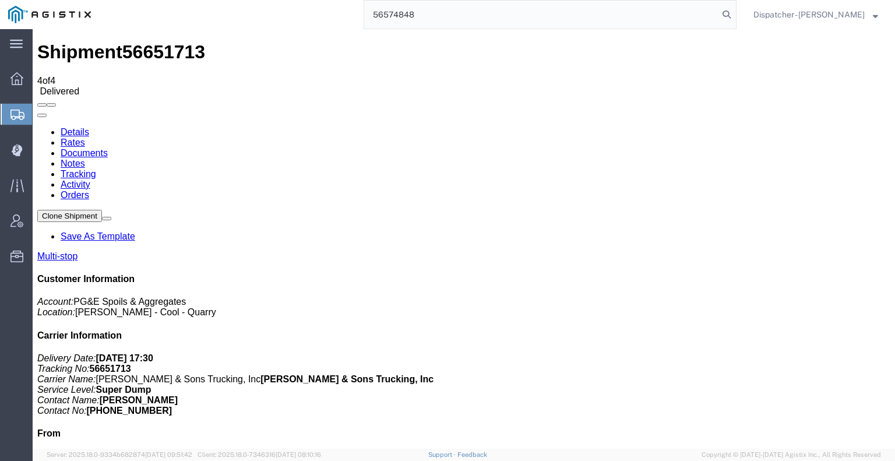
type input "56574848"
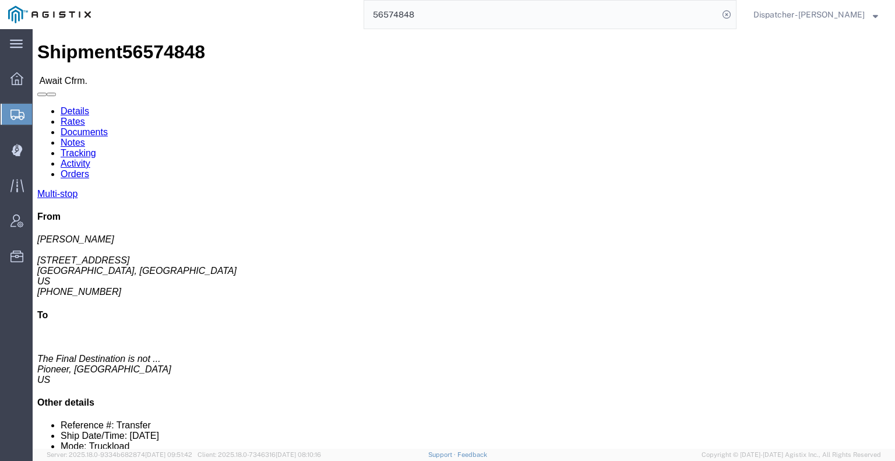
click link "Tracking"
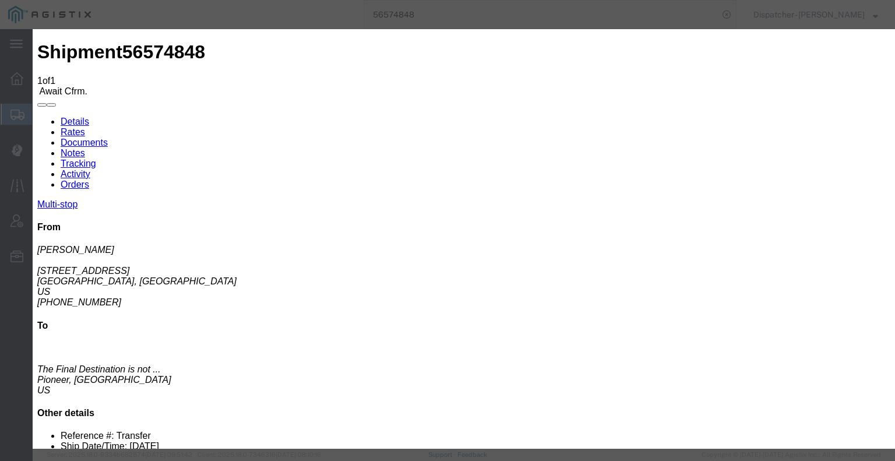
type input "[DATE]"
type input "9:00 AM"
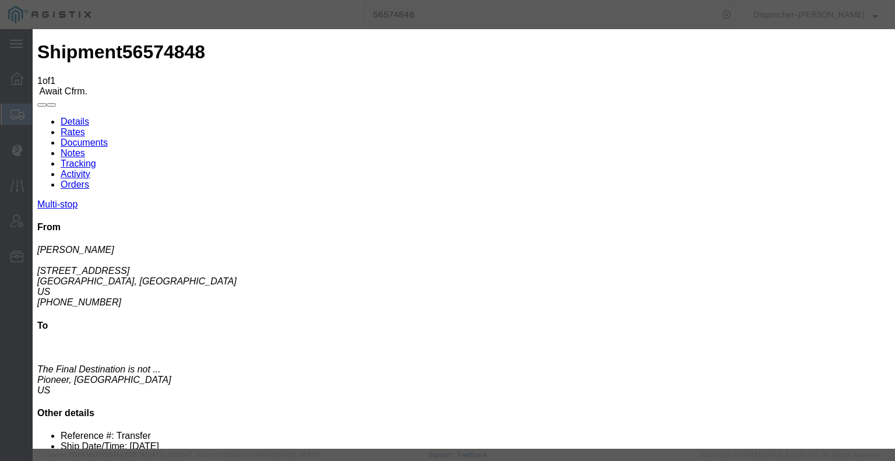
type input "[DATE]"
select select "ARVPULOC"
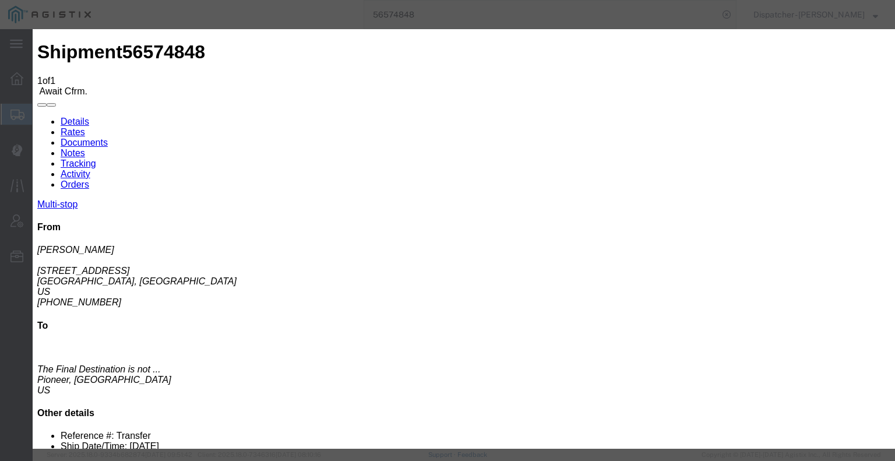
select select "{"pickupDeliveryInfoId": "122440390","pickupOrDelivery": "P","stopNum": "1","lo…"
select select "CA"
type input "[GEOGRAPHIC_DATA]"
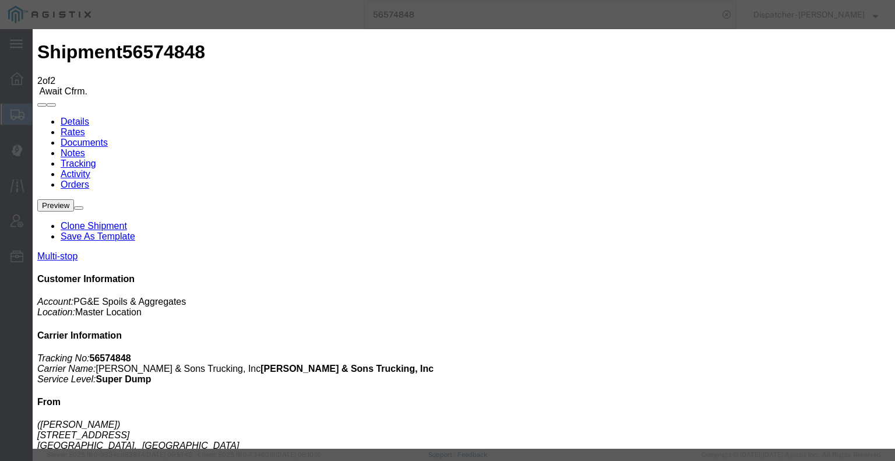
type input "[DATE]"
type input "9:00 AM"
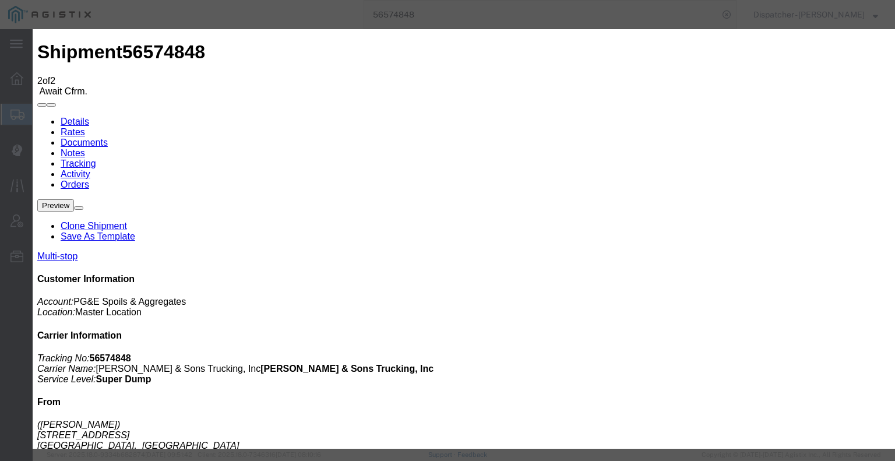
type input "[DATE]"
type input "4:00 PM"
select select "DELIVRED"
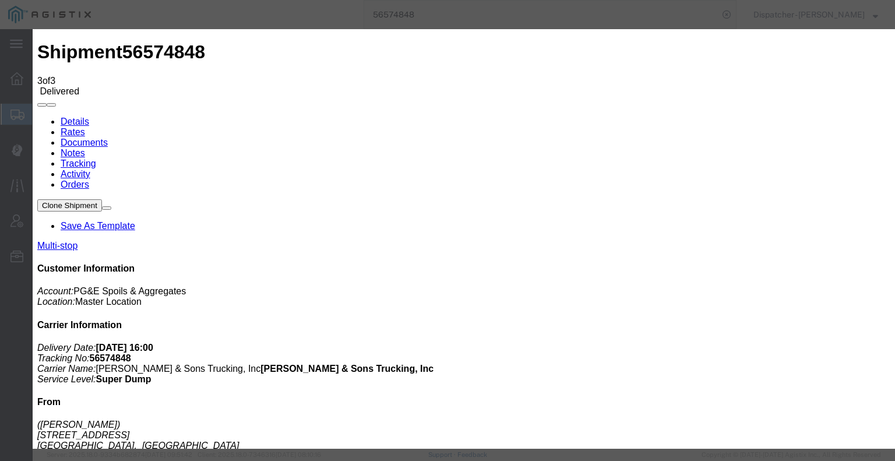
type input "[DATE]"
type input "9:00 AM"
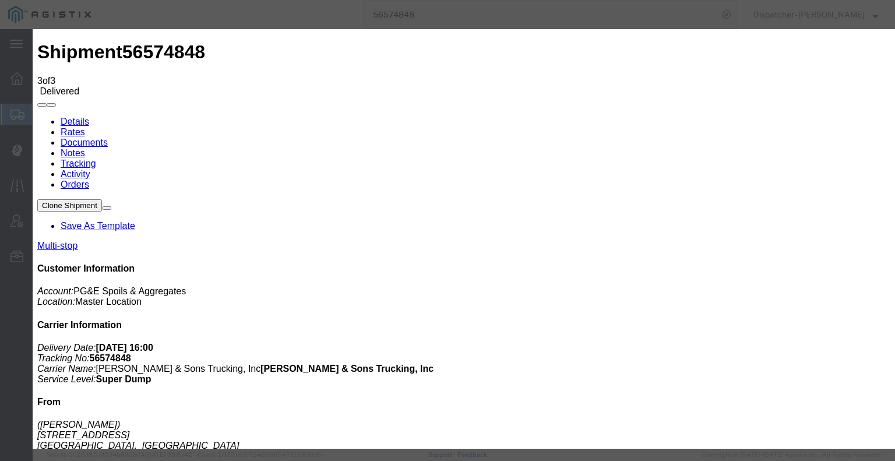
type input "[DATE]"
type input "3:00 PM"
select select "BREAKSTART"
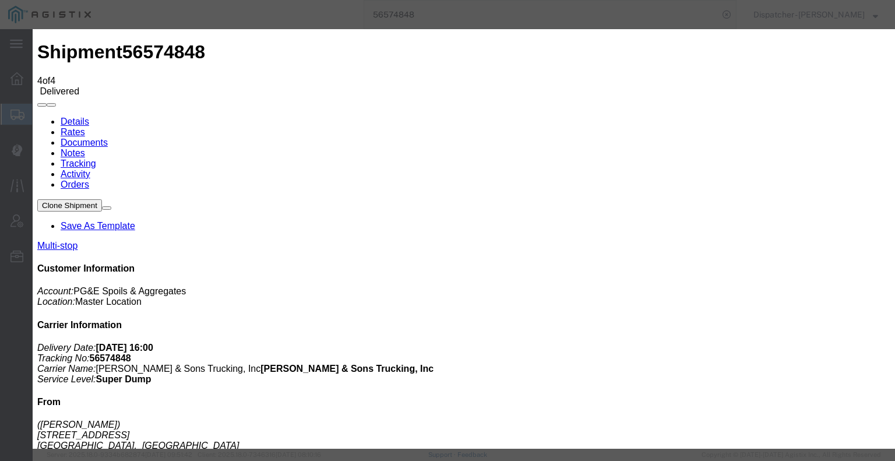
type input "[DATE]"
type input "9:00 AM"
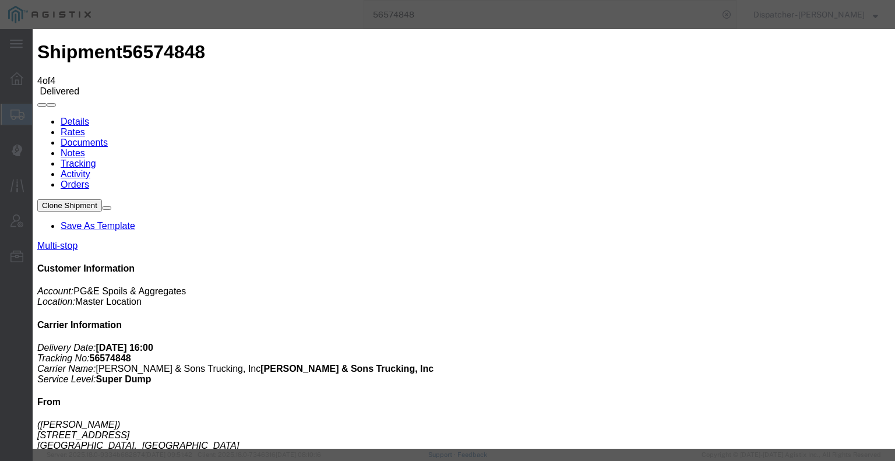
type input "[DATE]"
type input "3:30 PM"
select select "BREAKSTOP"
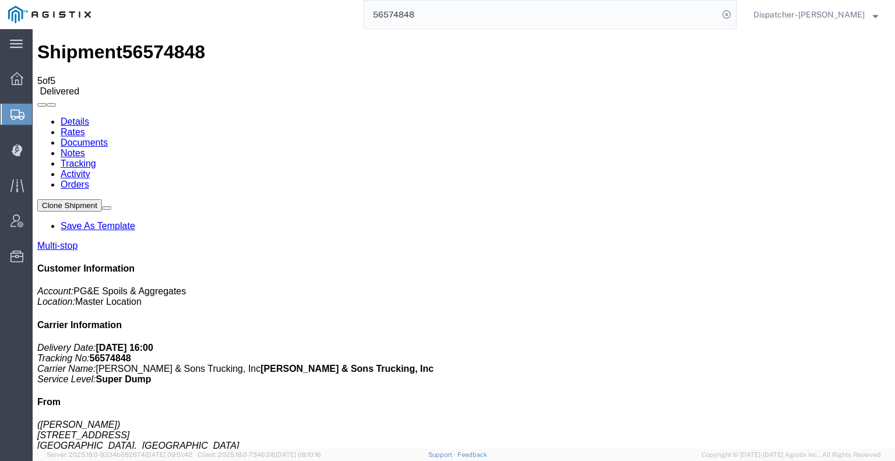
click at [85, 148] on link "Notes" at bounding box center [73, 153] width 24 height 10
click at [108, 137] on link "Documents" at bounding box center [84, 142] width 47 height 10
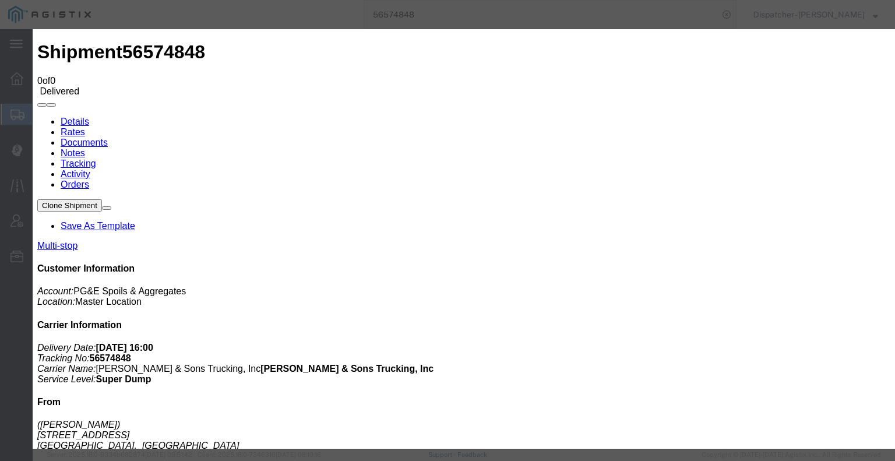
type input "C:\fakepath\56574848trktag.pdf"
select select
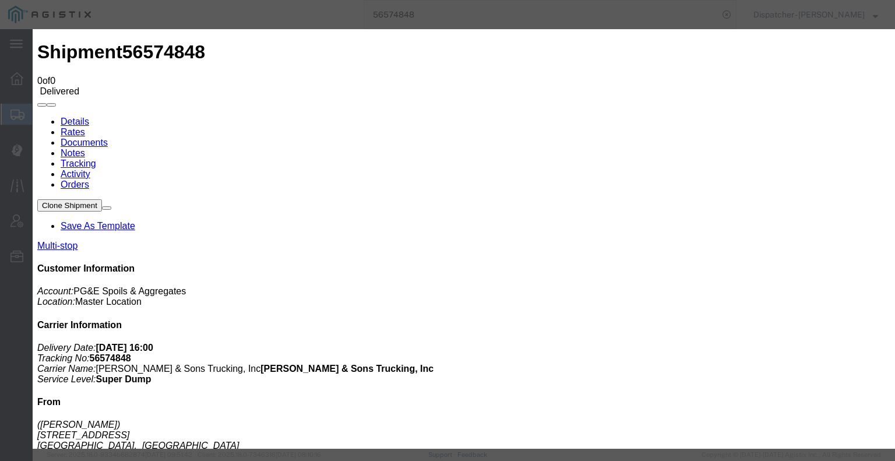
select select
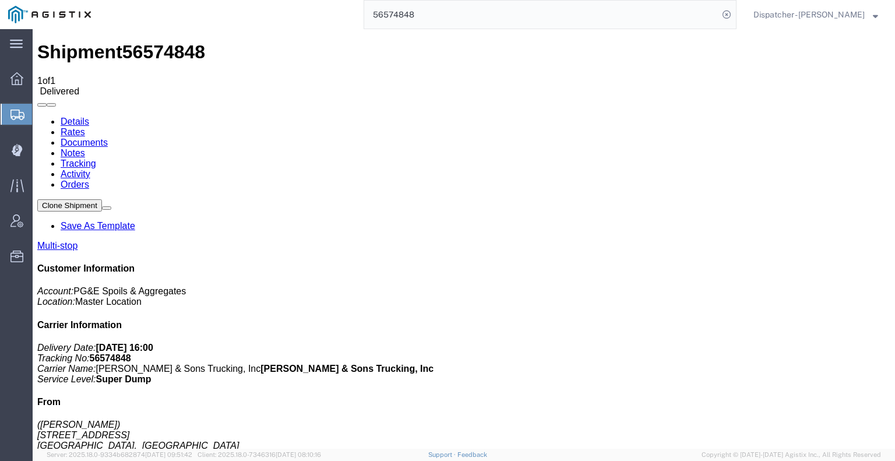
drag, startPoint x: 447, startPoint y: 22, endPoint x: 275, endPoint y: 5, distance: 173.2
click at [370, 19] on input "56574848" at bounding box center [541, 15] width 354 height 28
type input "56636112"
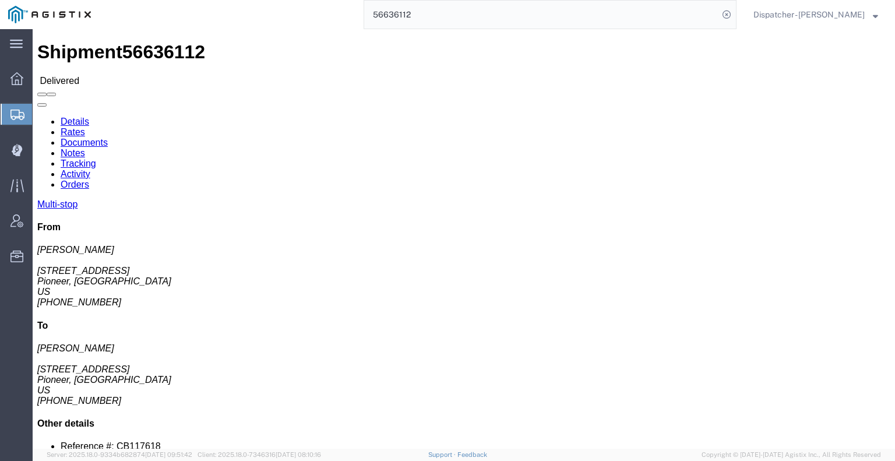
click link "Notes"
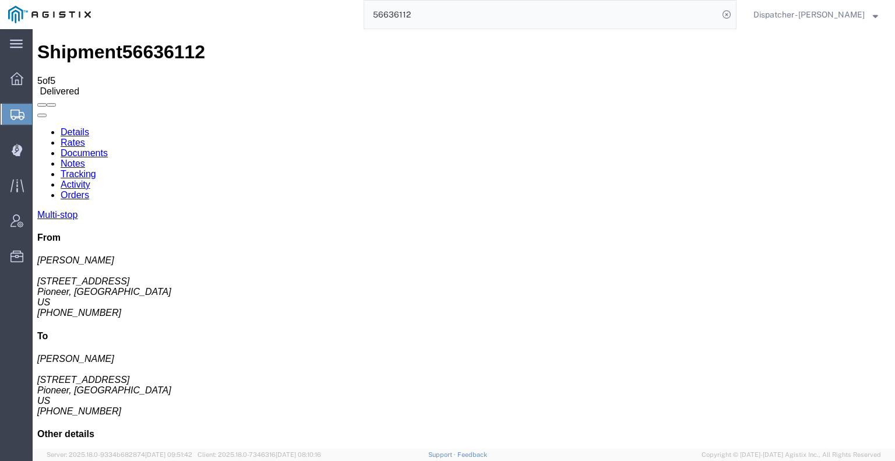
click at [108, 148] on link "Documents" at bounding box center [84, 153] width 47 height 10
drag, startPoint x: 490, startPoint y: 114, endPoint x: 468, endPoint y: 119, distance: 22.3
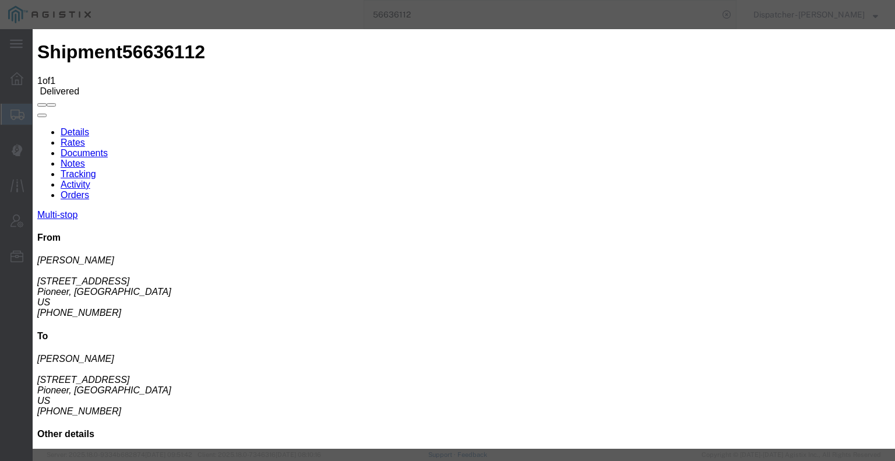
type input "C:\fakepath\56636112trktag.pdf"
select select
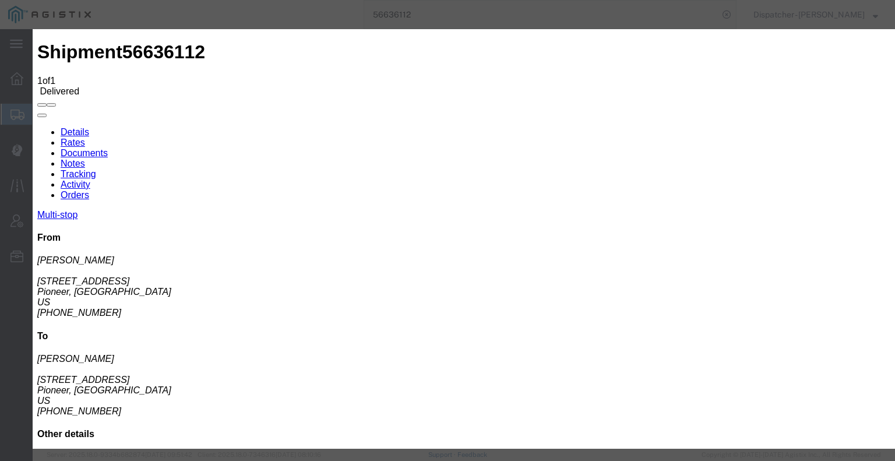
select select
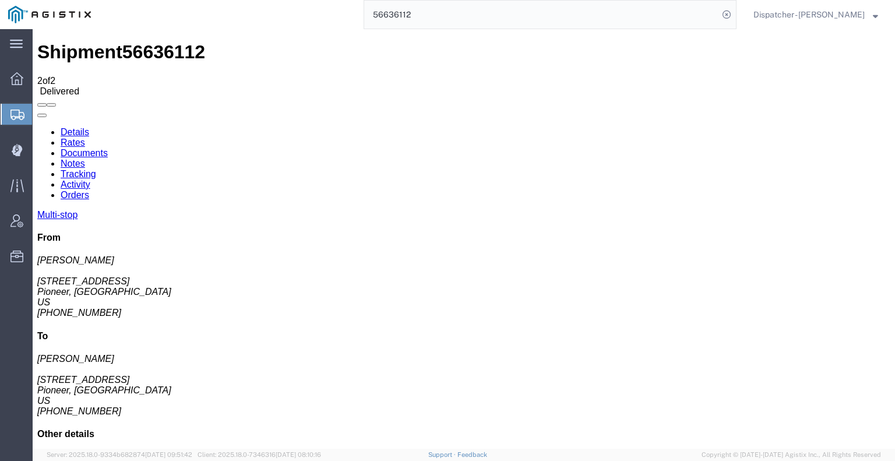
drag, startPoint x: 385, startPoint y: 17, endPoint x: 269, endPoint y: 16, distance: 115.4
click at [264, 17] on div "56636112" at bounding box center [417, 14] width 637 height 29
type input "53368477"
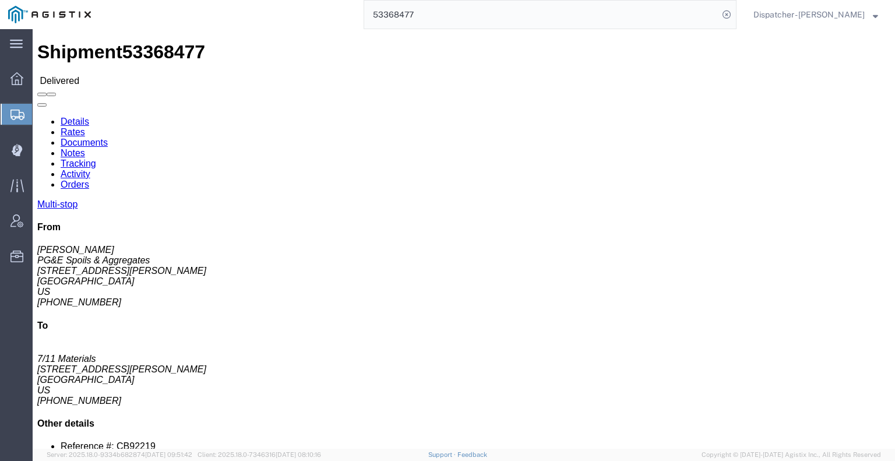
click link "Documents"
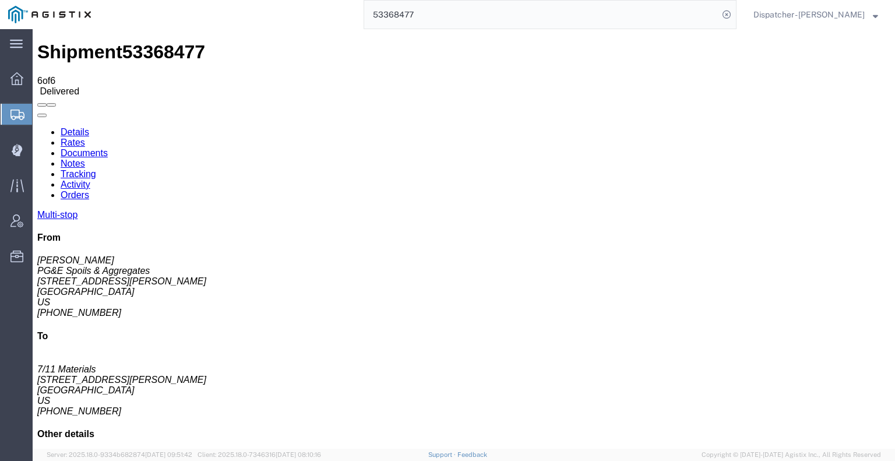
click at [85, 158] on link "Notes" at bounding box center [73, 163] width 24 height 10
click at [69, 127] on link "Details" at bounding box center [75, 132] width 29 height 10
click link "Documents"
